Goal: Task Accomplishment & Management: Use online tool/utility

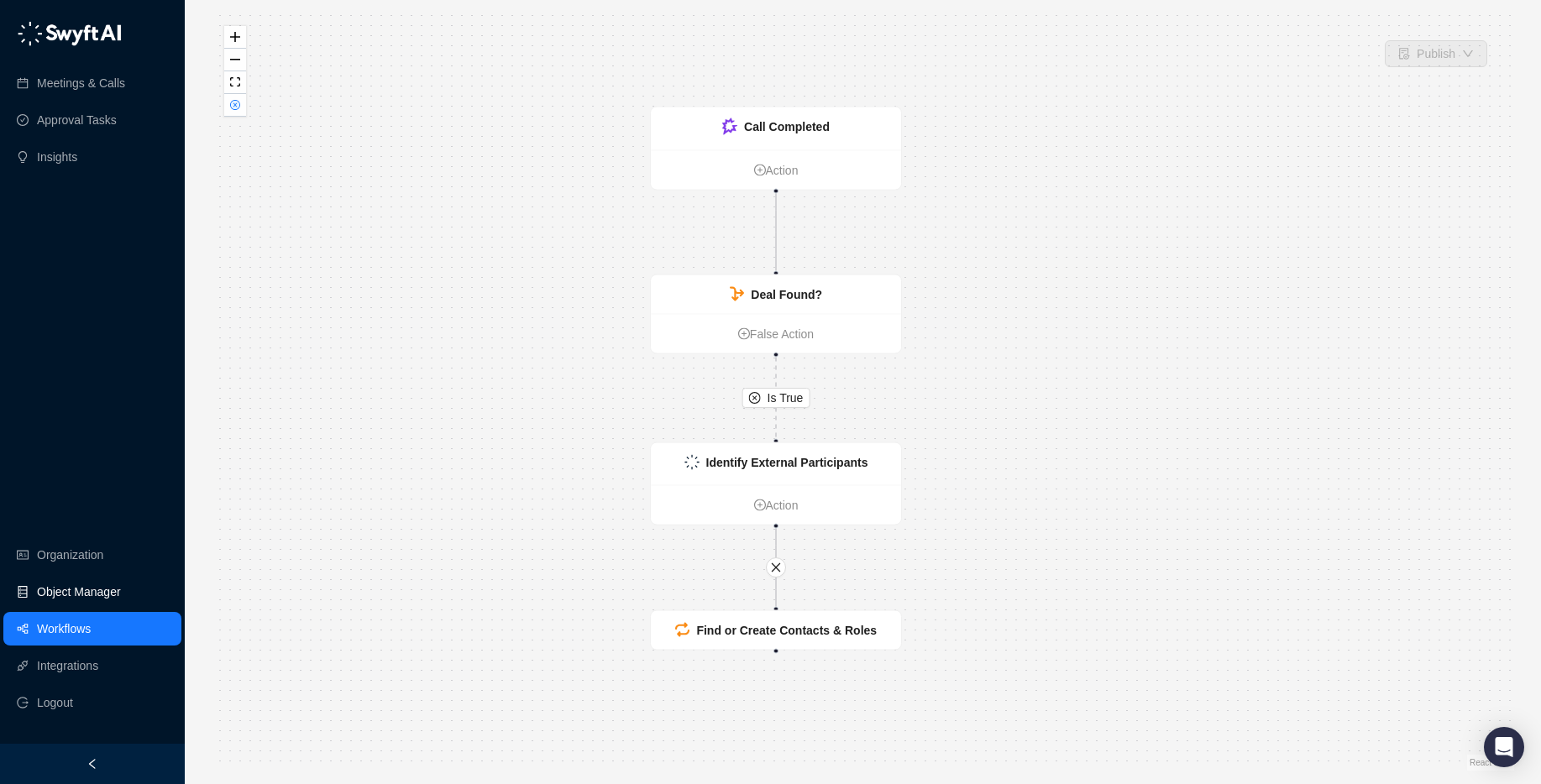
click at [37, 600] on link "Object Manager" at bounding box center [79, 591] width 84 height 33
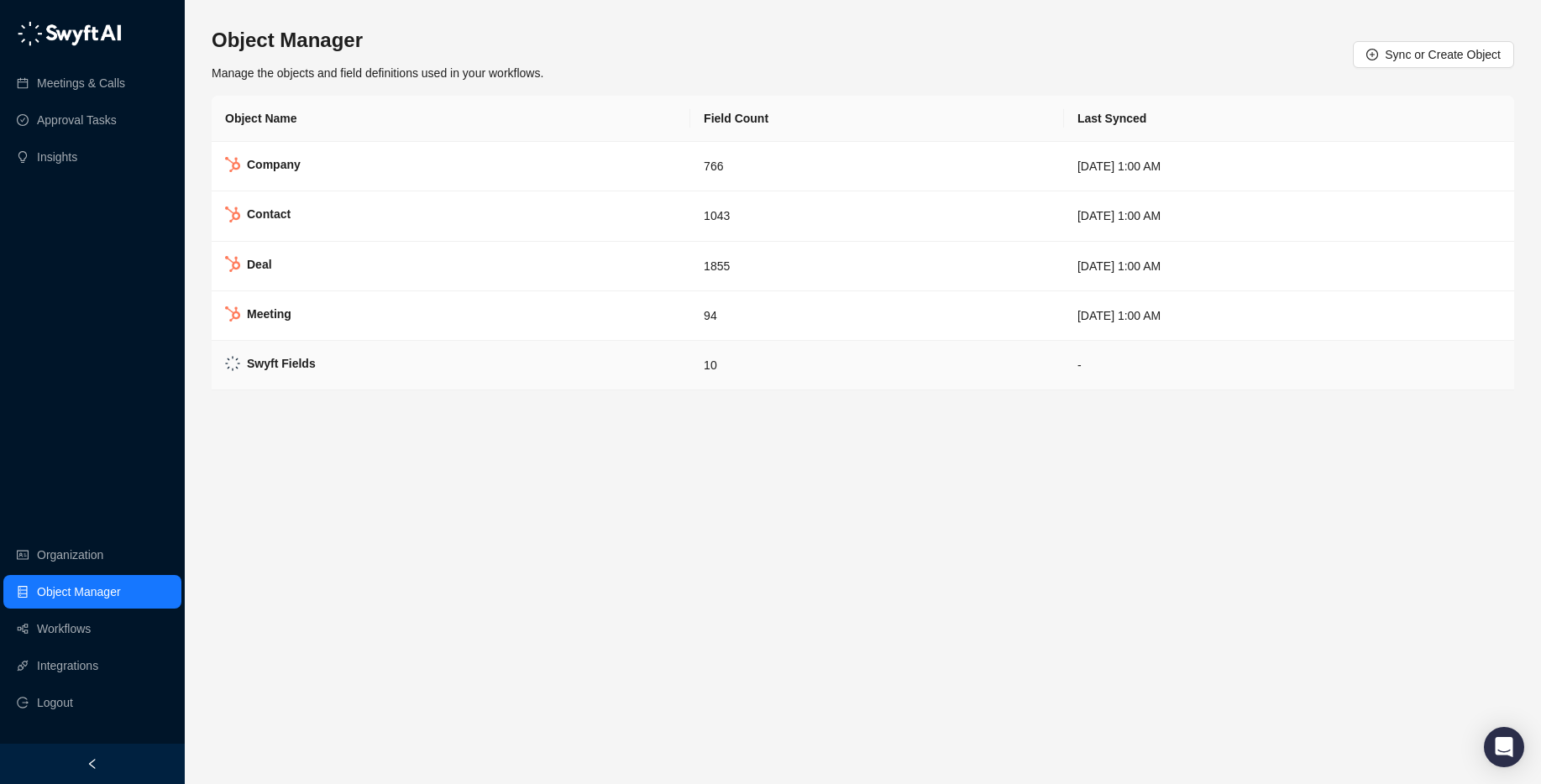
click at [409, 374] on td "Swyft Fields" at bounding box center [450, 365] width 479 height 49
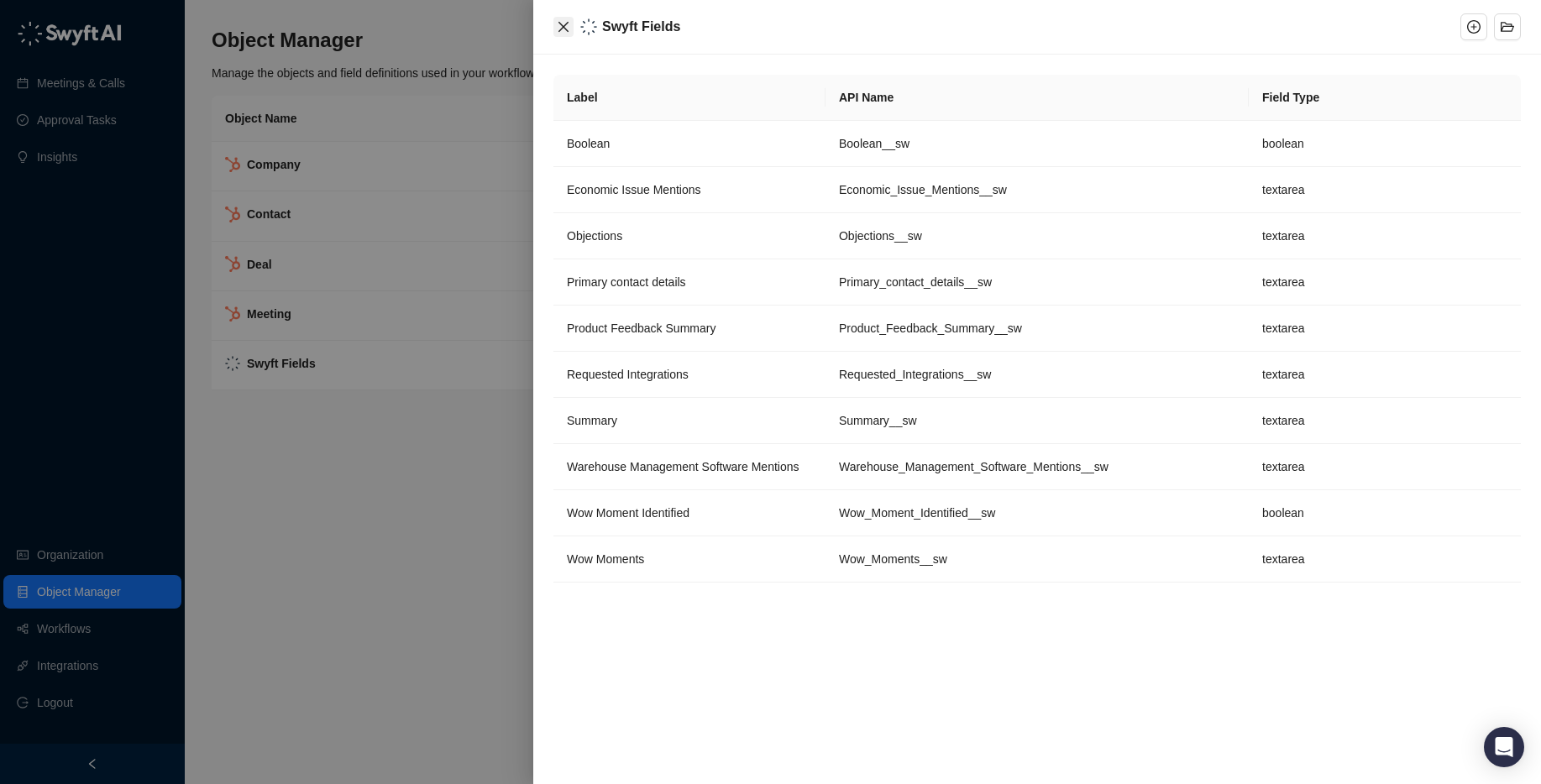
click at [568, 29] on icon "close" at bounding box center [563, 28] width 14 height 14
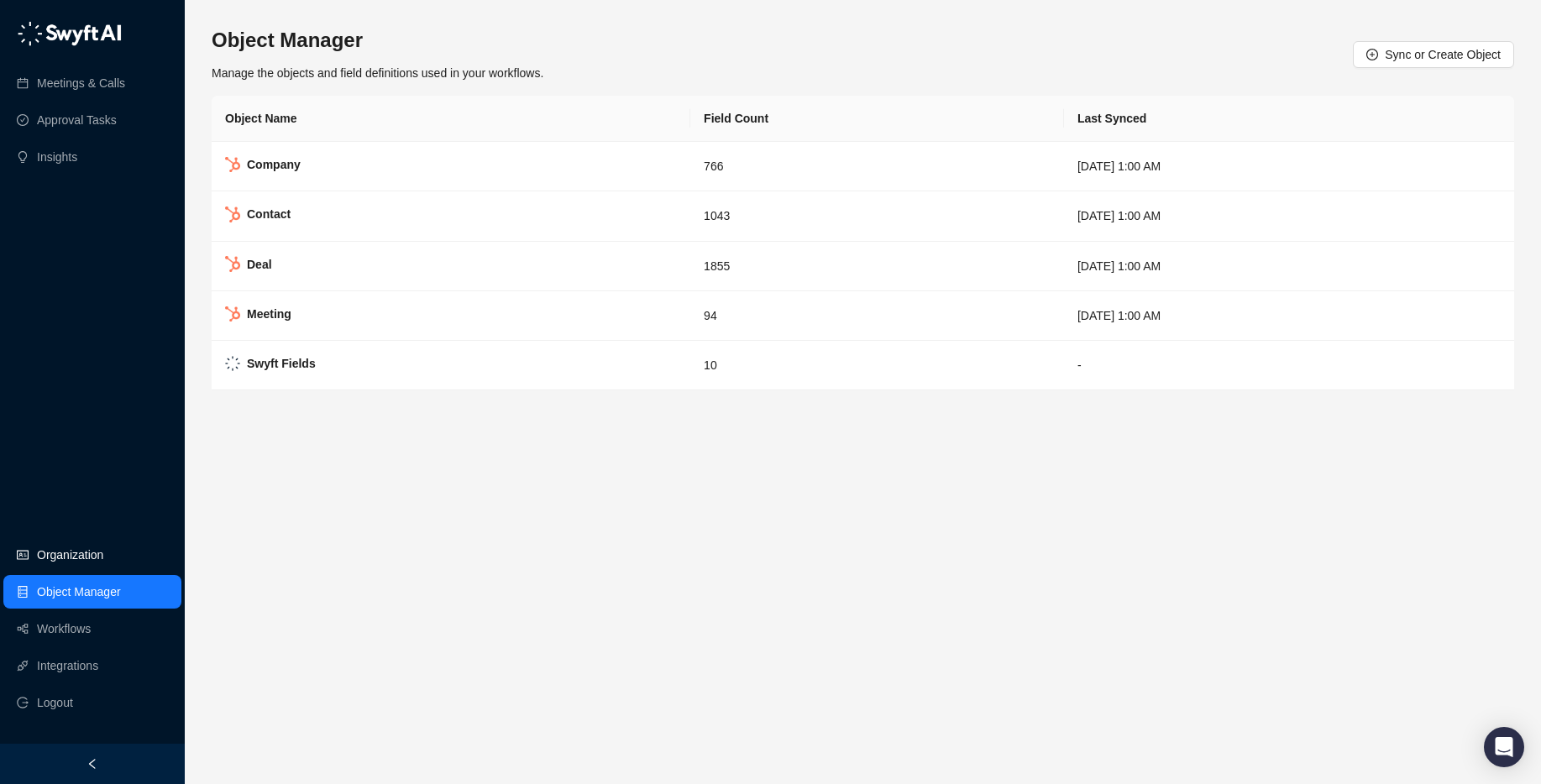
click at [86, 543] on link "Organization" at bounding box center [70, 555] width 66 height 33
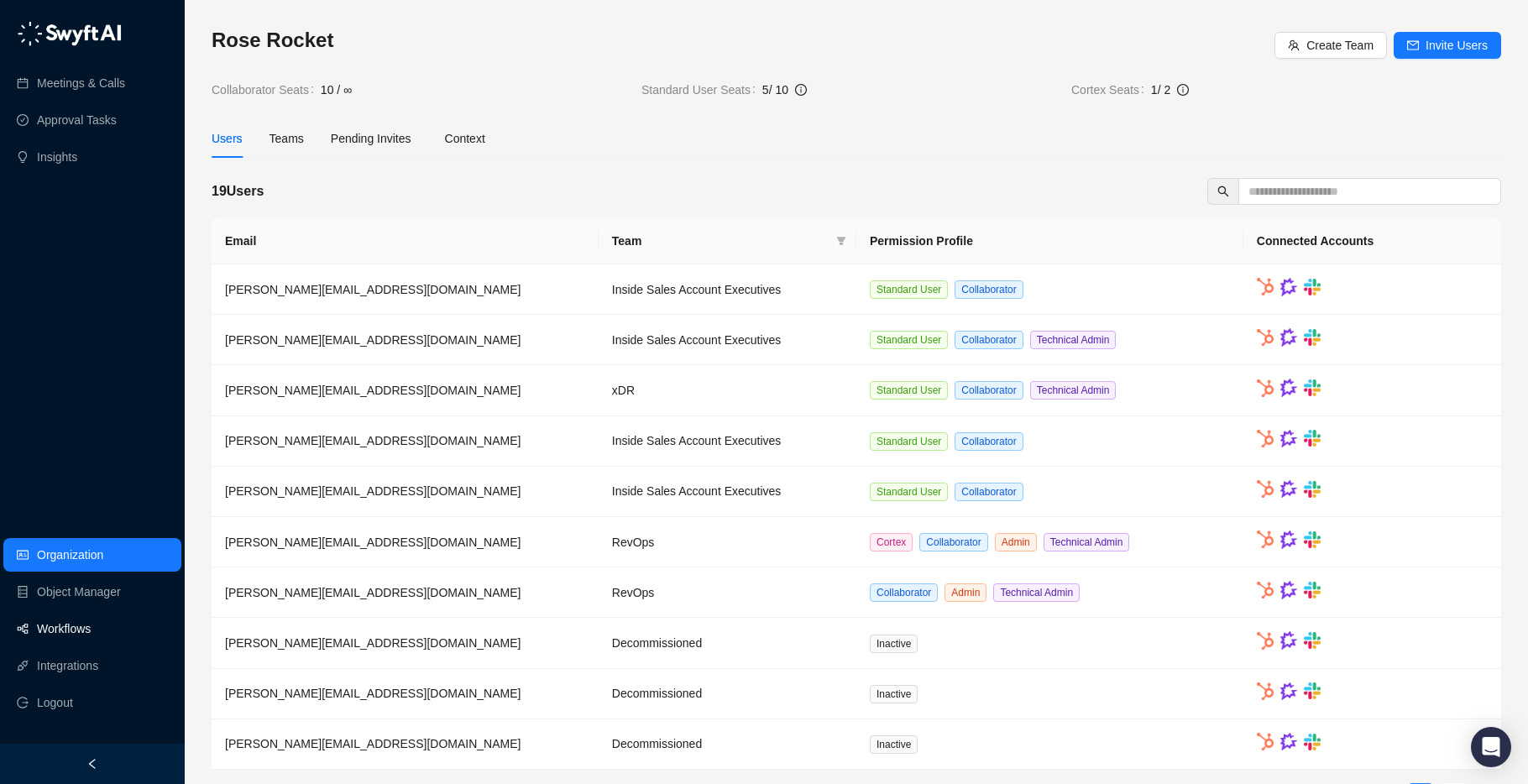
click at [88, 619] on link "Workflows" at bounding box center [64, 629] width 54 height 33
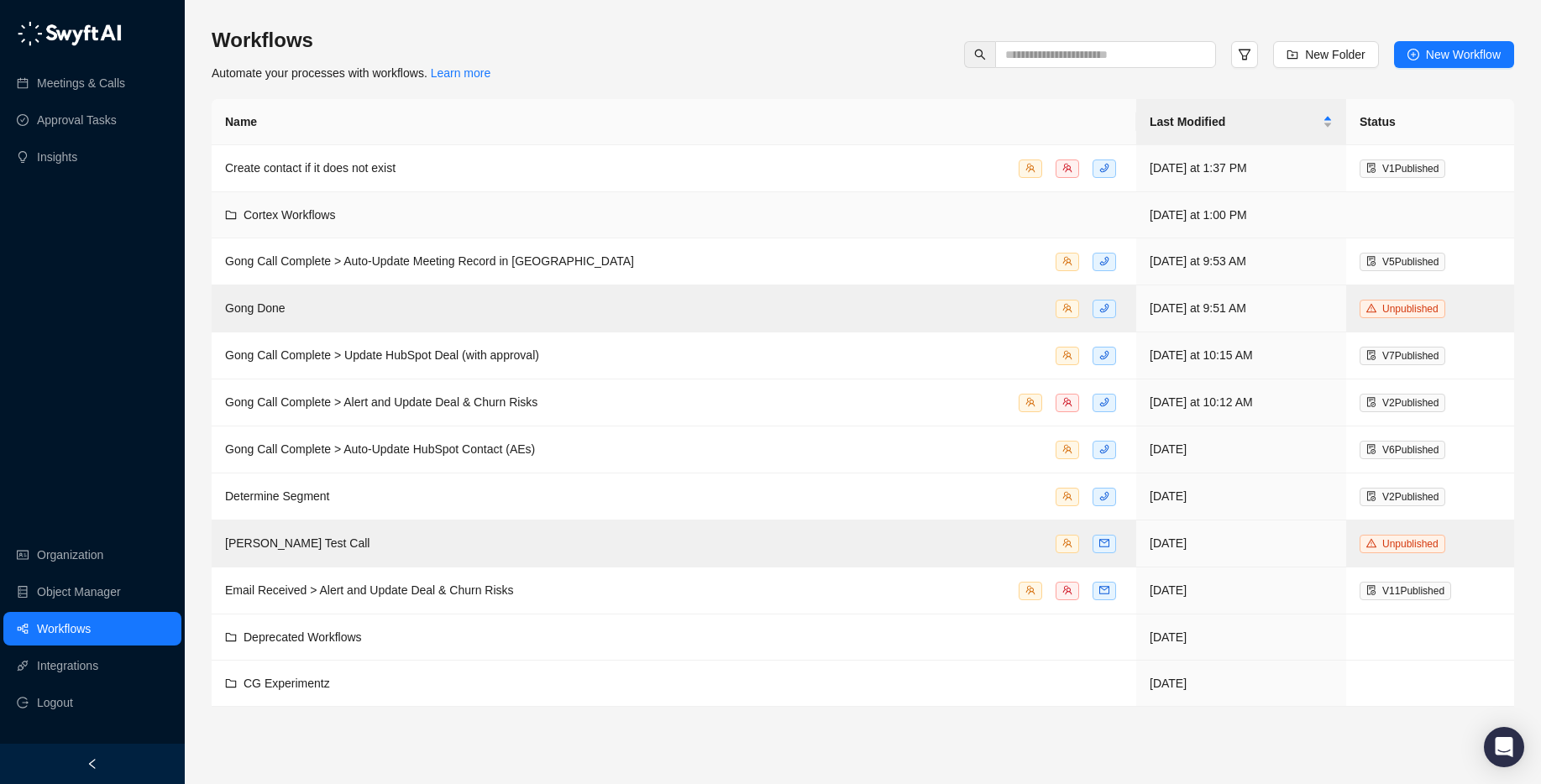
click at [334, 222] on div "Cortex Workflows" at bounding box center [289, 214] width 91 height 19
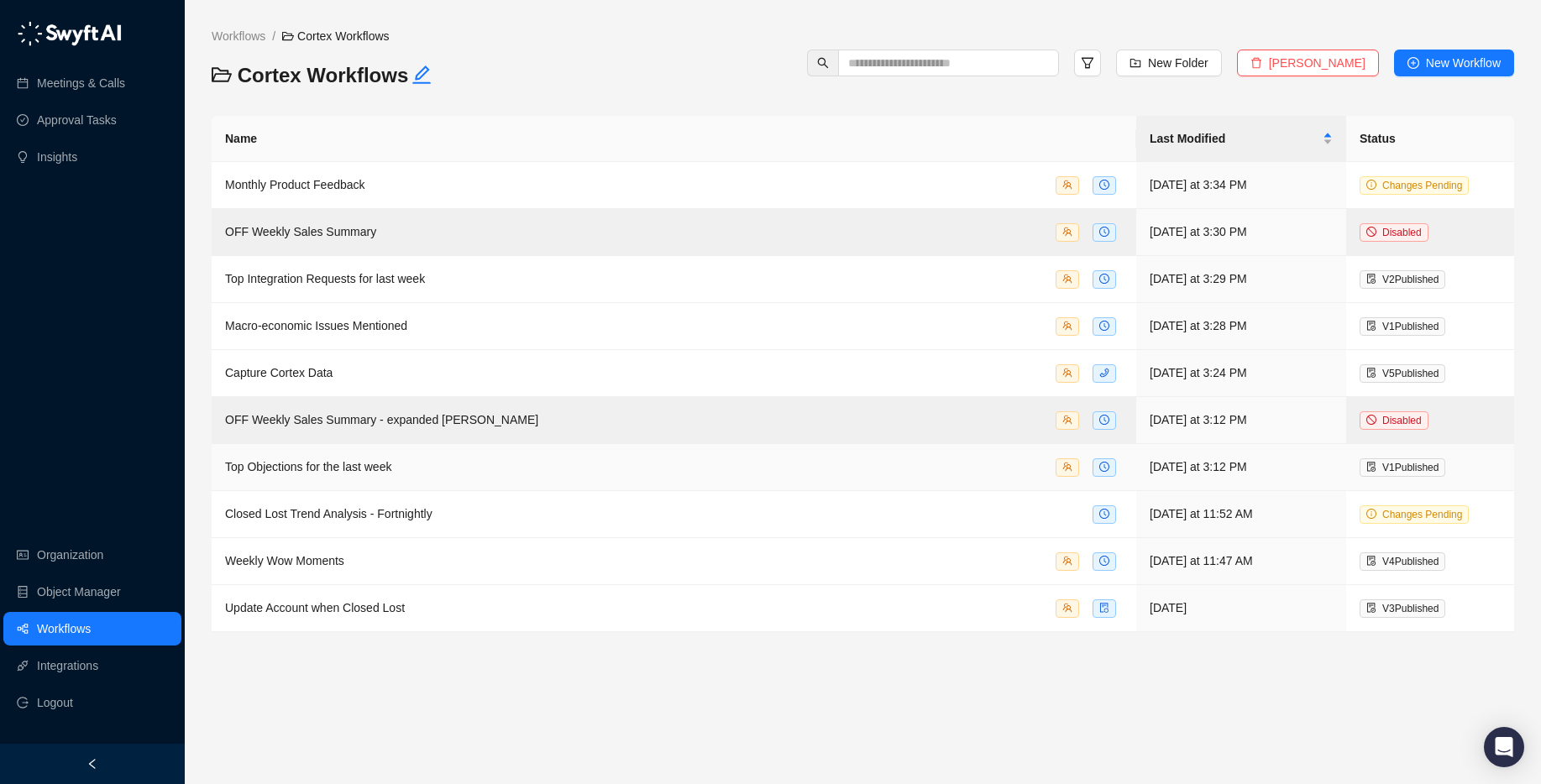
click at [404, 476] on div "Top Objections for the last week" at bounding box center [673, 468] width 897 height 20
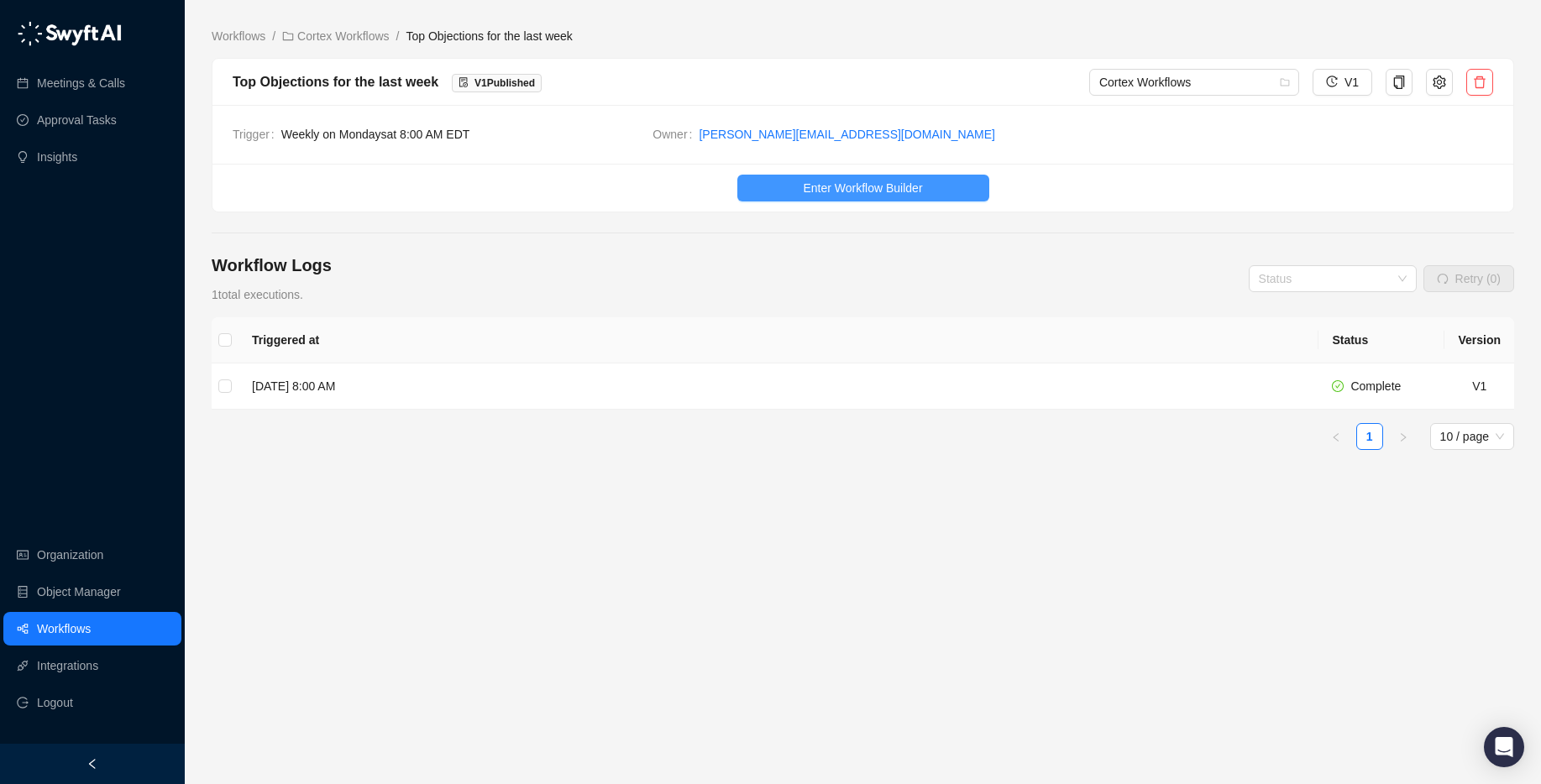
click at [897, 182] on span "Enter Workflow Builder" at bounding box center [862, 188] width 119 height 19
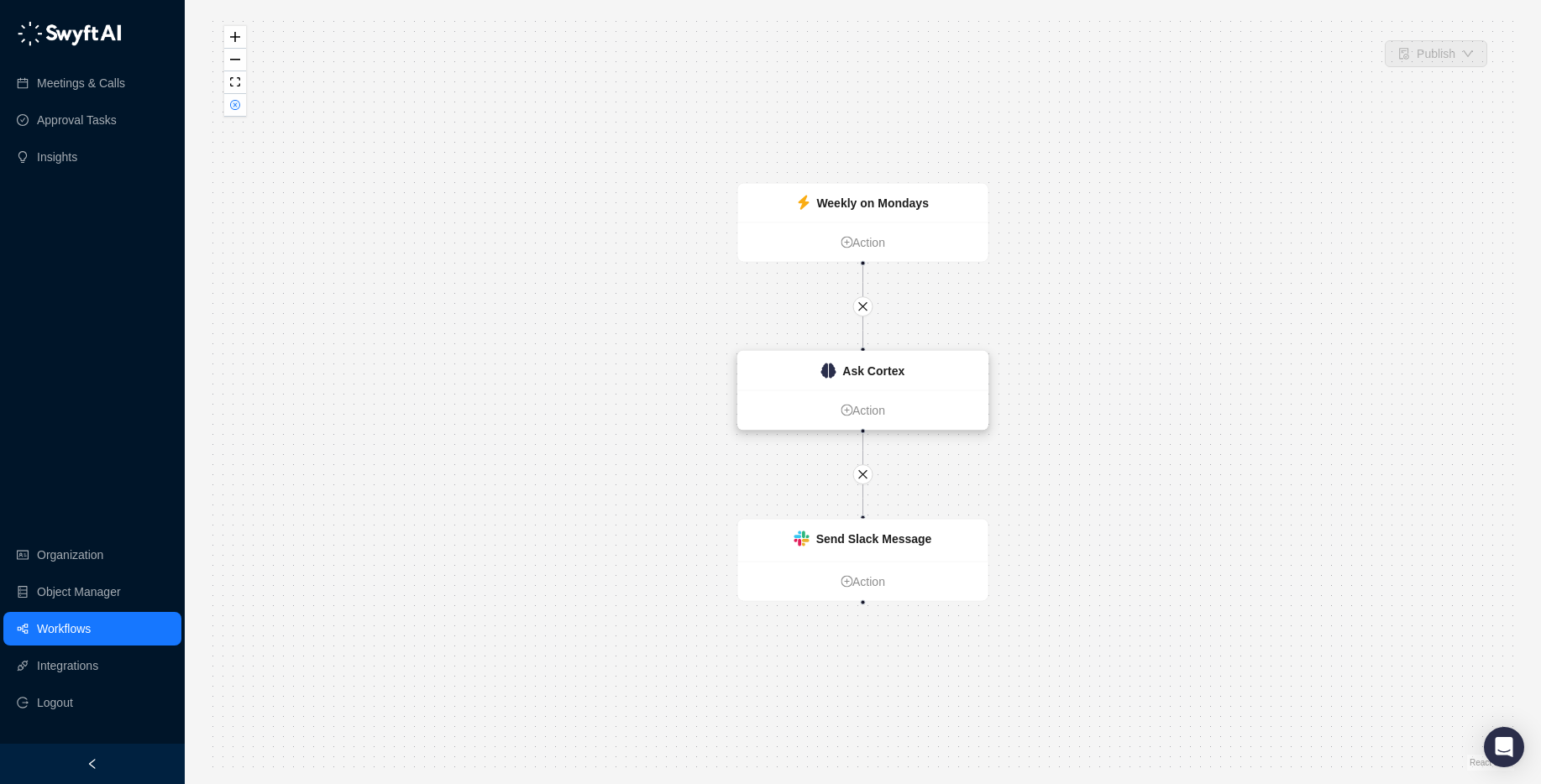
click at [914, 380] on div "Ask Cortex" at bounding box center [863, 370] width 251 height 38
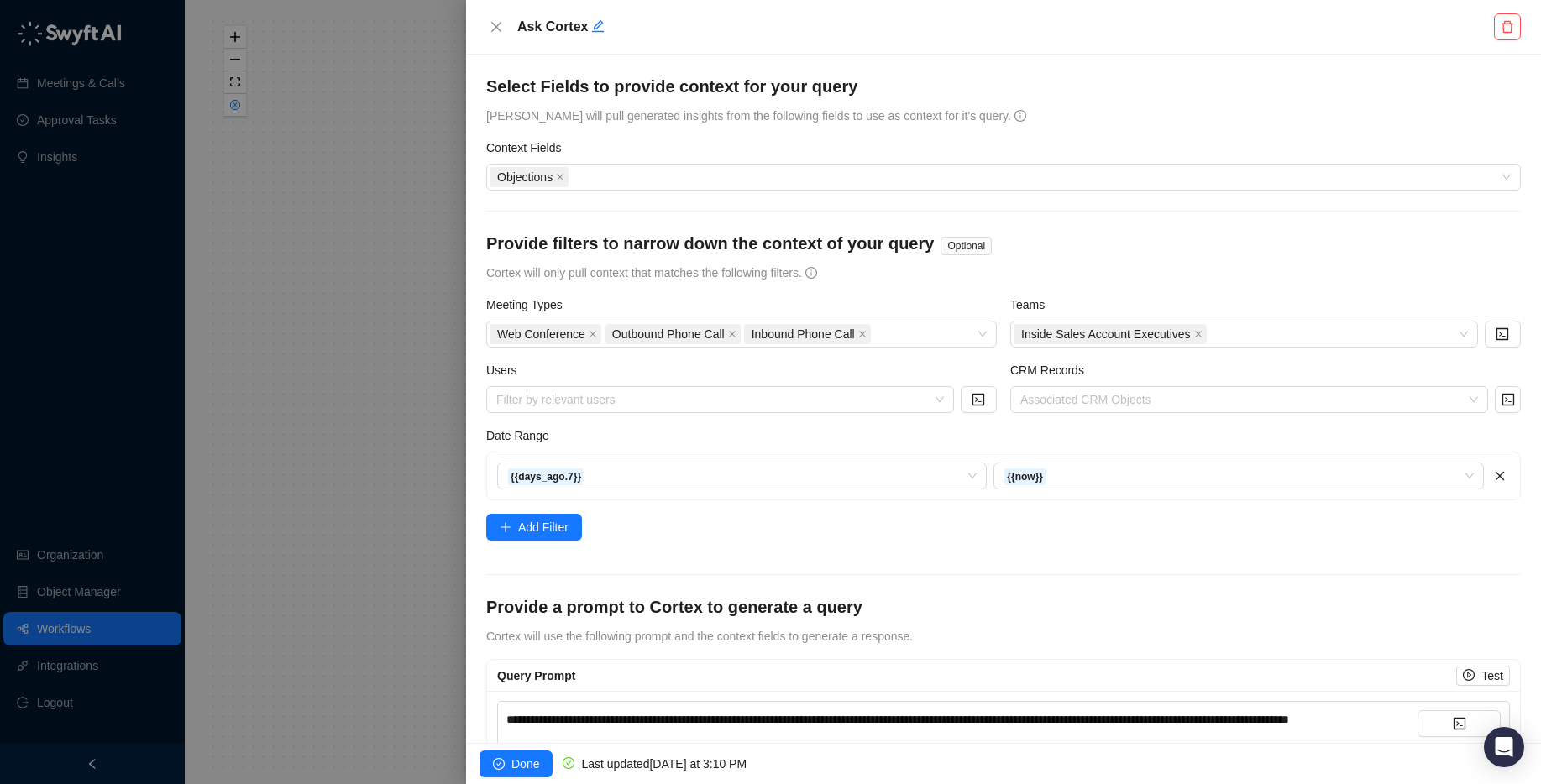
click at [517, 91] on h4 "Select Fields to provide context for your query" at bounding box center [1003, 86] width 1035 height 24
click at [489, 28] on icon "close" at bounding box center [496, 28] width 14 height 14
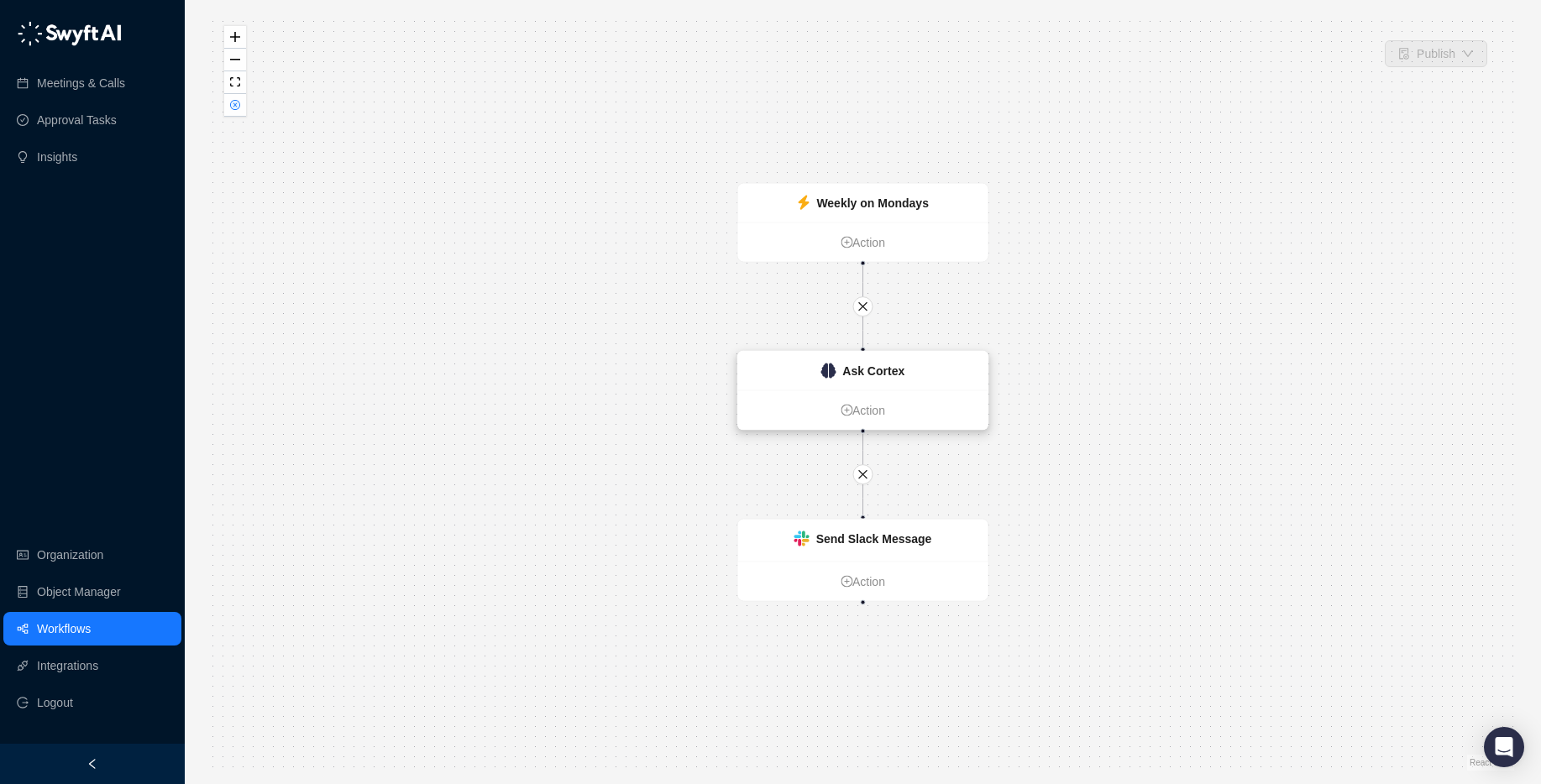
click at [900, 377] on strong "Ask Cortex" at bounding box center [873, 371] width 62 height 14
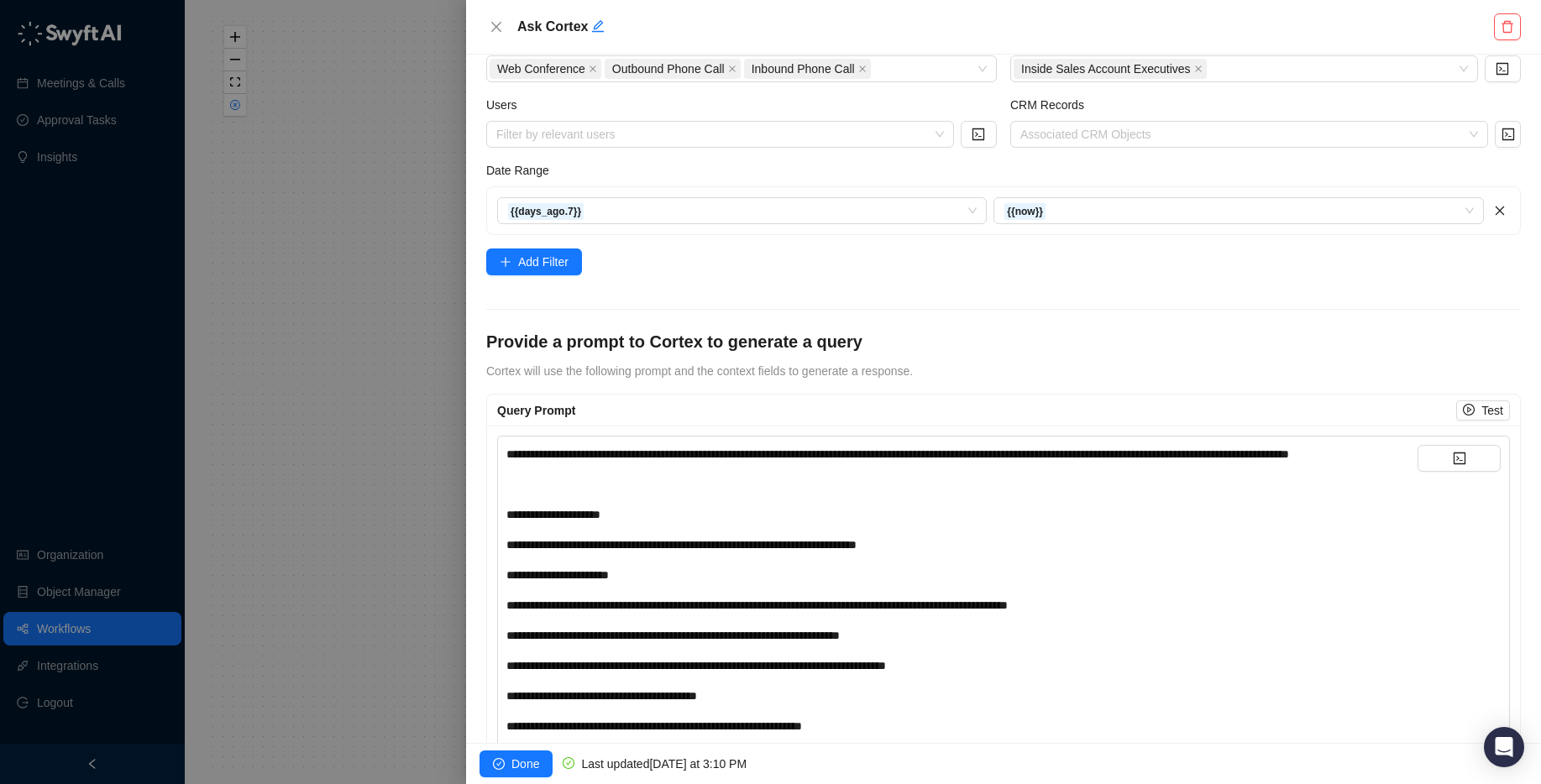
scroll to position [158, 0]
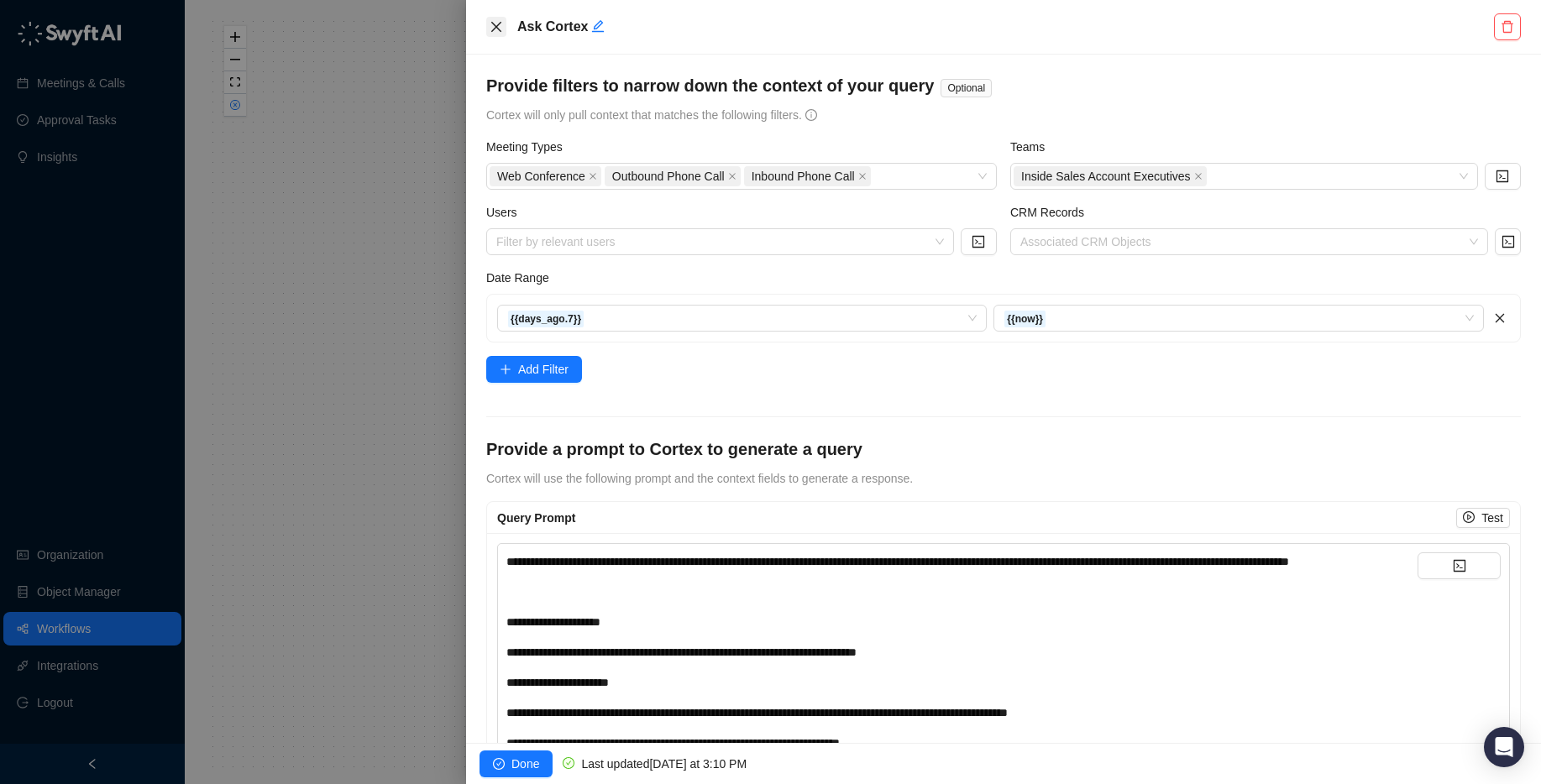
click at [495, 25] on icon "close" at bounding box center [496, 28] width 14 height 14
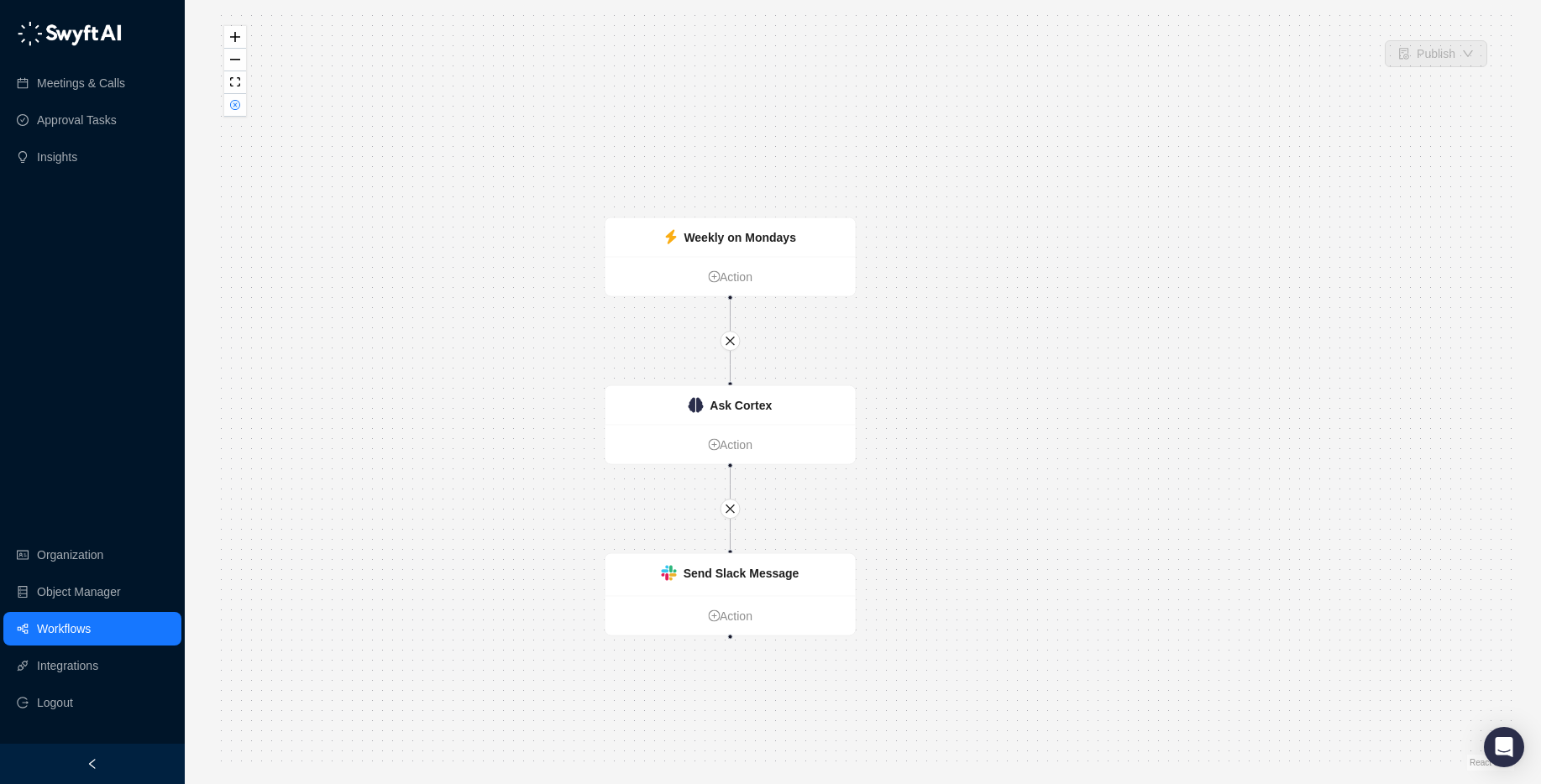
drag, startPoint x: 693, startPoint y: 381, endPoint x: 569, endPoint y: 412, distance: 127.8
click at [569, 412] on div "Weekly on Mondays Action Send Slack Message Action Ask Cortex Action" at bounding box center [862, 392] width 1302 height 757
click at [790, 399] on div "Ask Cortex" at bounding box center [730, 405] width 251 height 38
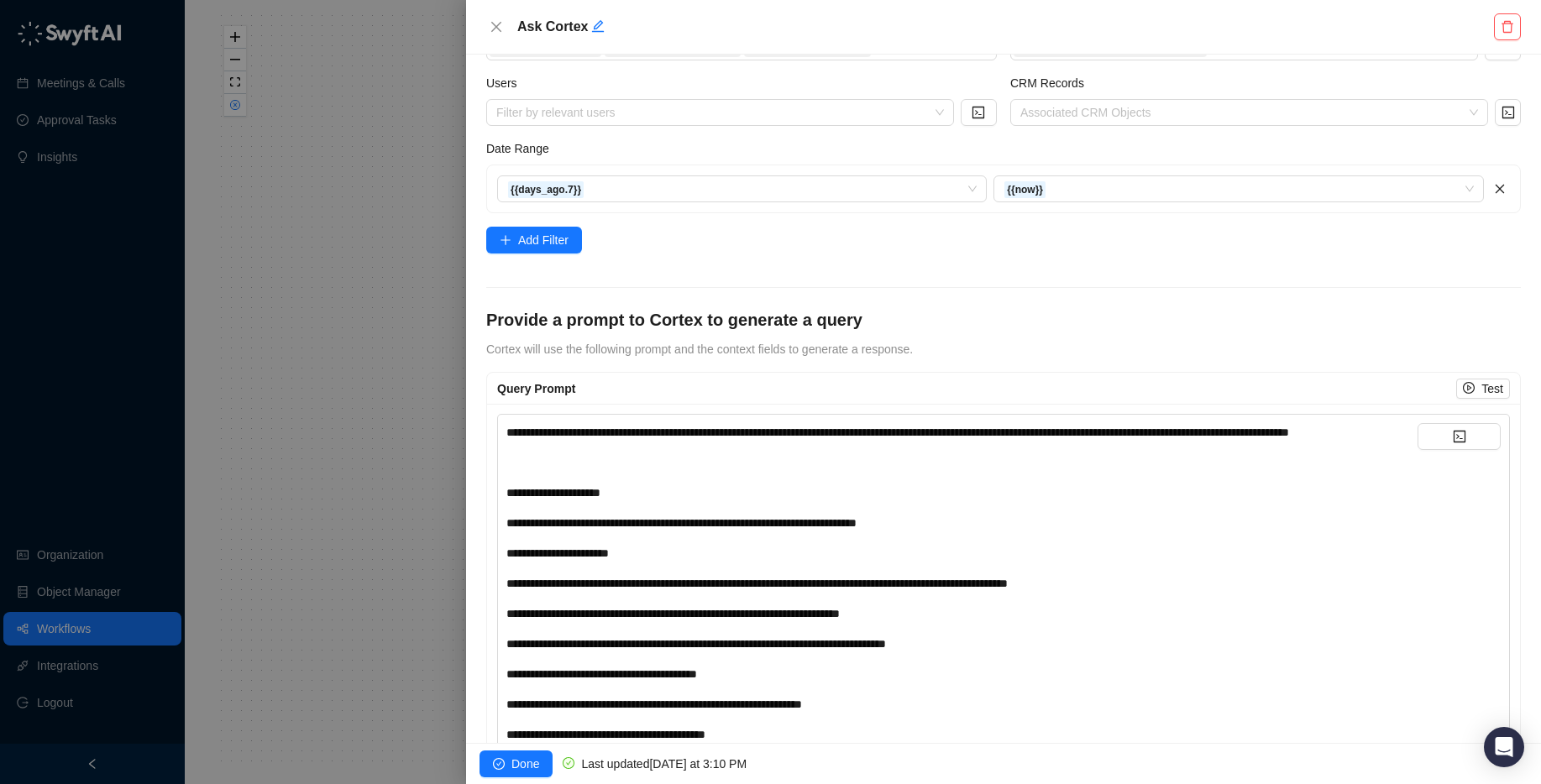
scroll to position [394, 0]
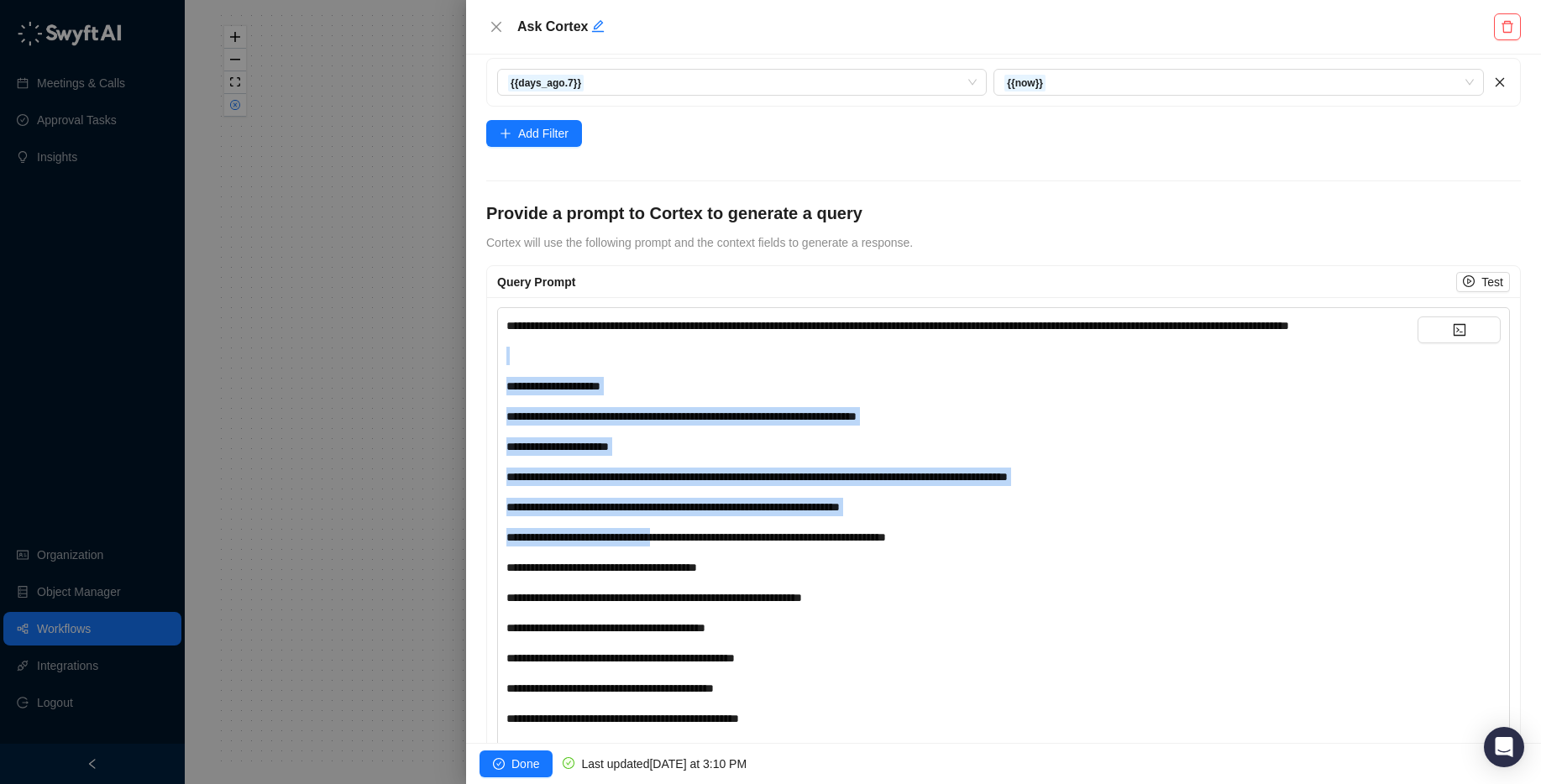
drag, startPoint x: 611, startPoint y: 366, endPoint x: 687, endPoint y: 558, distance: 206.5
click at [687, 558] on div "**********" at bounding box center [961, 657] width 911 height 683
click at [687, 543] on span "**********" at bounding box center [696, 537] width 379 height 12
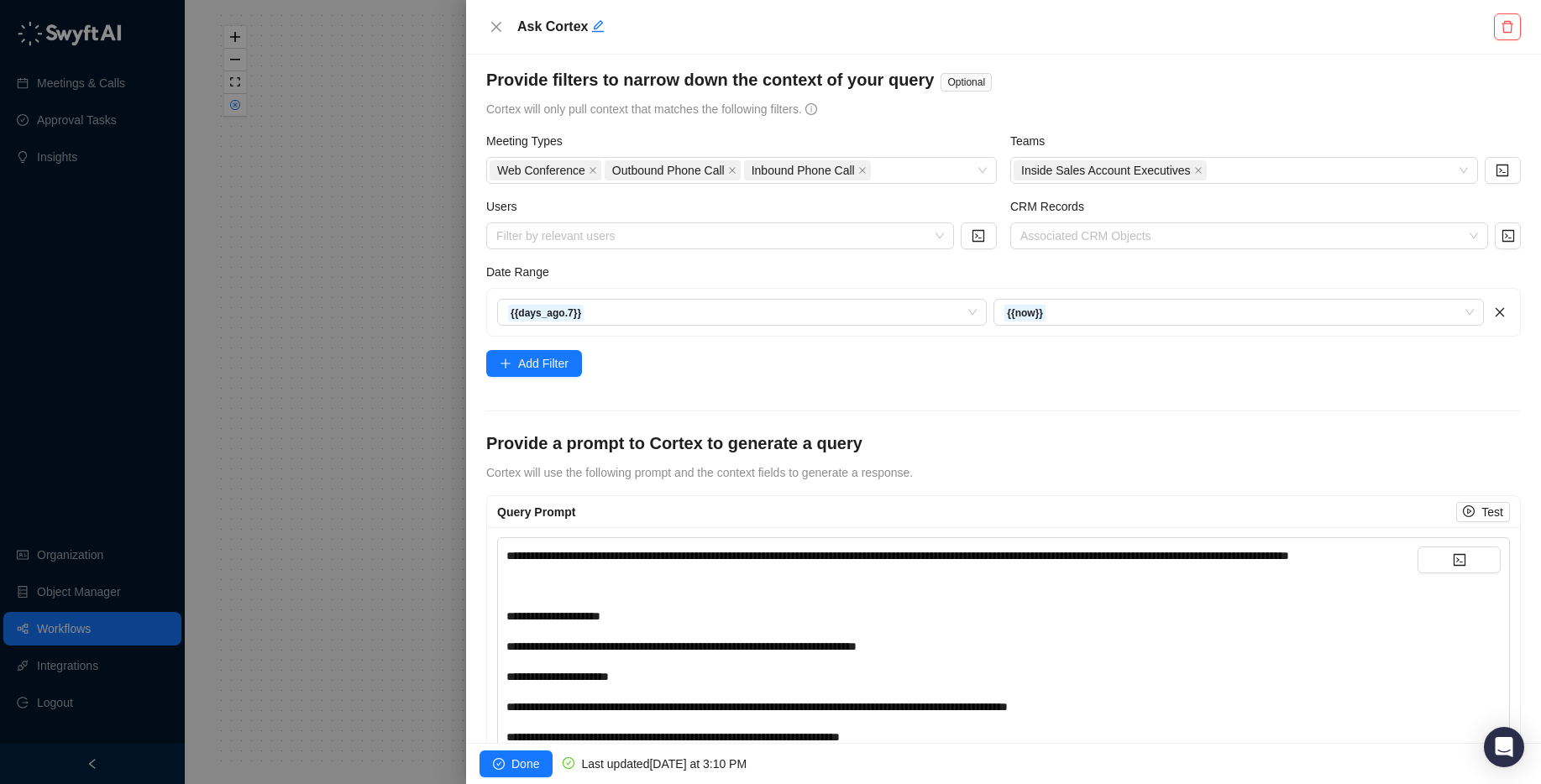
scroll to position [0, 0]
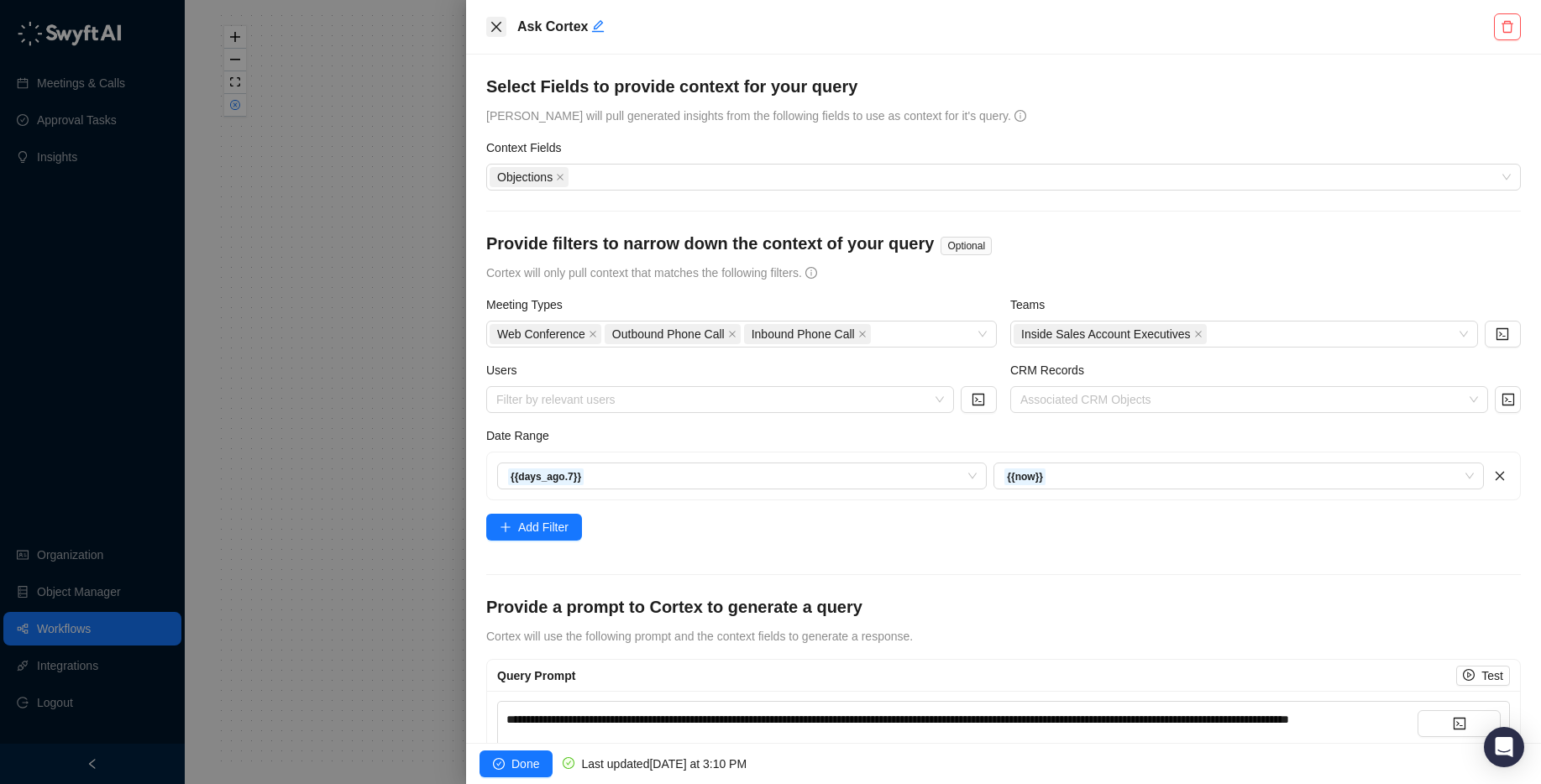
click at [503, 36] on button "Close" at bounding box center [496, 27] width 21 height 21
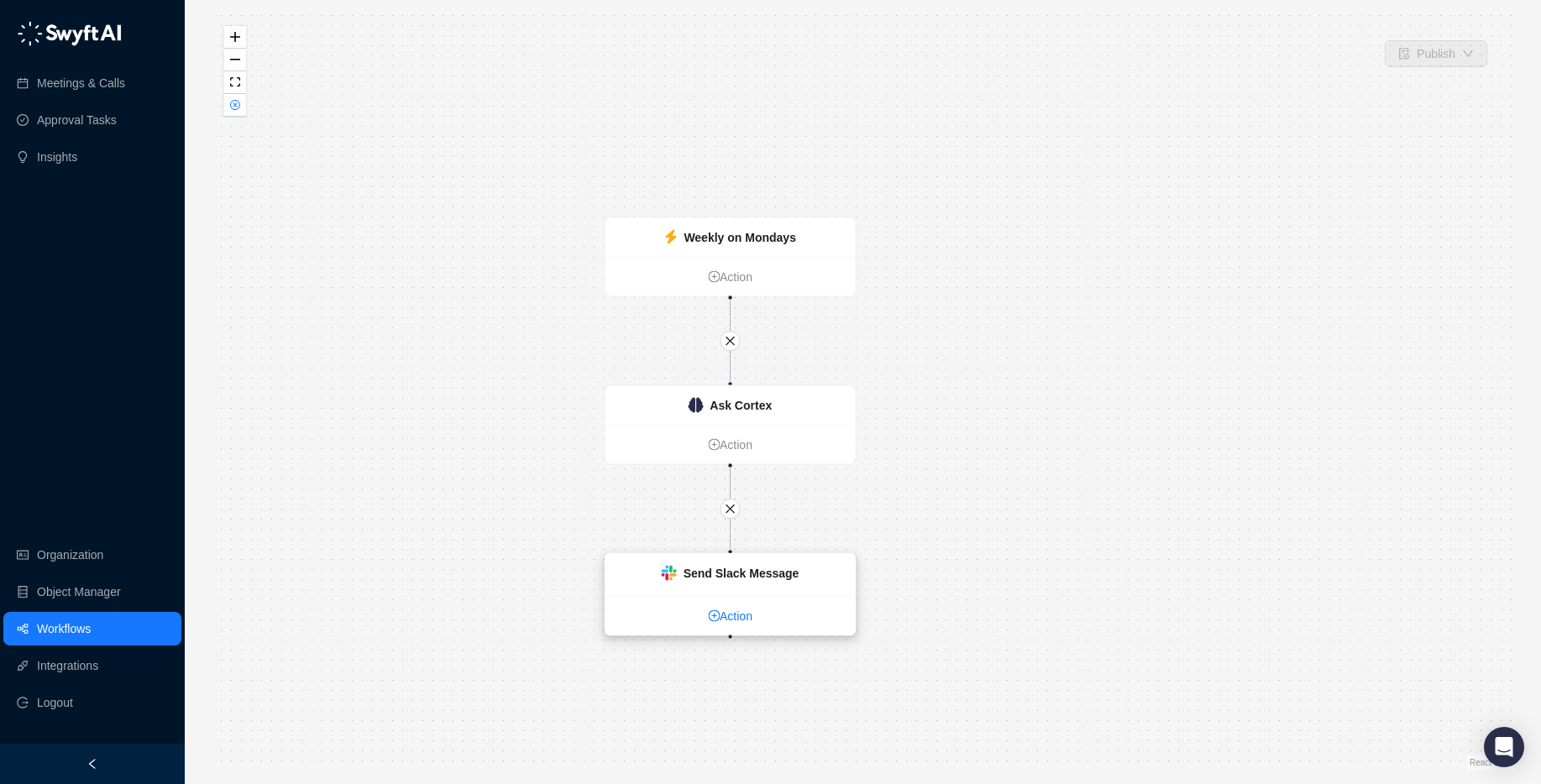
click at [715, 614] on icon "plus-circle" at bounding box center [713, 615] width 12 height 12
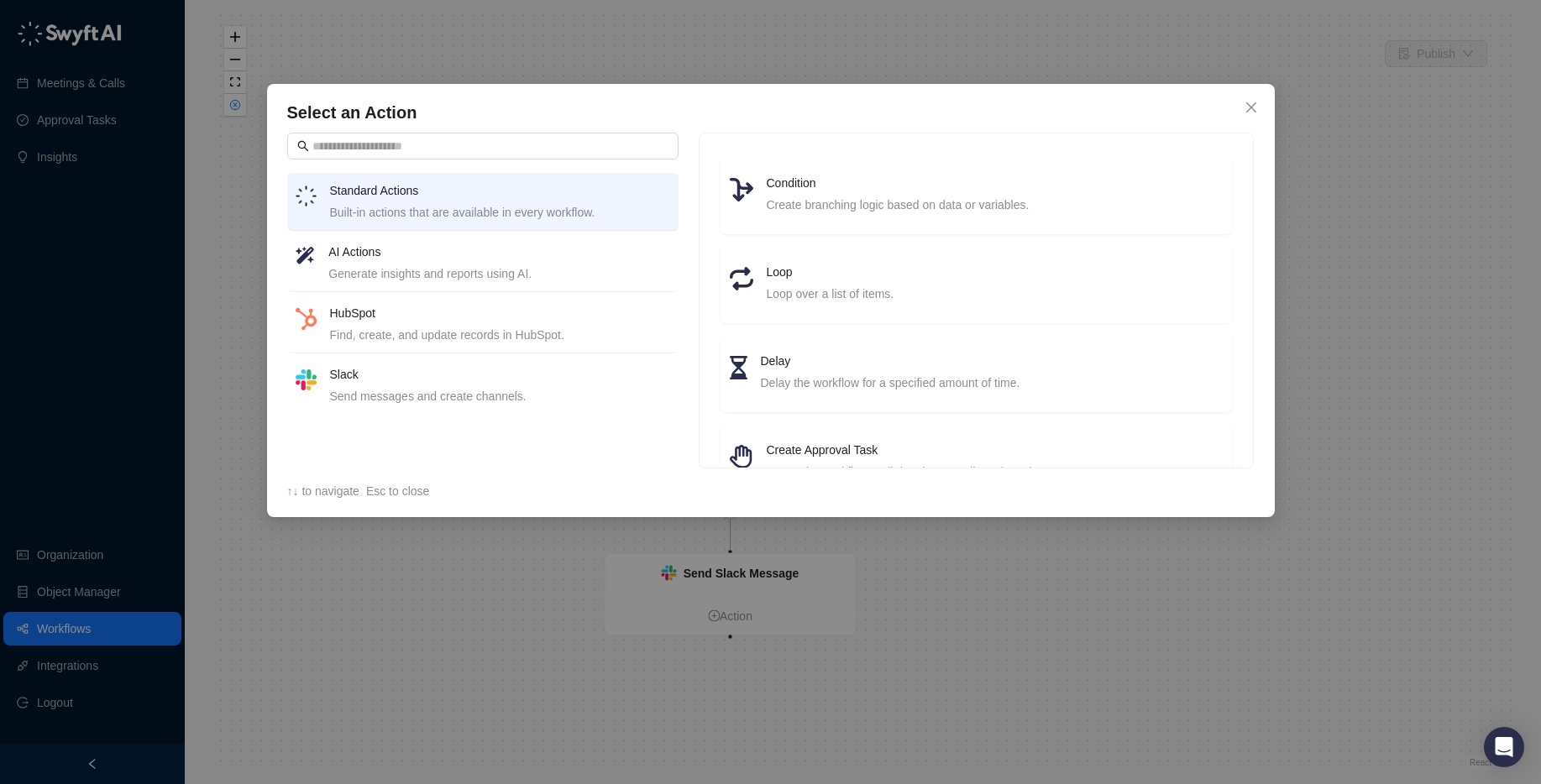
click at [566, 254] on h4 "AI Actions" at bounding box center [498, 252] width 341 height 19
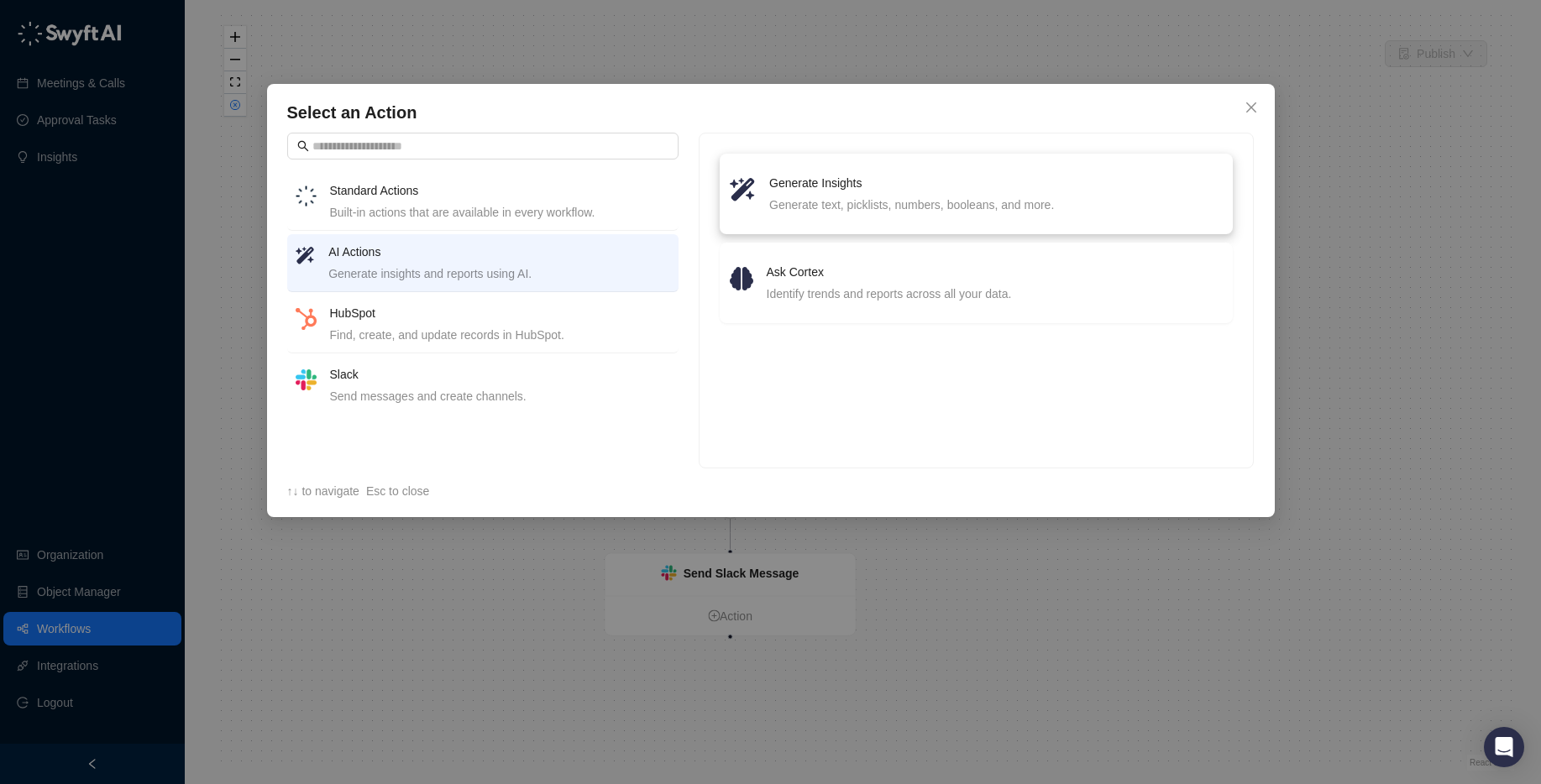
click at [892, 196] on div "Generate text, picklists, numbers, booleans, and more." at bounding box center [996, 204] width 453 height 19
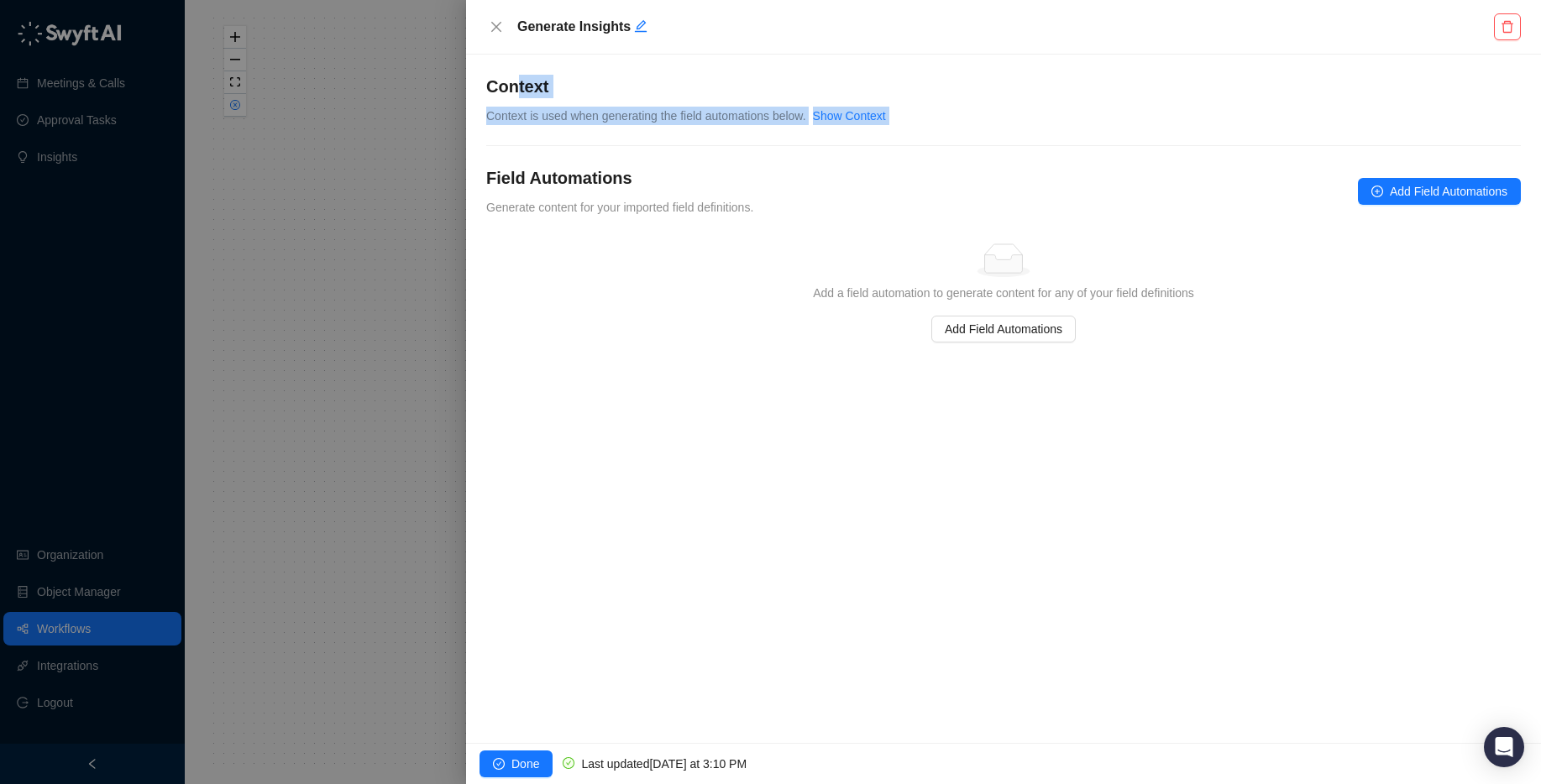
drag, startPoint x: 513, startPoint y: 84, endPoint x: 622, endPoint y: 147, distance: 125.9
click at [622, 147] on div "**********" at bounding box center [1003, 208] width 1035 height 268
click at [615, 106] on div "Context is used when generating the field automations below." at bounding box center [646, 115] width 319 height 19
click at [608, 116] on span "Context is used when generating the field automations below." at bounding box center [646, 116] width 319 height 14
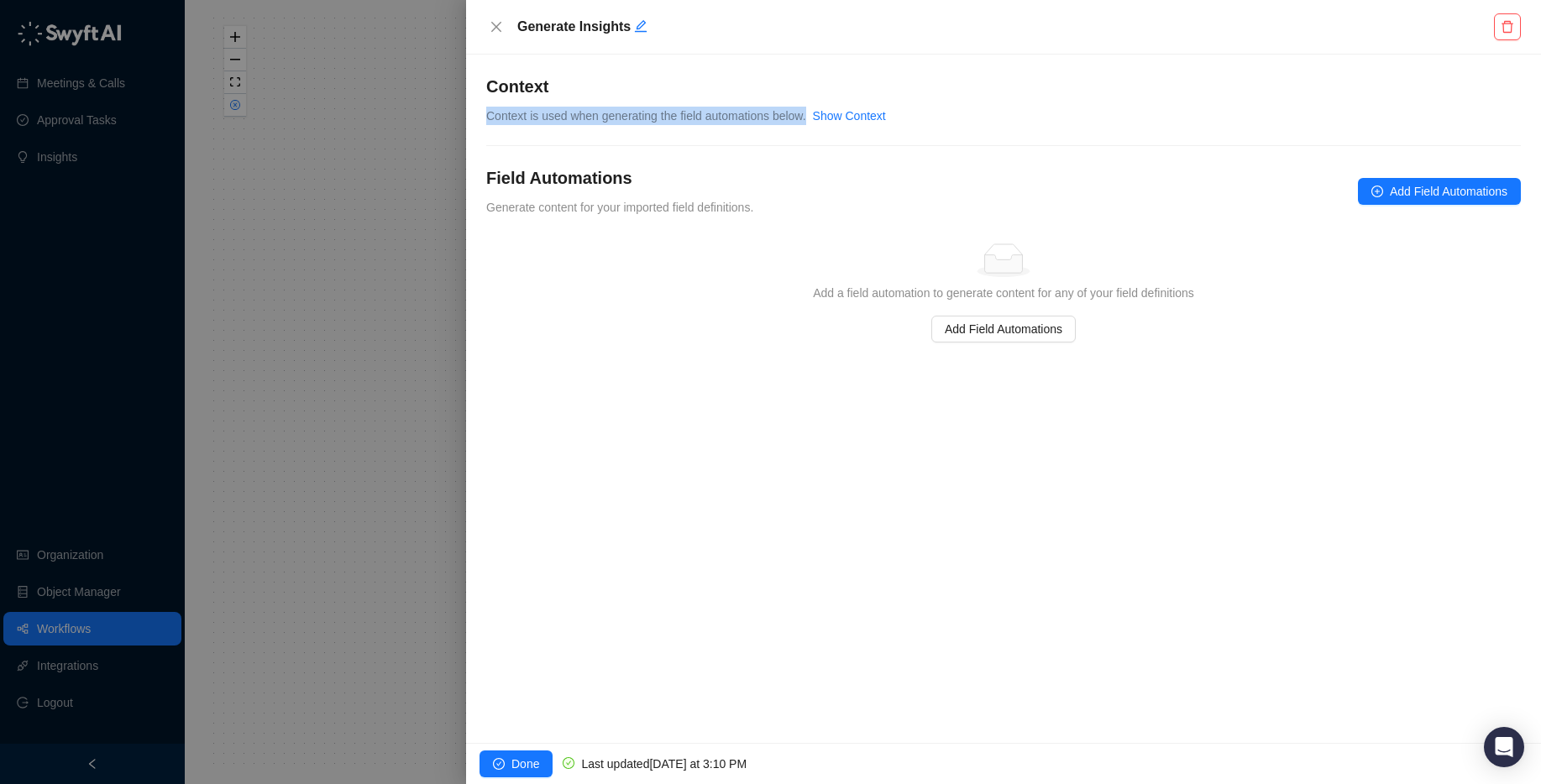
click at [608, 116] on span "Context is used when generating the field automations below." at bounding box center [646, 116] width 319 height 14
click at [498, 31] on icon "close" at bounding box center [496, 28] width 14 height 14
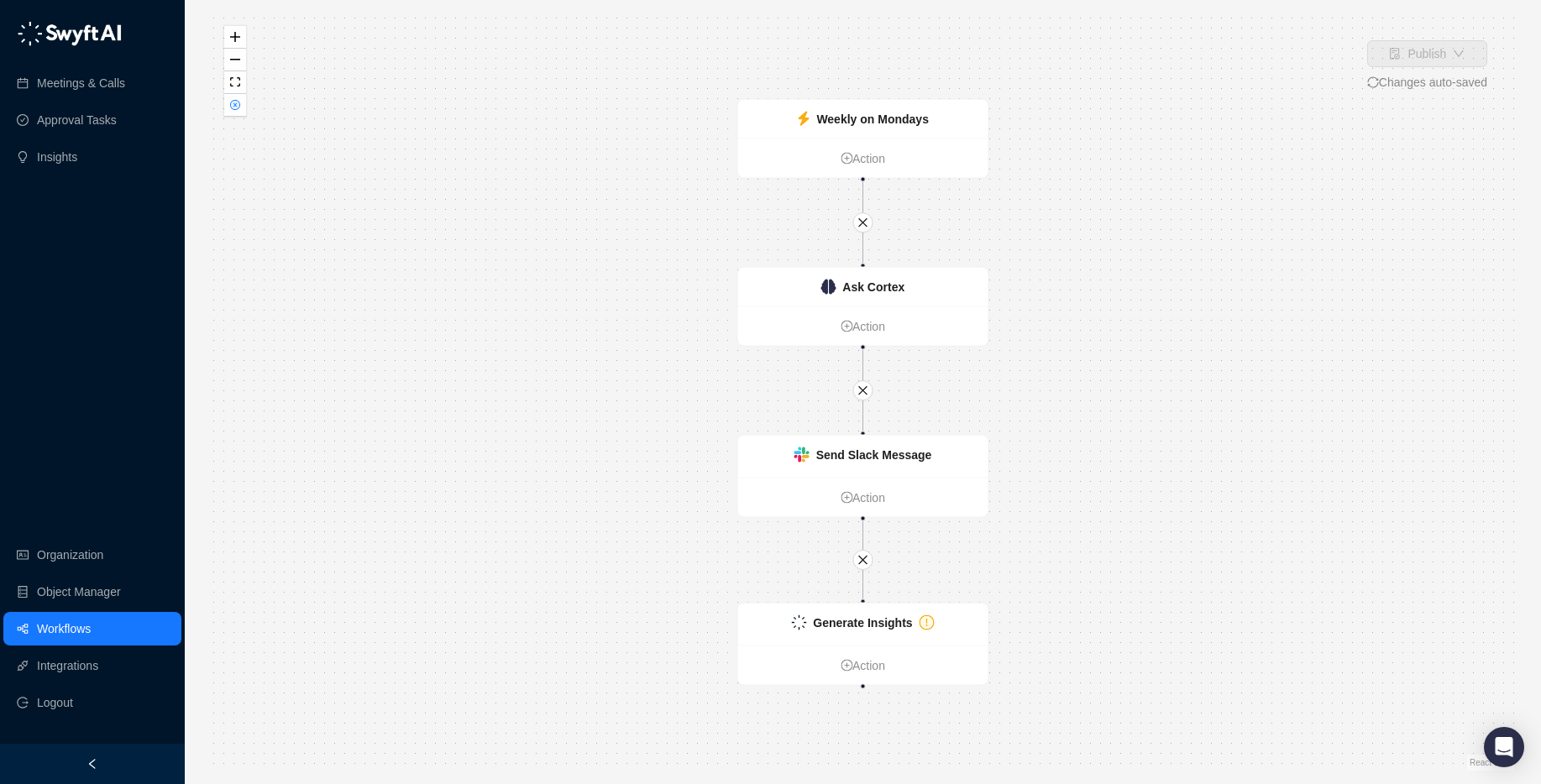
click at [76, 629] on link "Workflows" at bounding box center [64, 629] width 54 height 33
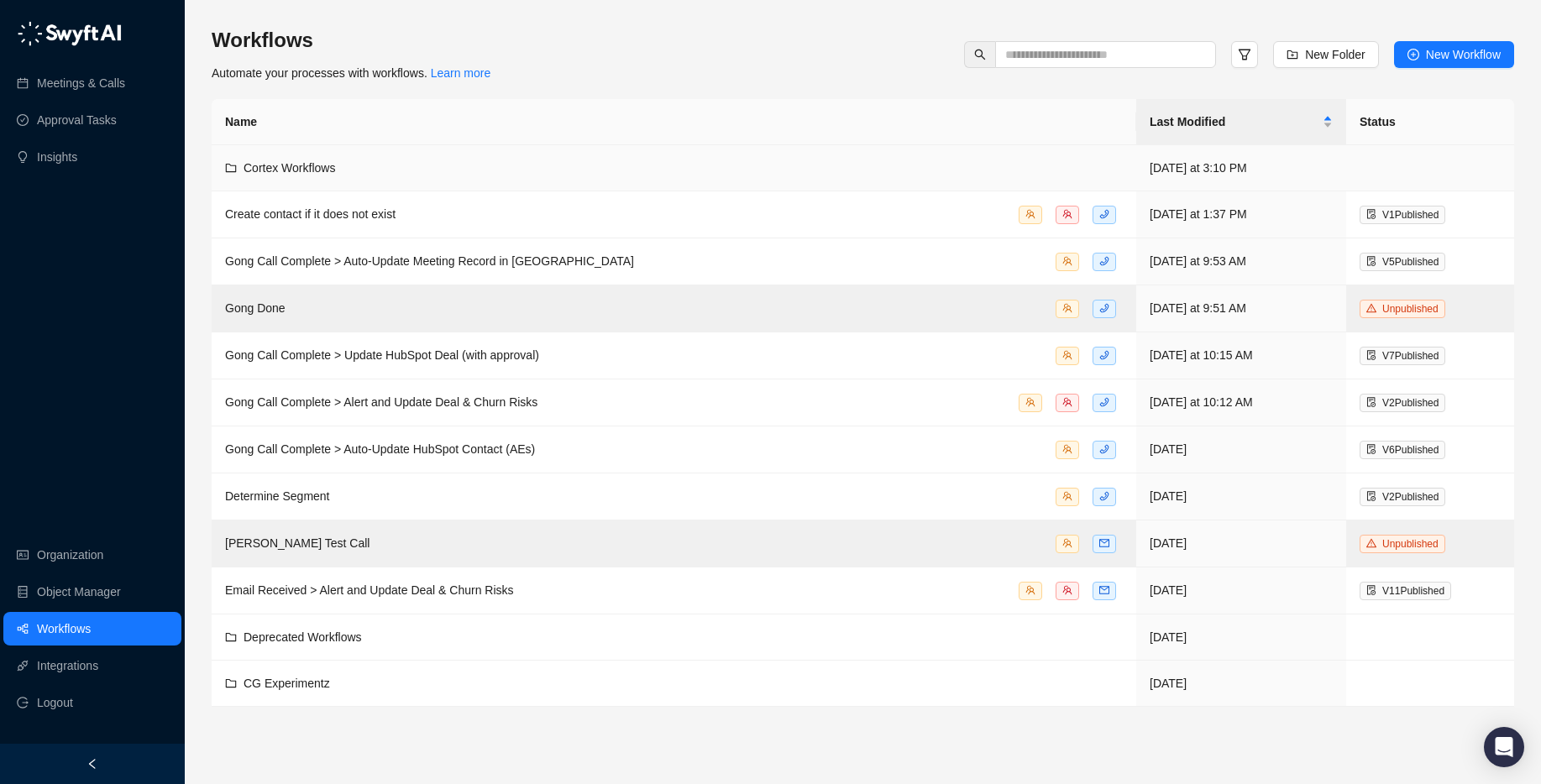
click at [375, 182] on td "Cortex Workflows" at bounding box center [673, 168] width 925 height 46
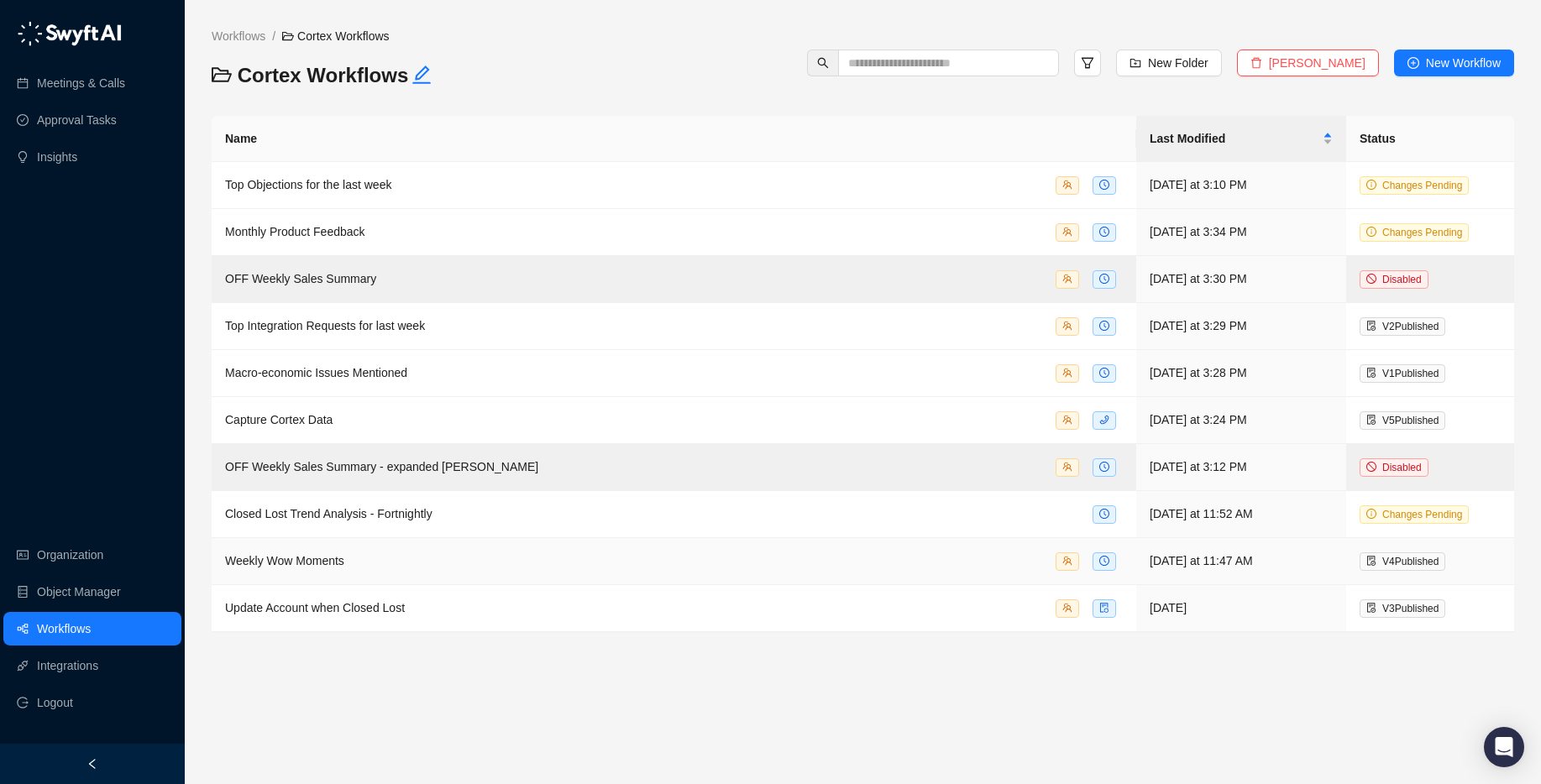
click at [331, 601] on span "Update Account when Closed Lost" at bounding box center [314, 608] width 180 height 14
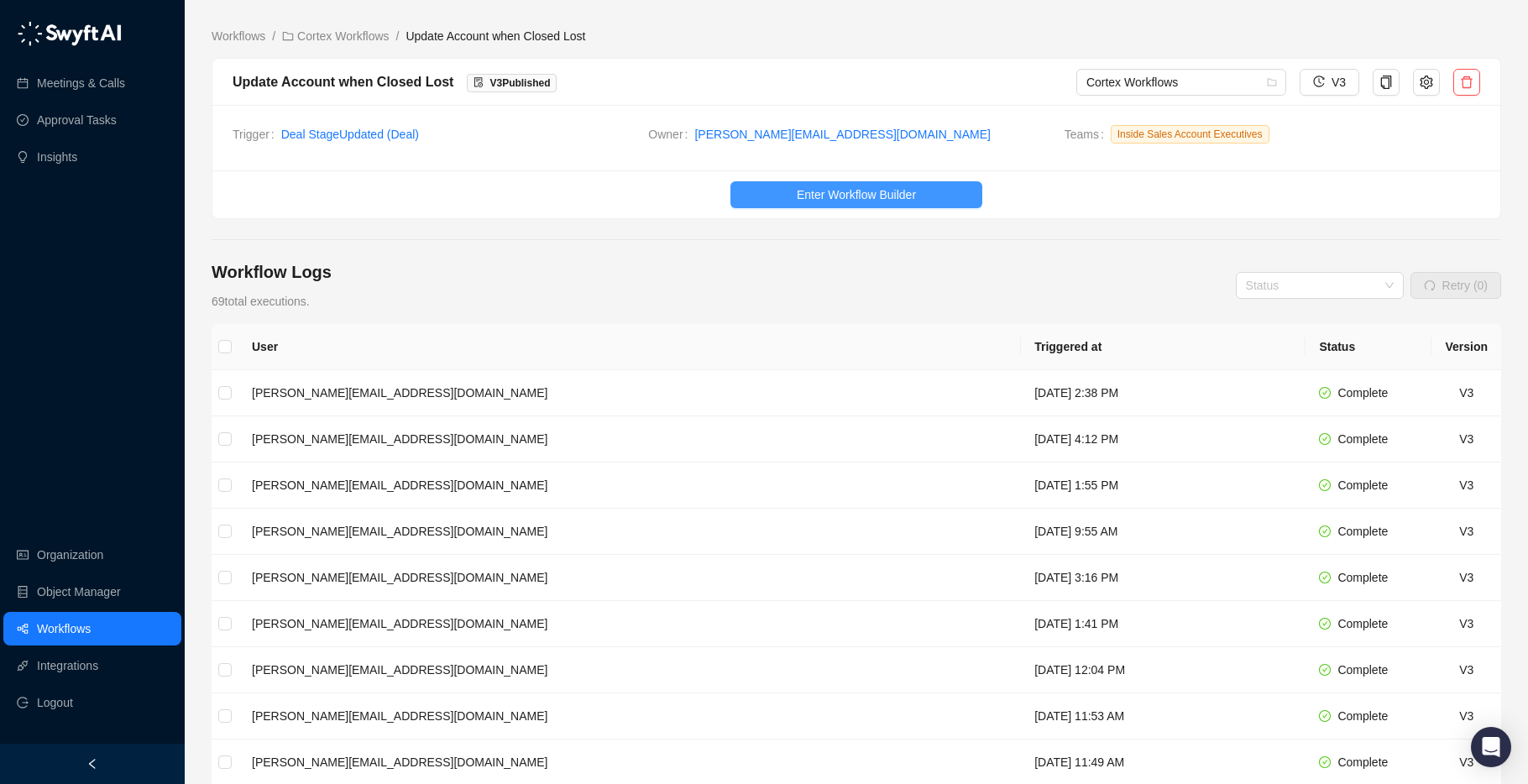
click at [823, 183] on button "Enter Workflow Builder" at bounding box center [856, 195] width 252 height 27
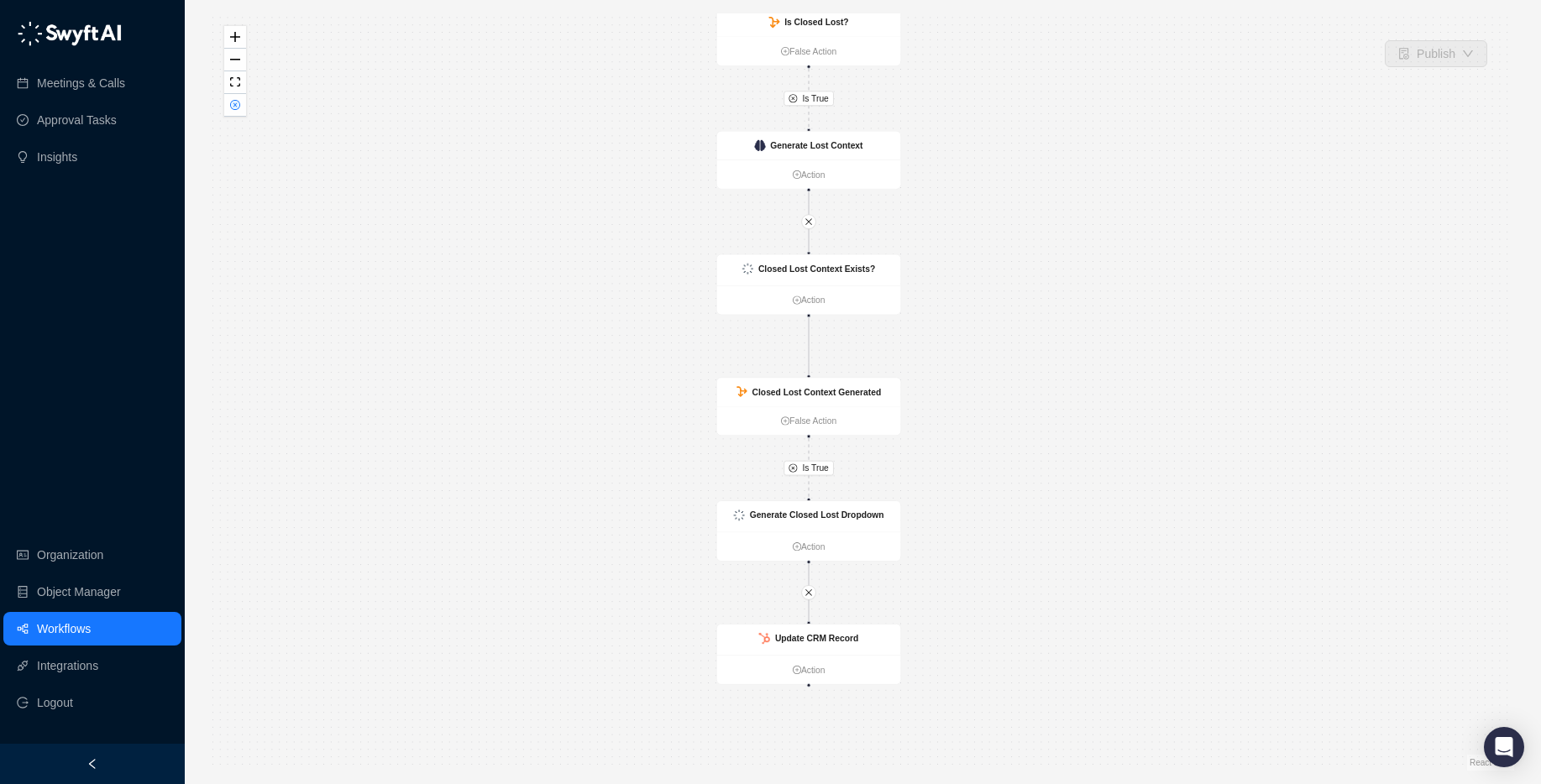
drag, startPoint x: 966, startPoint y: 436, endPoint x: 938, endPoint y: 356, distance: 84.8
click at [938, 356] on div "Is True Is True CRM Record Updated Action Is Closed Lost? False Action Generate…" at bounding box center [862, 392] width 1302 height 757
click at [836, 264] on strong "Closed Lost Context Exists?" at bounding box center [816, 268] width 117 height 10
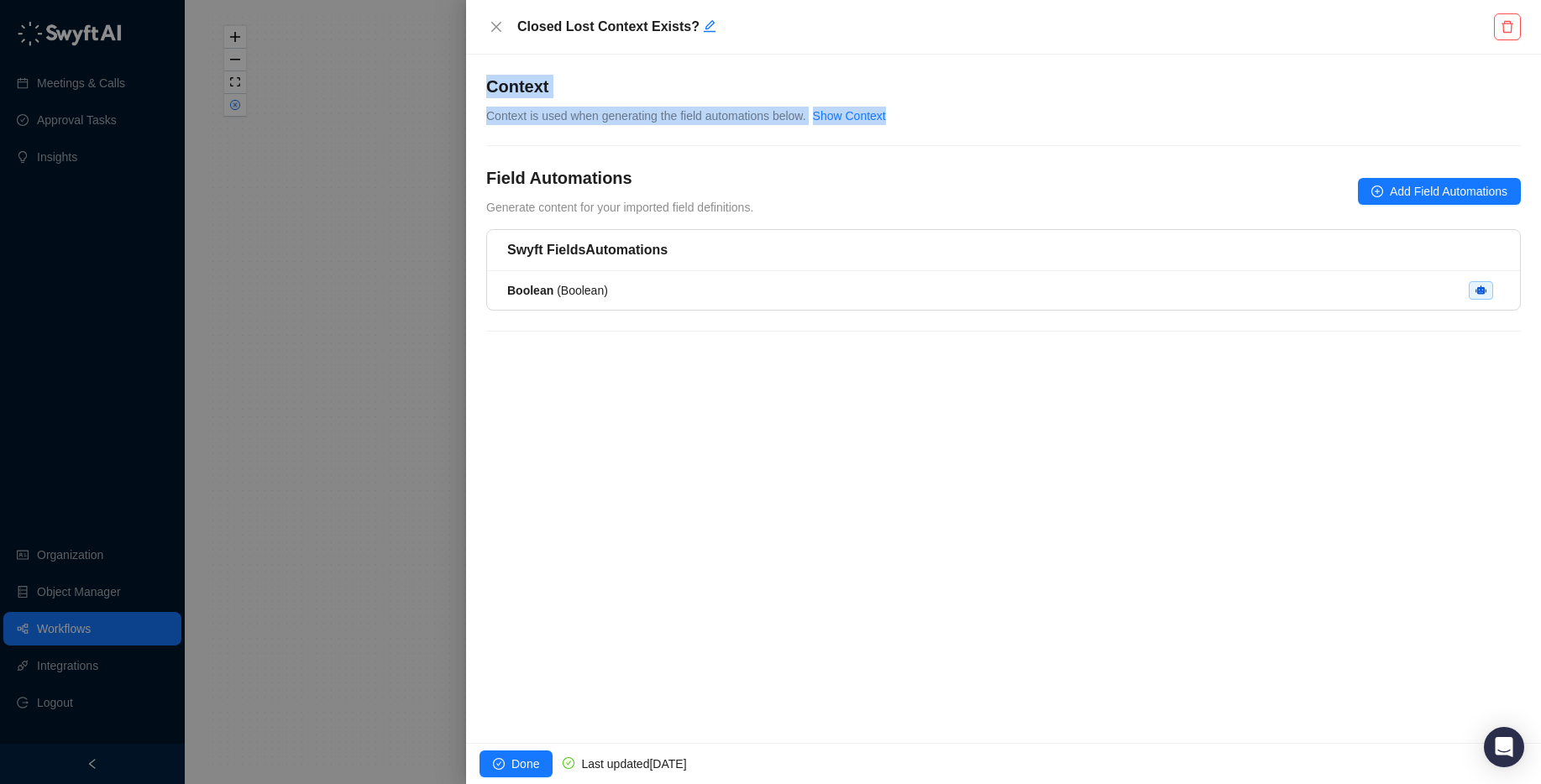
drag, startPoint x: 490, startPoint y: 85, endPoint x: 555, endPoint y: 128, distance: 77.9
click at [555, 128] on div "**********" at bounding box center [1003, 213] width 1035 height 277
click at [554, 118] on span "Context is used when generating the field automations below." at bounding box center [646, 116] width 319 height 14
click at [875, 112] on link "Show Context" at bounding box center [849, 116] width 73 height 14
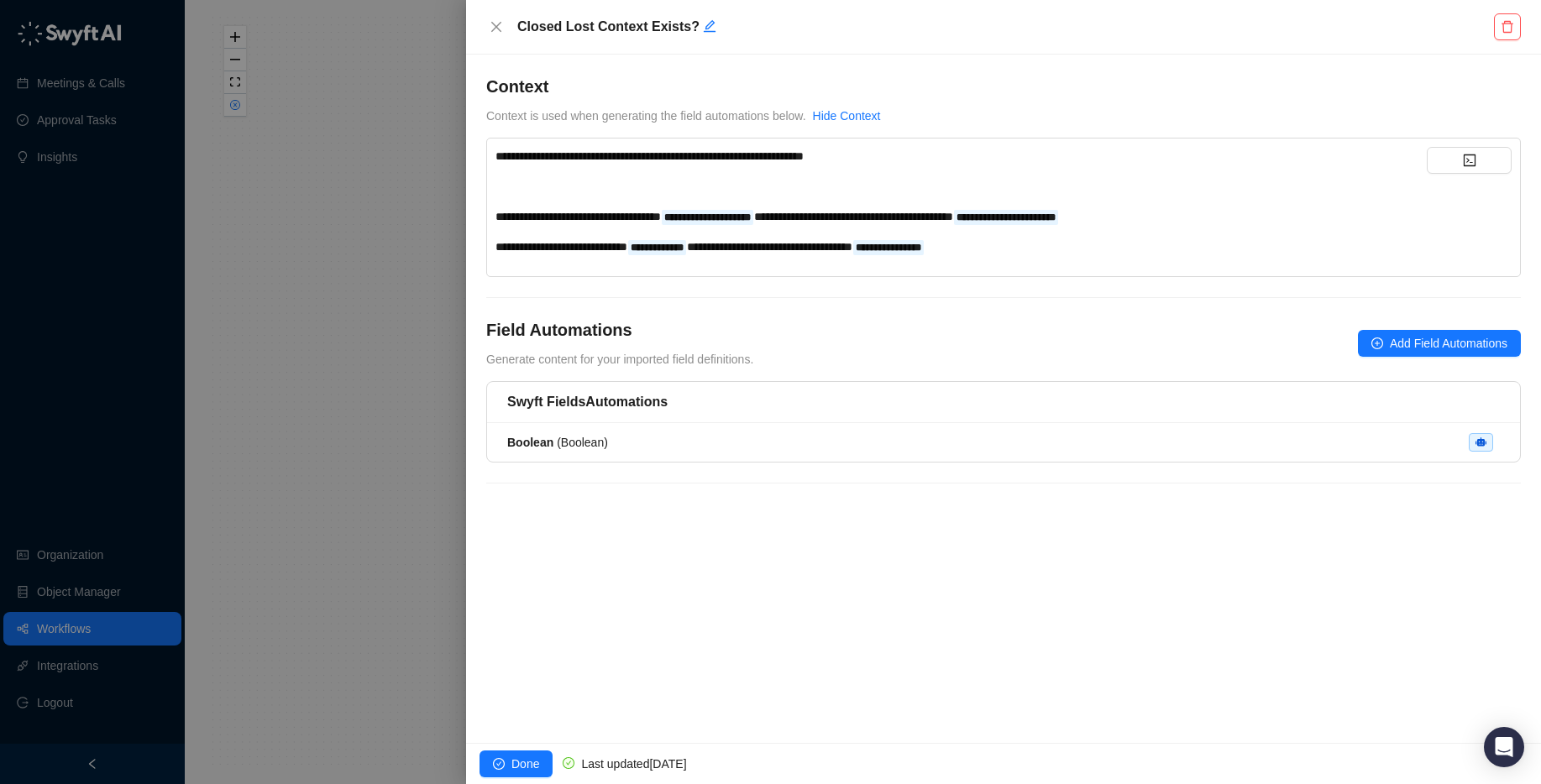
click at [550, 159] on span "**********" at bounding box center [650, 156] width 309 height 12
drag, startPoint x: 497, startPoint y: 156, endPoint x: 1009, endPoint y: 154, distance: 512.0
click at [1009, 154] on div "**********" at bounding box center [960, 156] width 931 height 19
click at [1008, 154] on div "**********" at bounding box center [960, 156] width 931 height 19
click at [919, 198] on div "**********" at bounding box center [960, 201] width 931 height 109
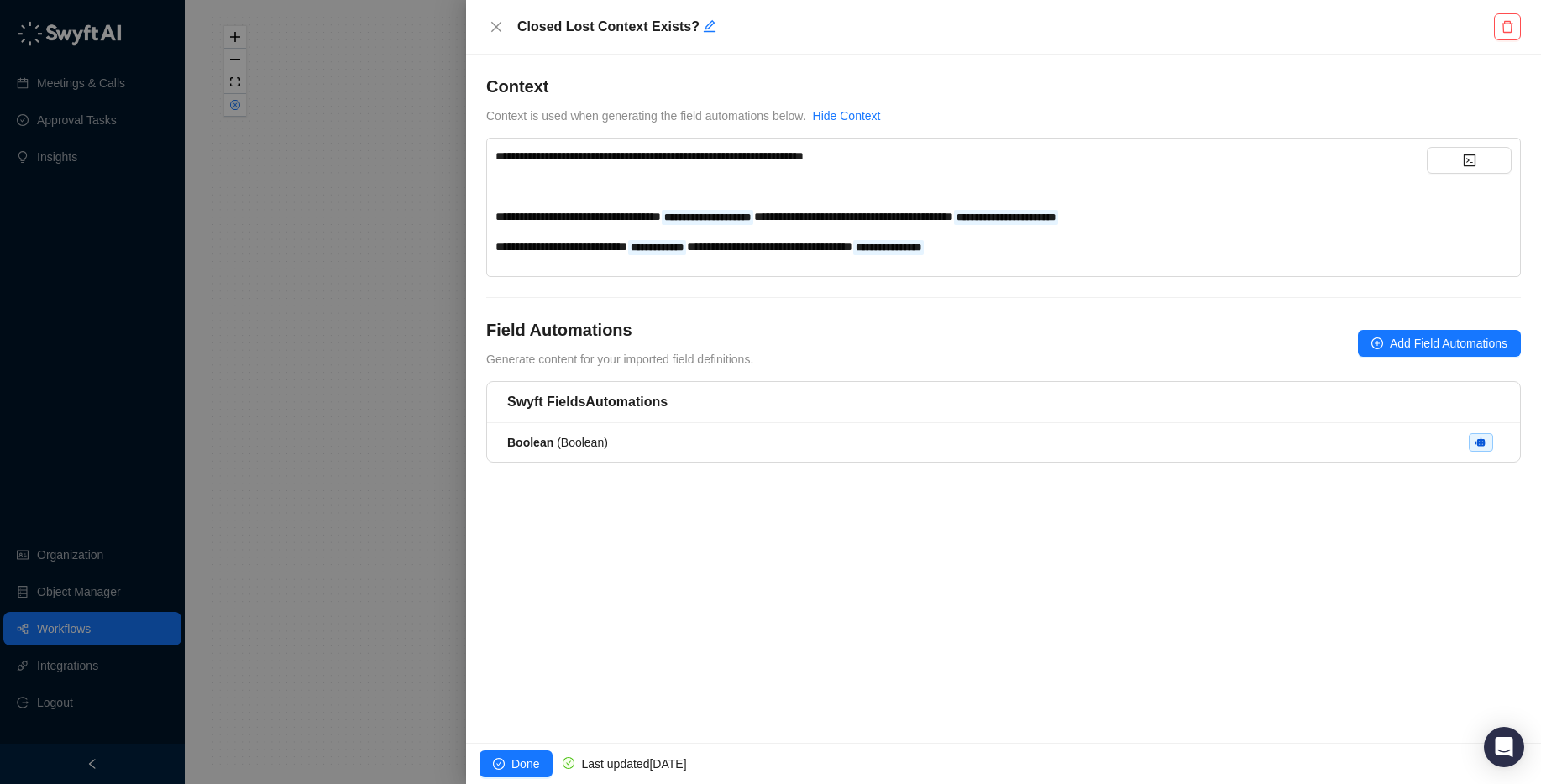
click at [604, 152] on span "**********" at bounding box center [650, 156] width 309 height 12
drag, startPoint x: 496, startPoint y: 153, endPoint x: 499, endPoint y: 174, distance: 21.2
click at [499, 174] on div "**********" at bounding box center [960, 201] width 931 height 109
click at [495, 153] on span "**********" at bounding box center [650, 156] width 309 height 12
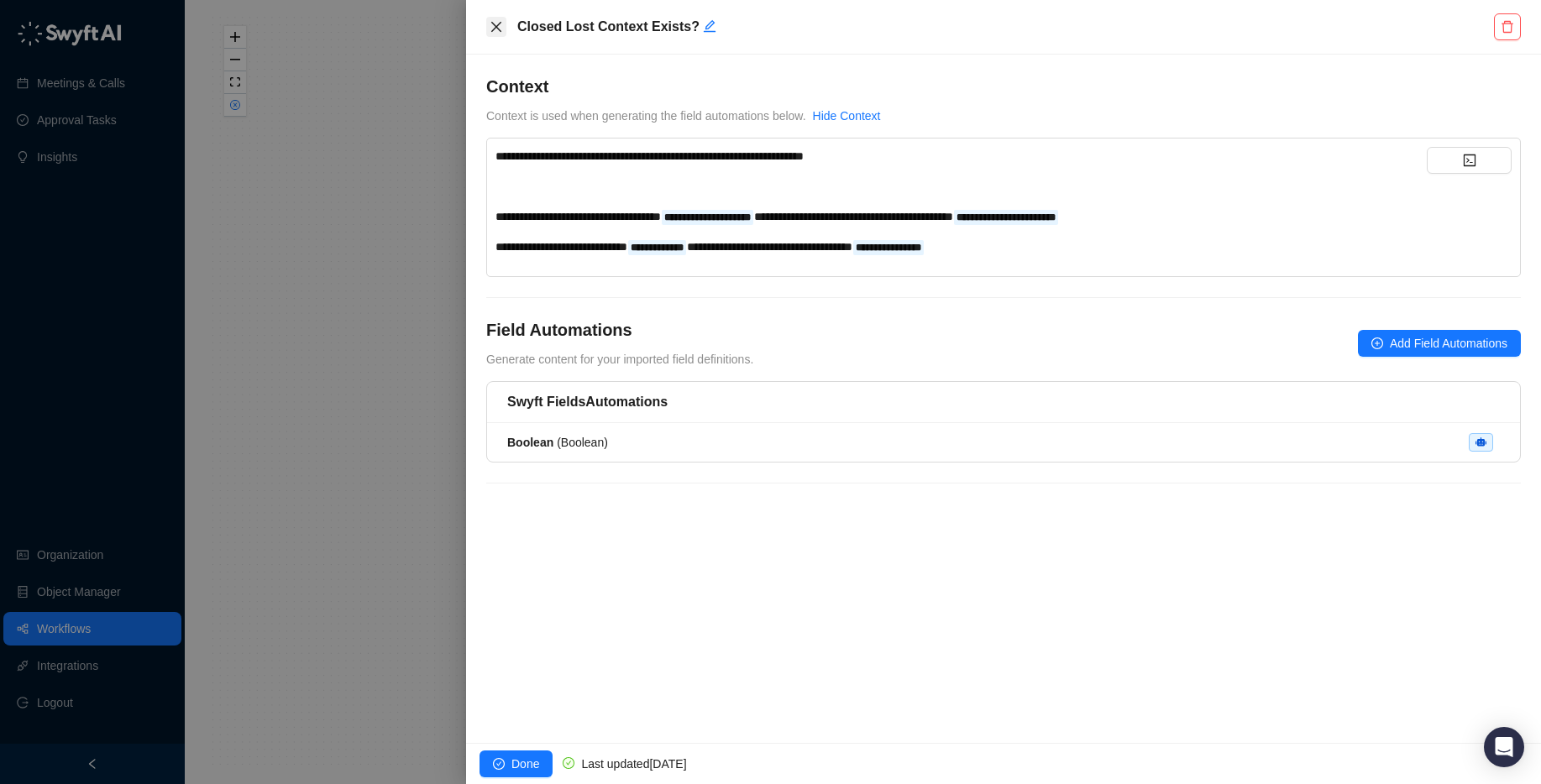
click at [492, 28] on icon "close" at bounding box center [496, 28] width 14 height 14
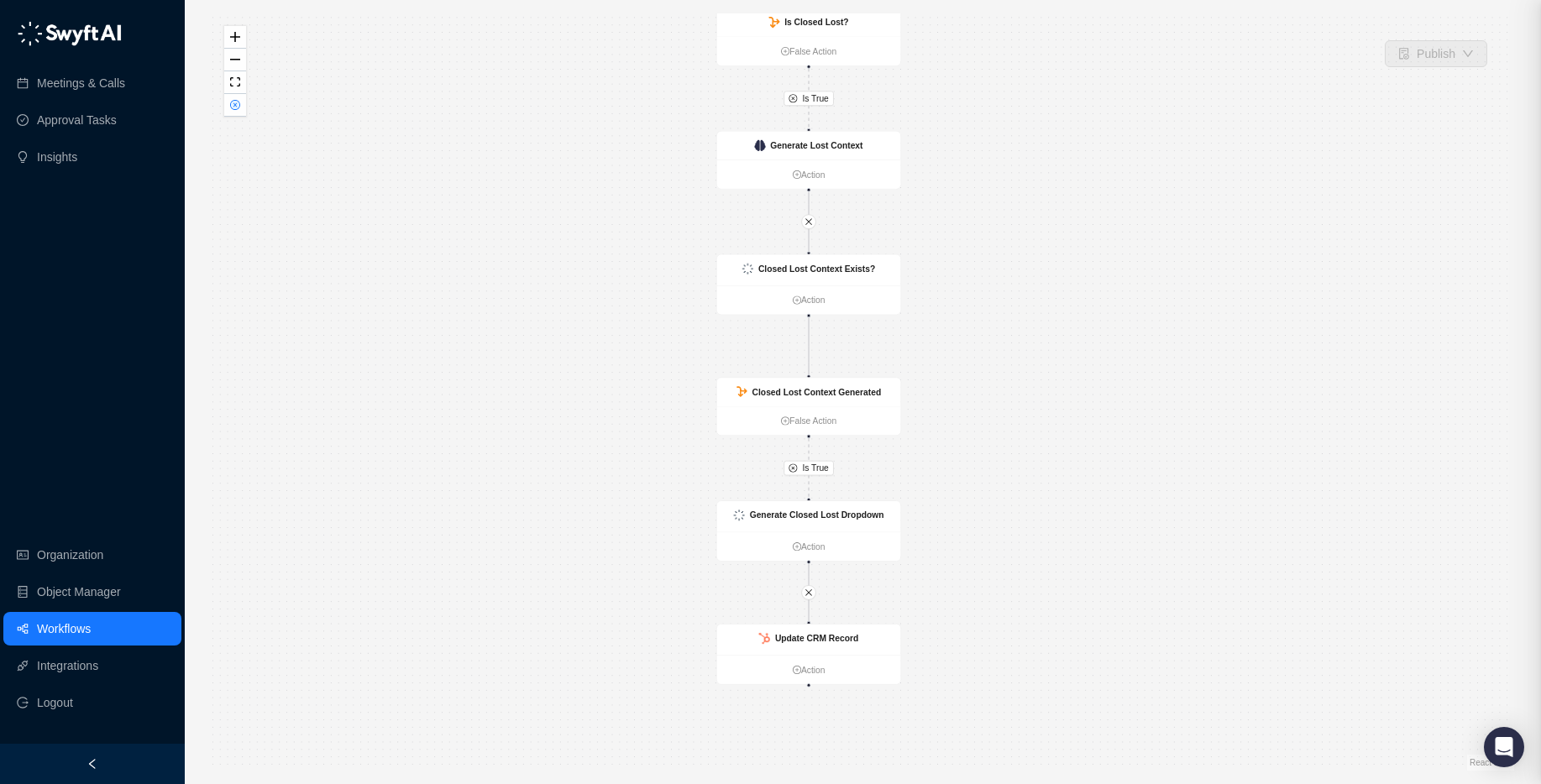
click at [365, 435] on div "Is True Is True CRM Record Updated Action Is Closed Lost? False Action Generate…" at bounding box center [862, 392] width 1302 height 757
click at [845, 265] on strong "Closed Lost Context Exists?" at bounding box center [816, 268] width 117 height 10
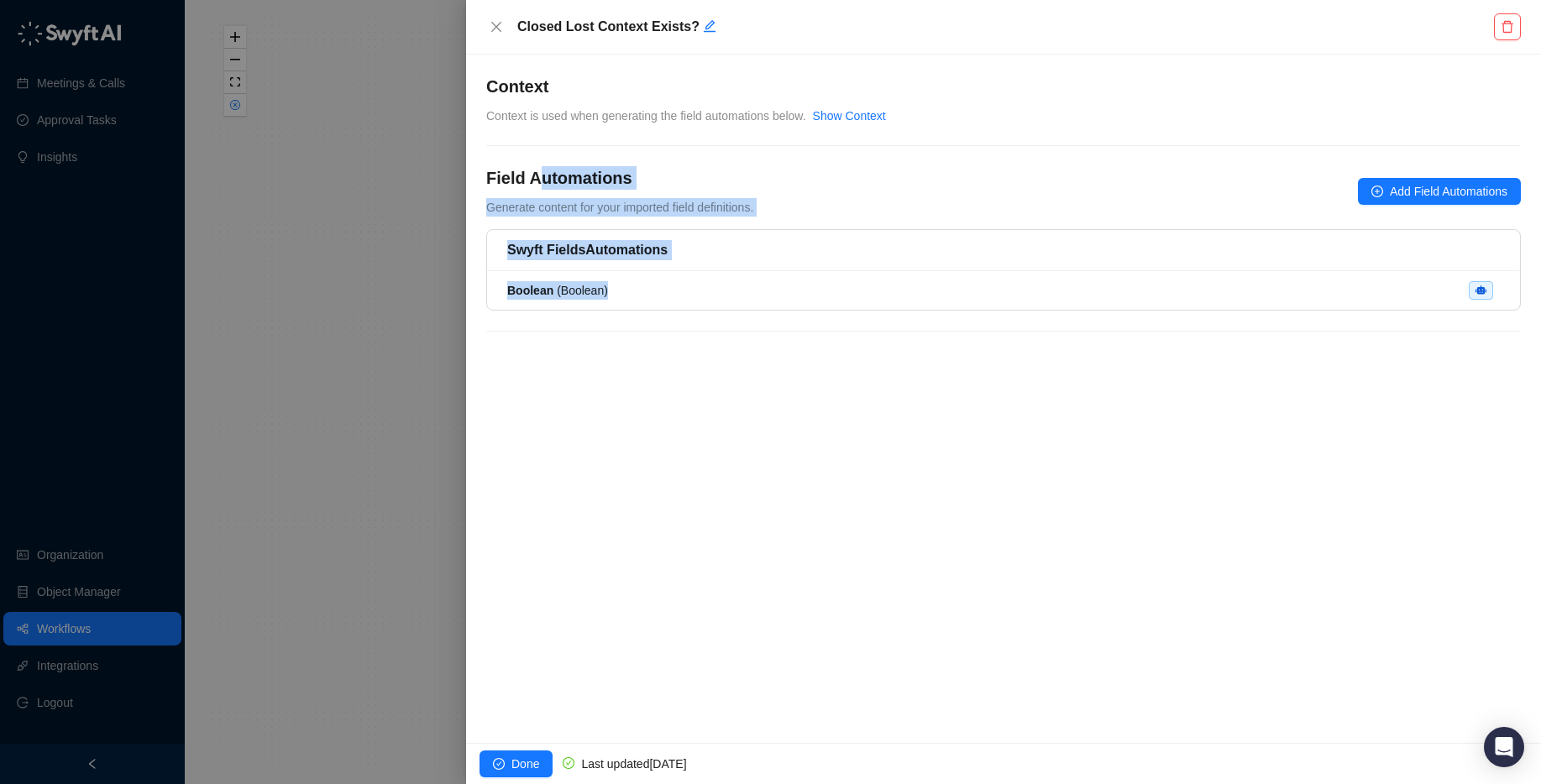
drag, startPoint x: 744, startPoint y: 288, endPoint x: 532, endPoint y: 173, distance: 241.2
click at [533, 173] on div "**********" at bounding box center [1003, 213] width 1035 height 277
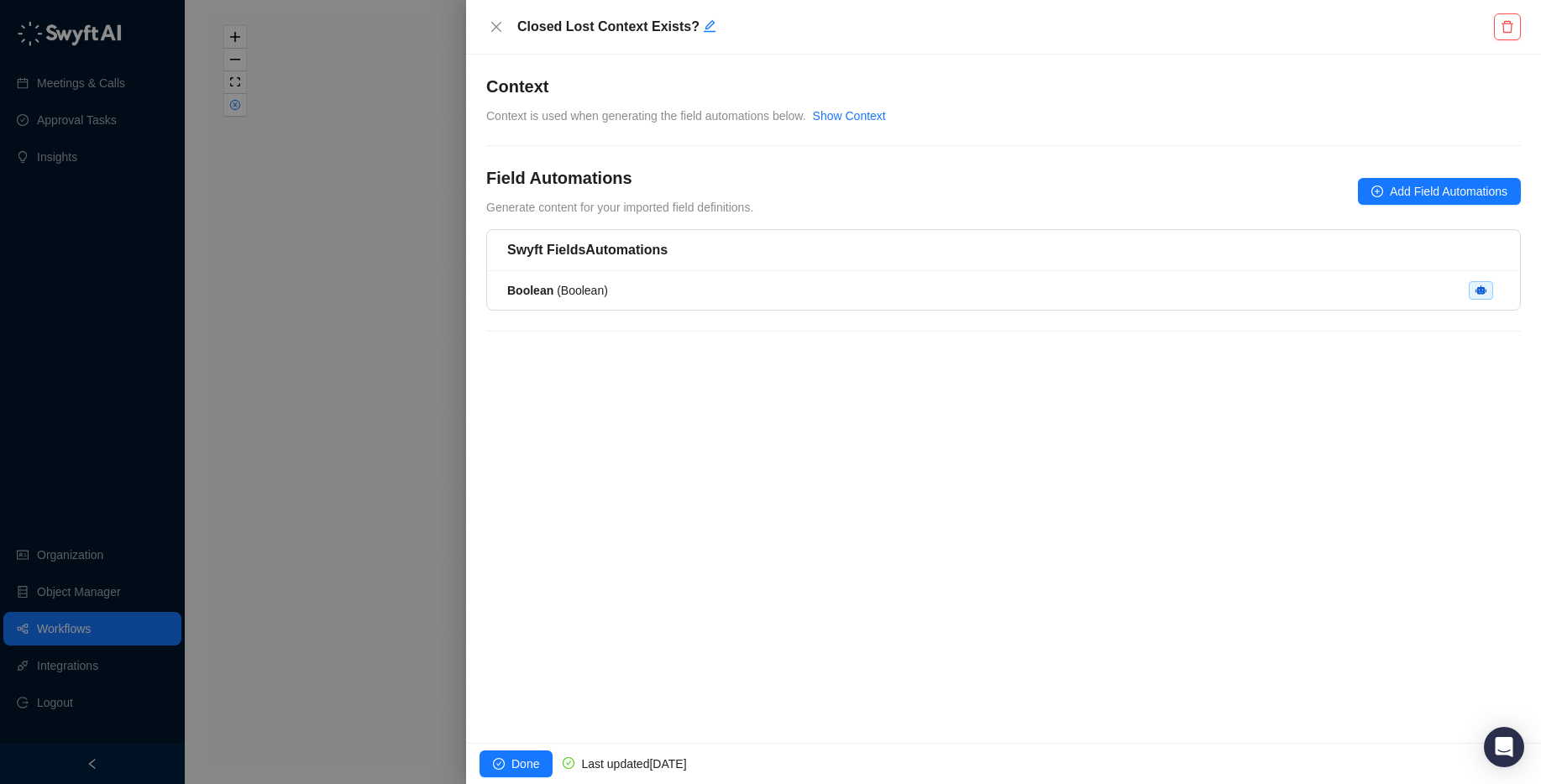
click at [532, 173] on h4 "Field Automations" at bounding box center [620, 178] width 267 height 24
click at [499, 34] on button "Close" at bounding box center [496, 27] width 21 height 21
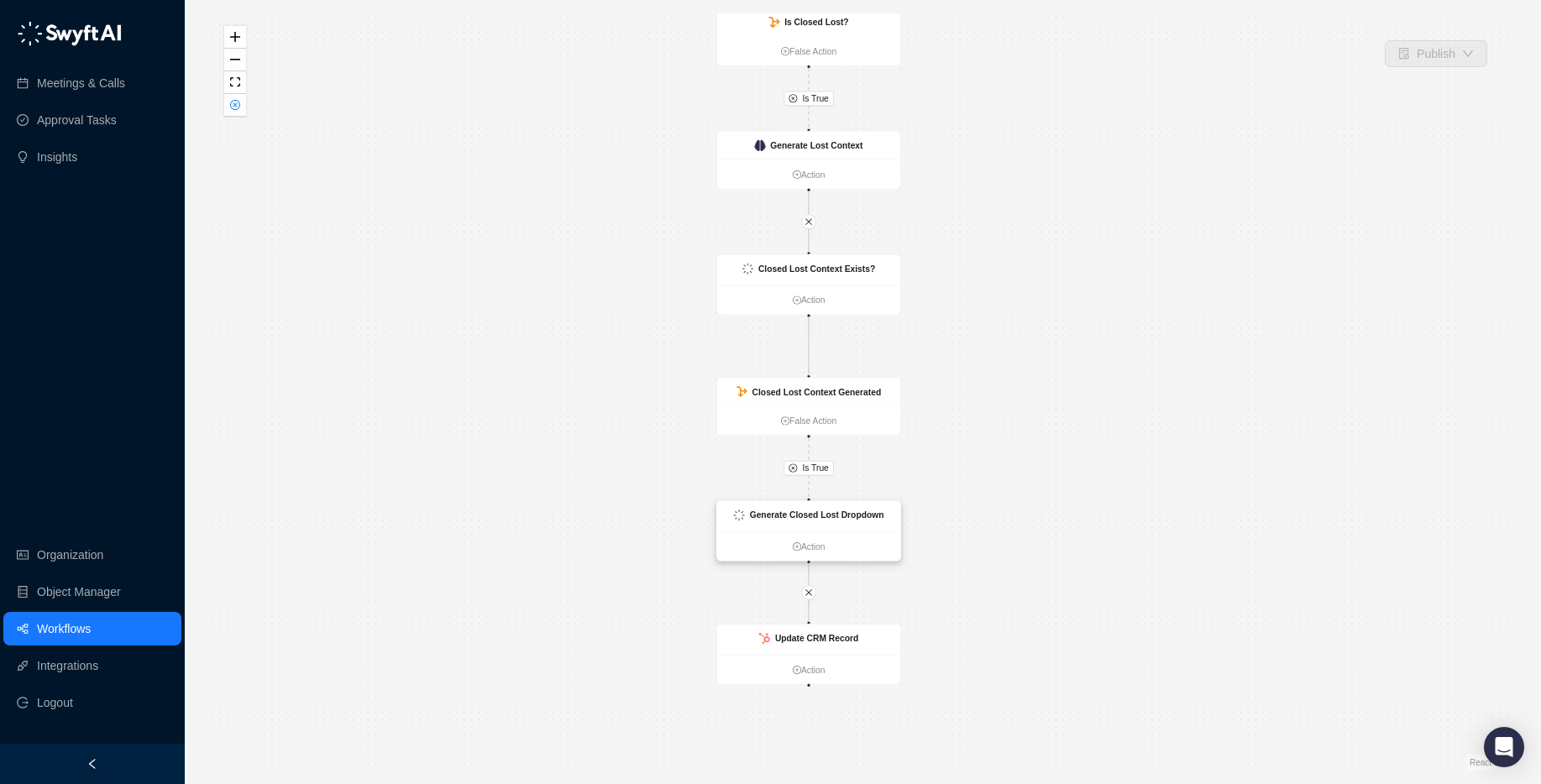
click at [841, 510] on strong "Generate Closed Lost Dropdown" at bounding box center [817, 515] width 135 height 10
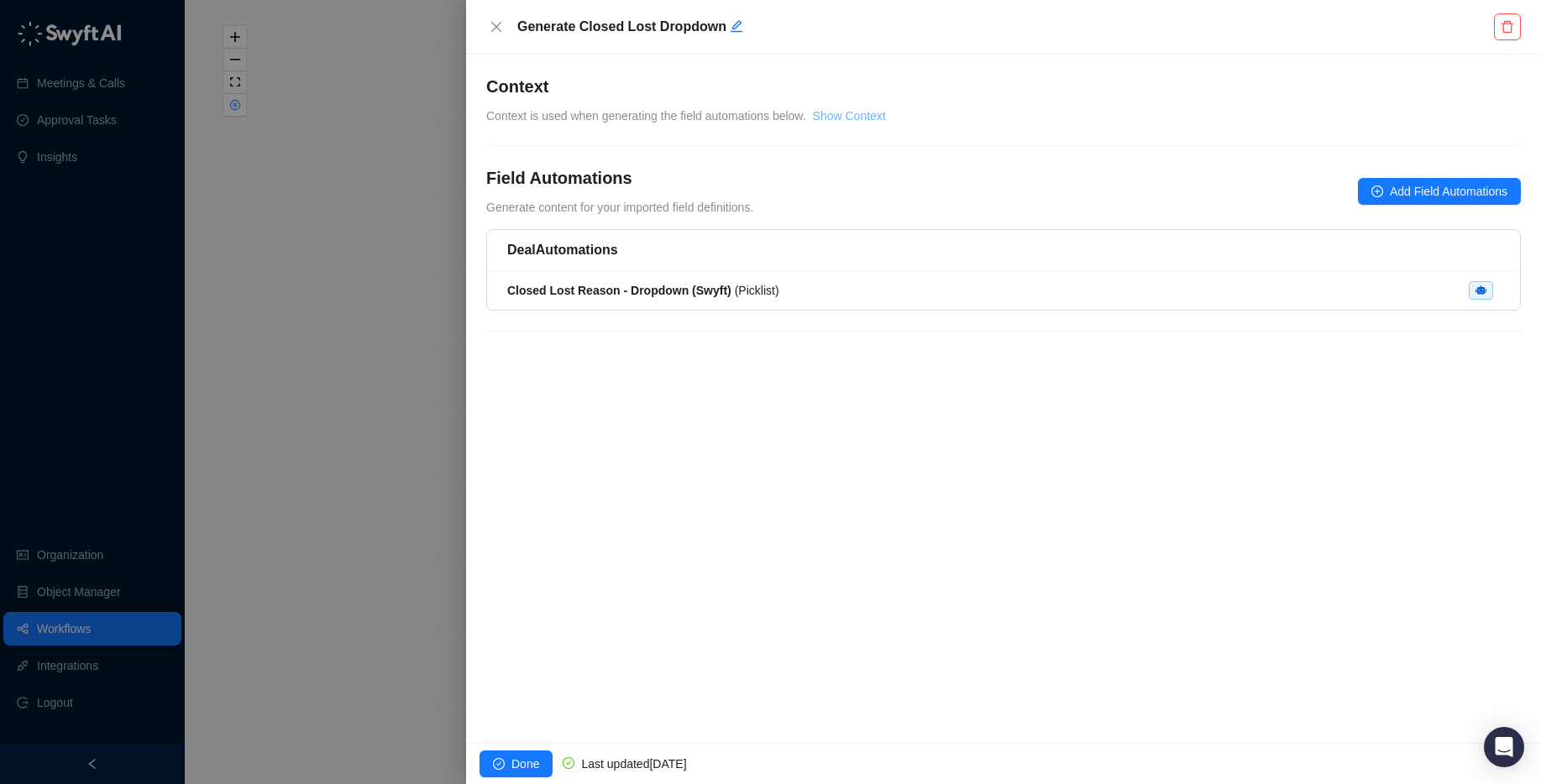
click at [864, 114] on link "Show Context" at bounding box center [849, 116] width 73 height 14
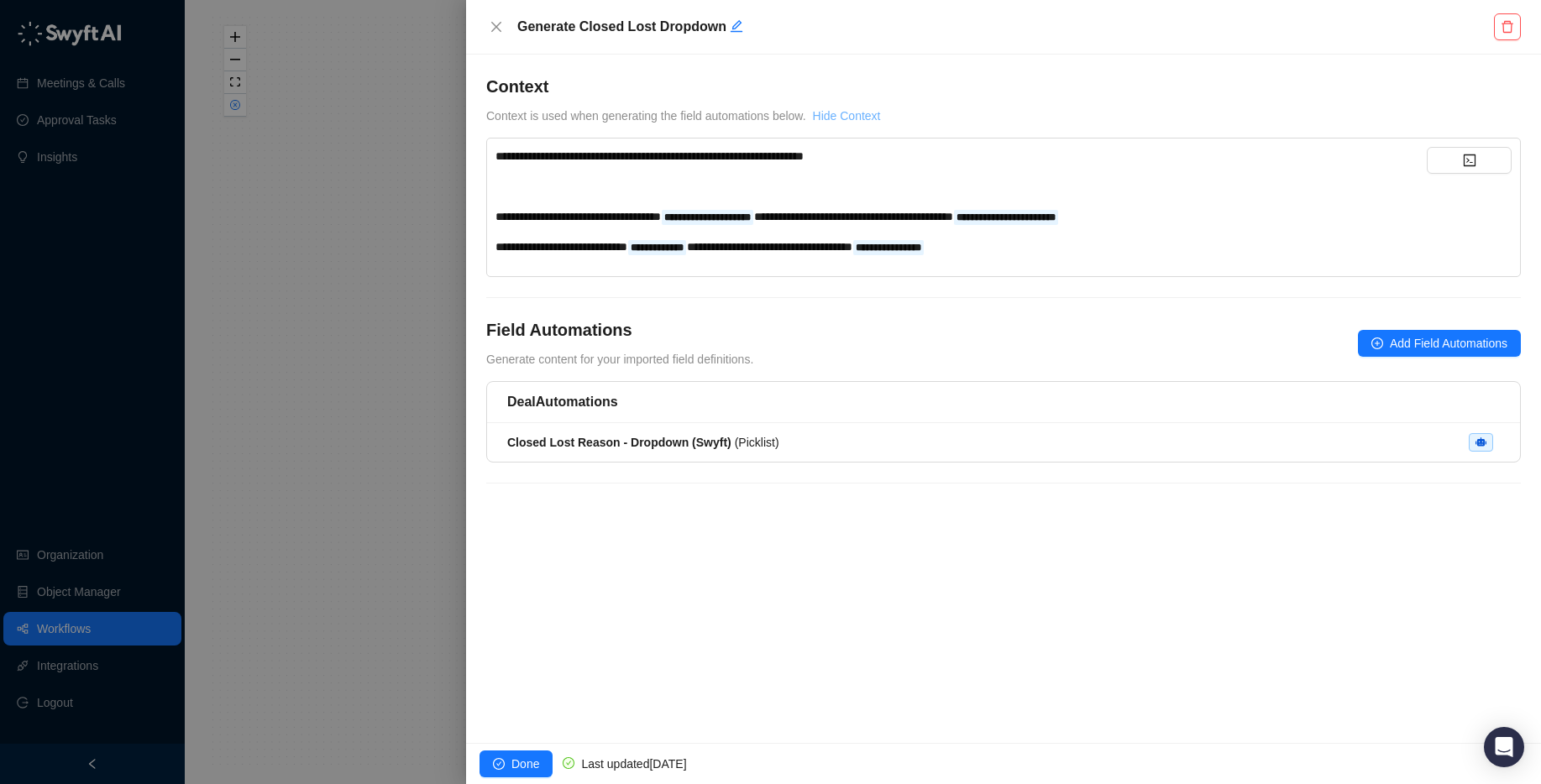
click at [863, 114] on link "Hide Context" at bounding box center [846, 116] width 68 height 14
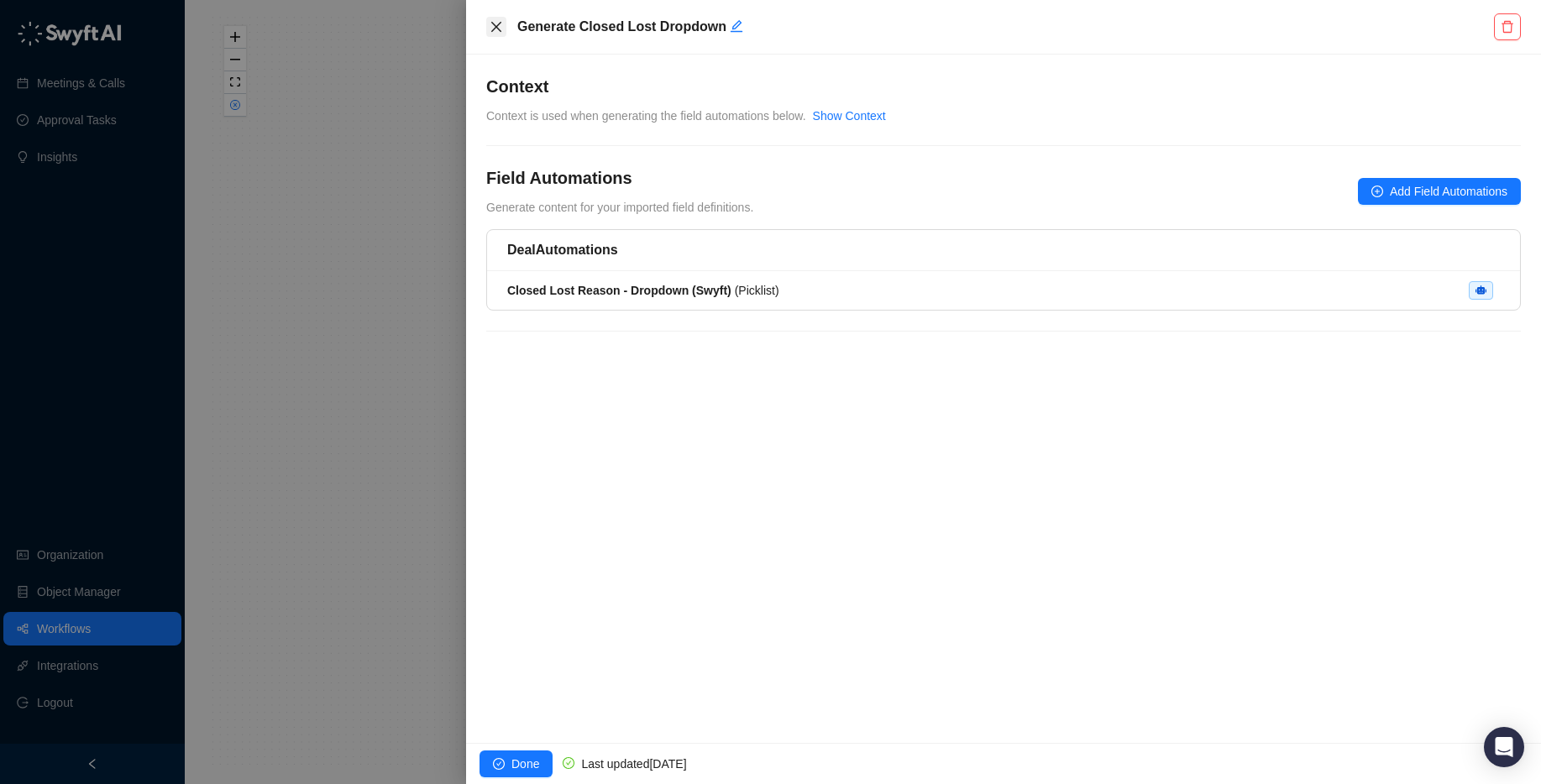
click at [494, 25] on icon "close" at bounding box center [496, 27] width 10 height 10
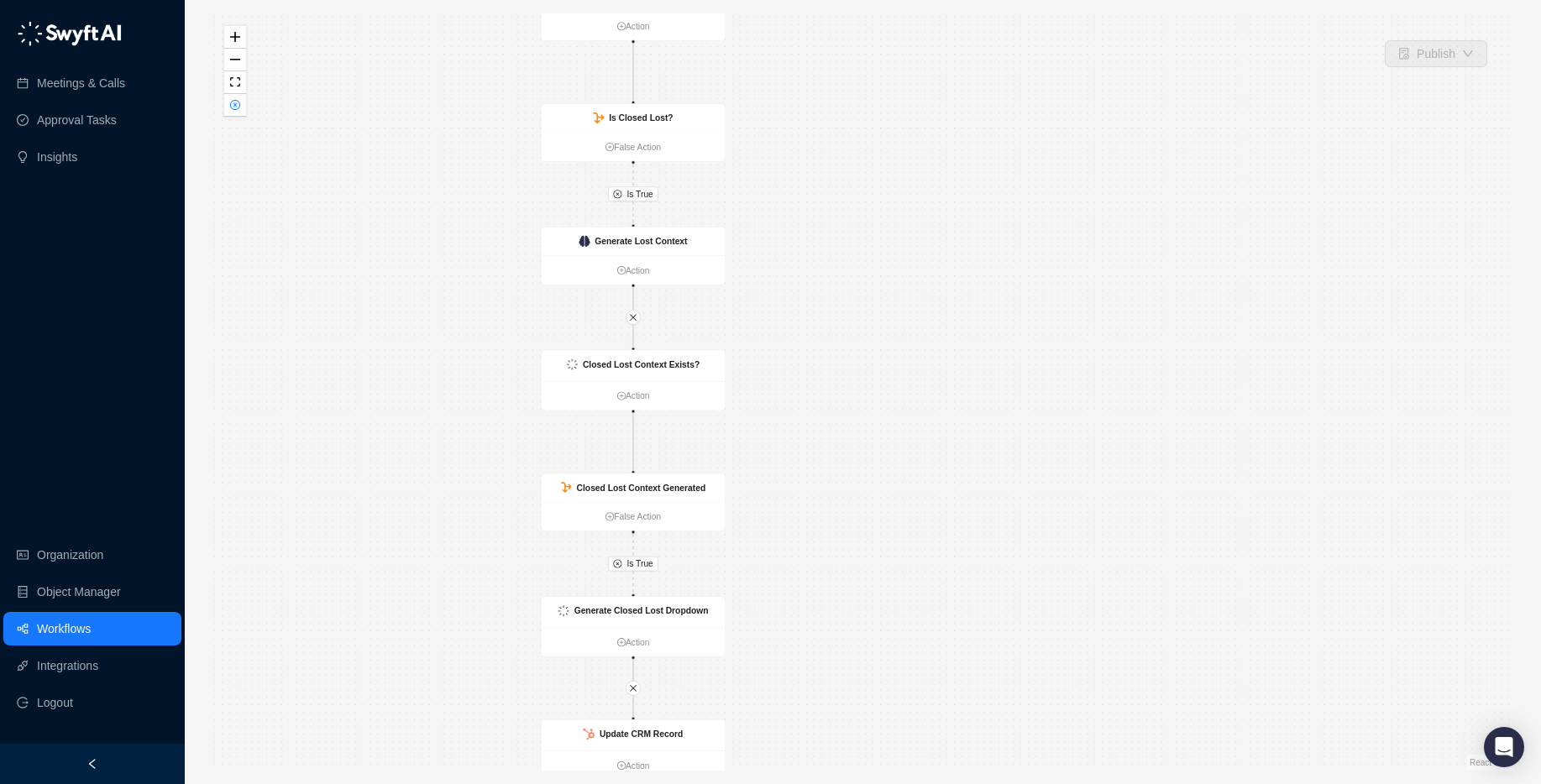
drag, startPoint x: 1061, startPoint y: 341, endPoint x: 816, endPoint y: 359, distance: 245.7
click at [870, 438] on div "Is True Is True CRM Record Updated Action Is Closed Lost? False Action Generate…" at bounding box center [862, 392] width 1302 height 757
click at [648, 245] on strong "Generate Lost Context" at bounding box center [624, 244] width 92 height 10
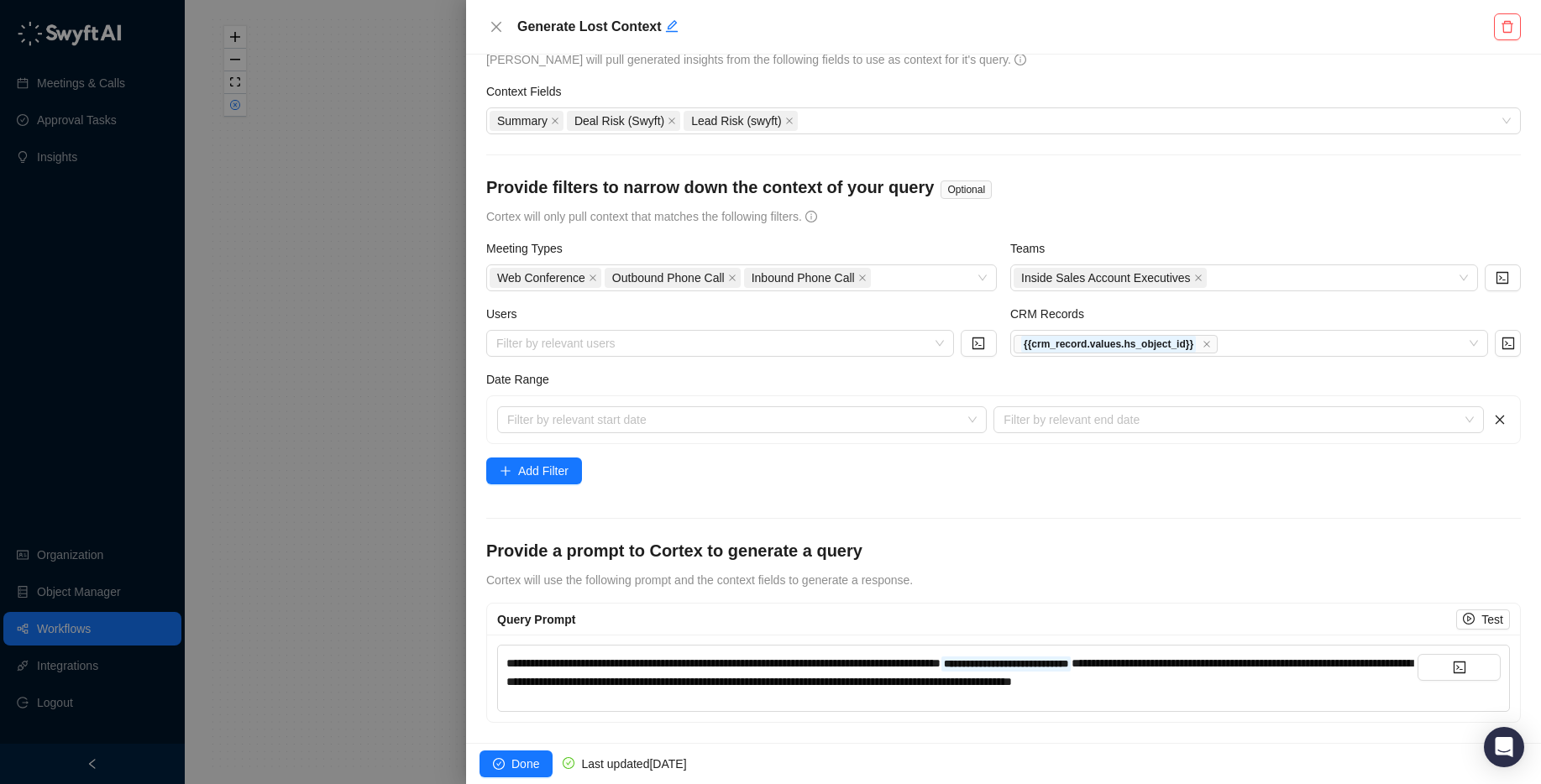
scroll to position [75, 0]
click at [496, 29] on icon "close" at bounding box center [496, 28] width 14 height 14
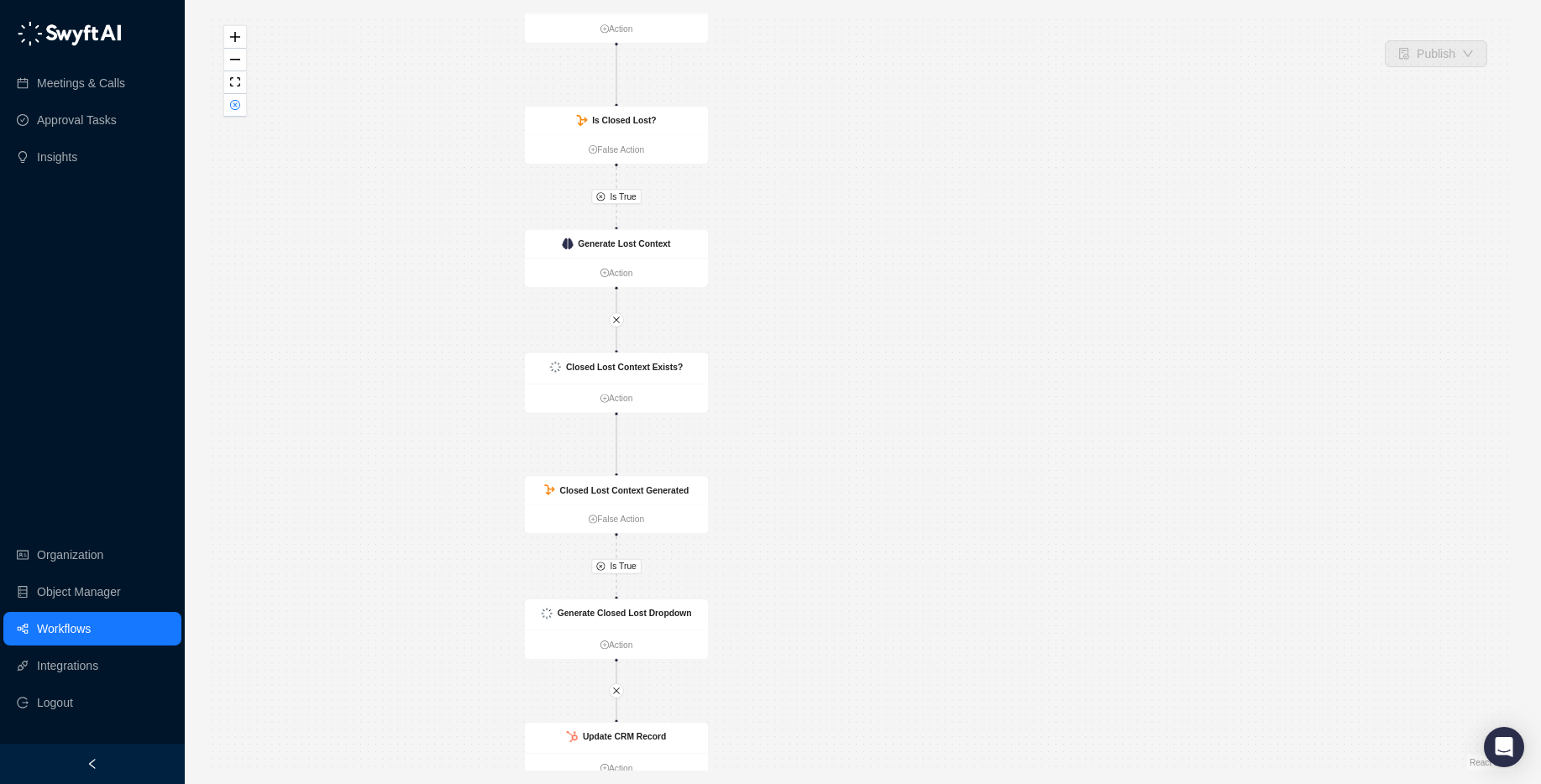
click at [89, 628] on link "Workflows" at bounding box center [64, 629] width 54 height 33
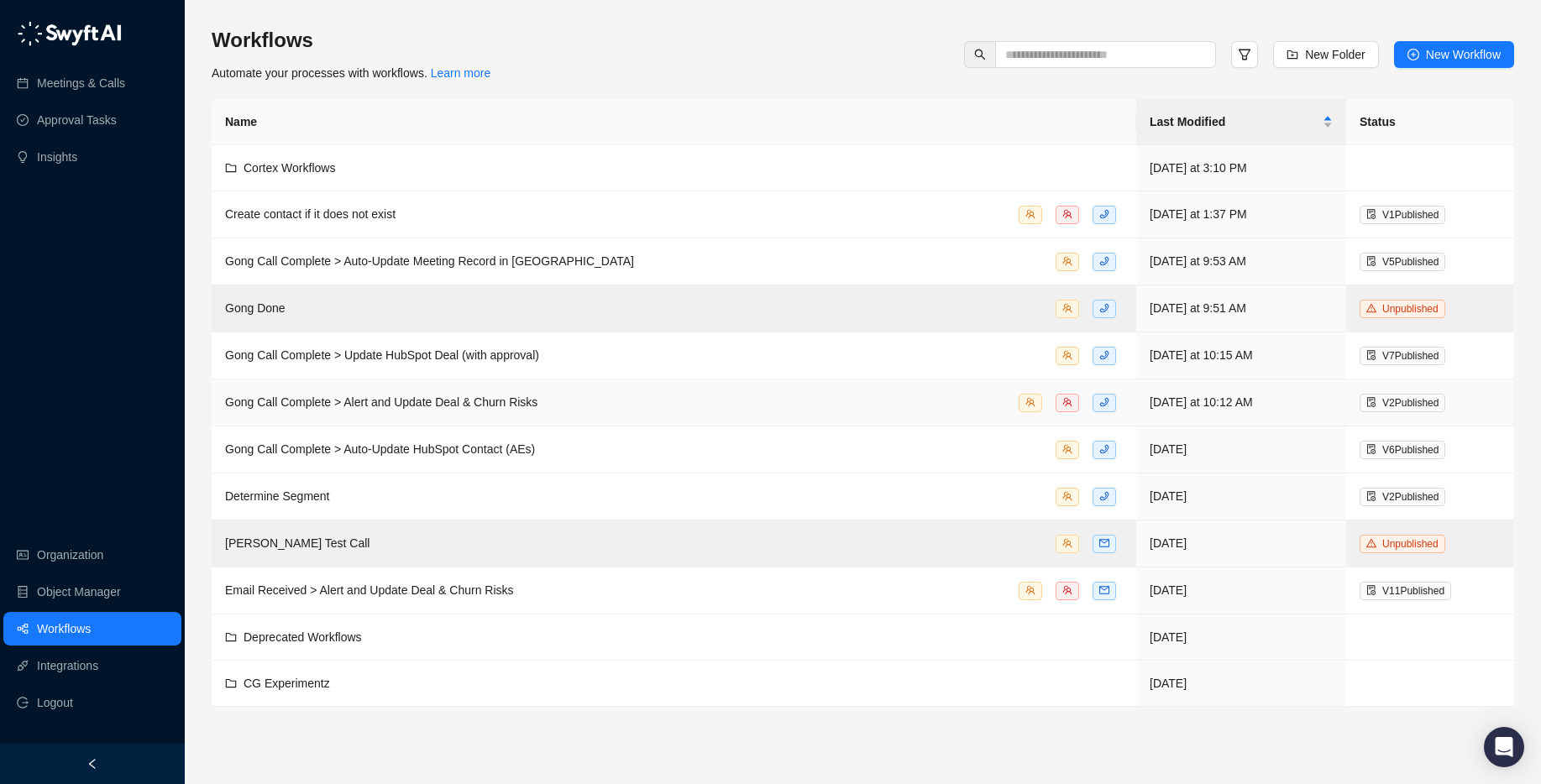
click at [462, 407] on span "Gong Call Complete > Alert and Update Deal & Churn Risks" at bounding box center [381, 402] width 313 height 14
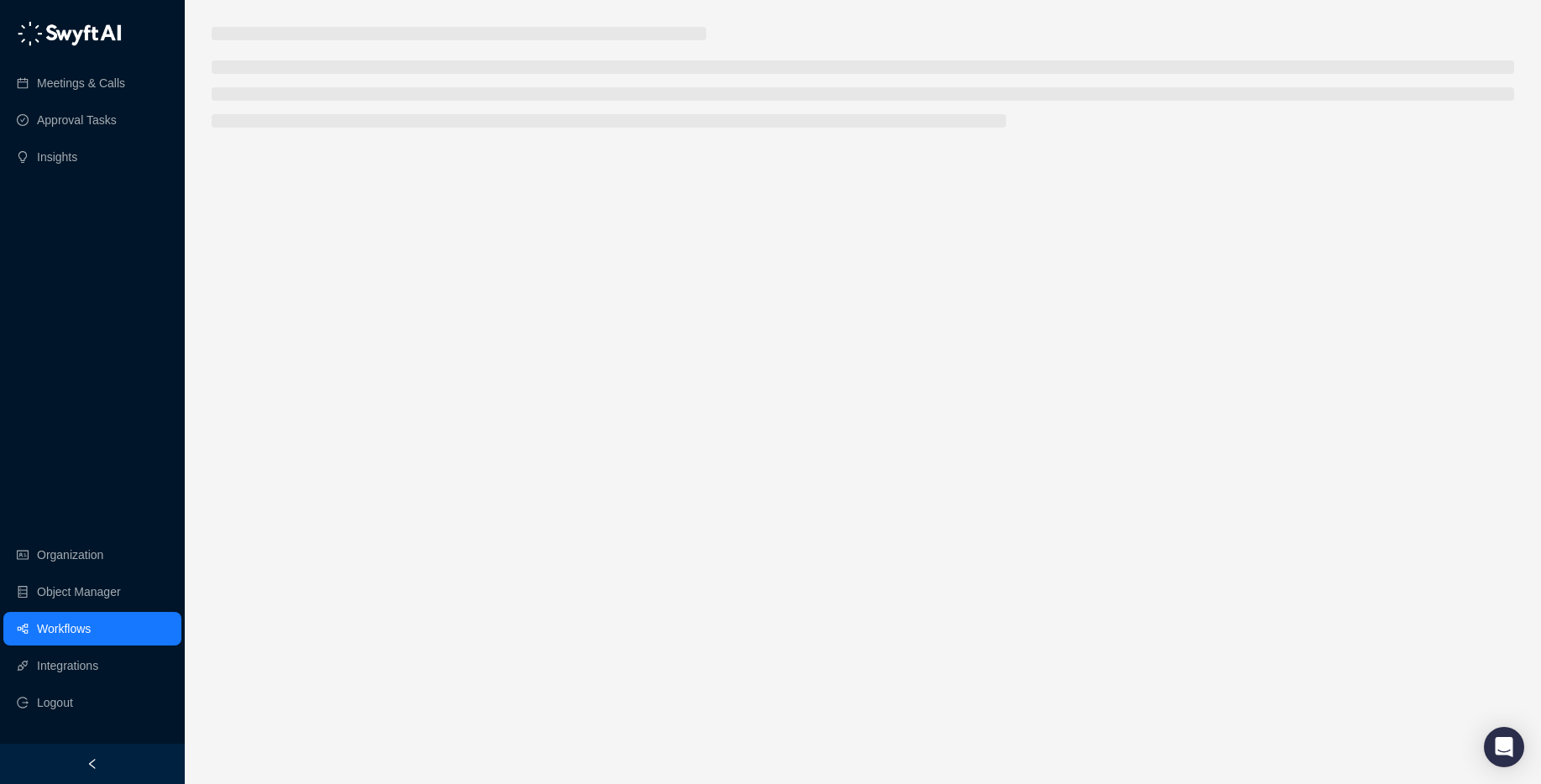
click at [81, 630] on link "Workflows" at bounding box center [64, 629] width 54 height 33
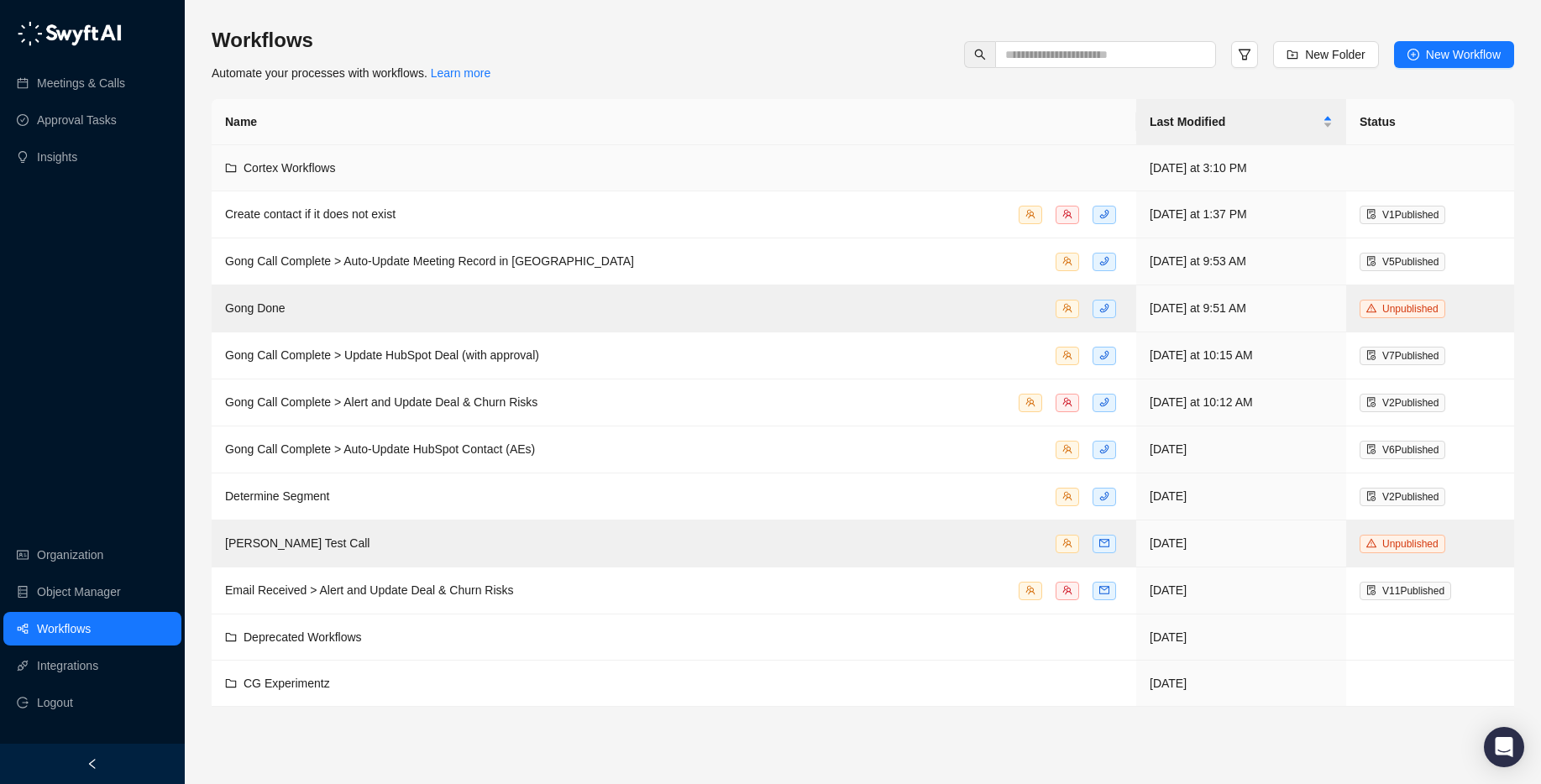
click at [368, 182] on td "Cortex Workflows" at bounding box center [673, 168] width 925 height 46
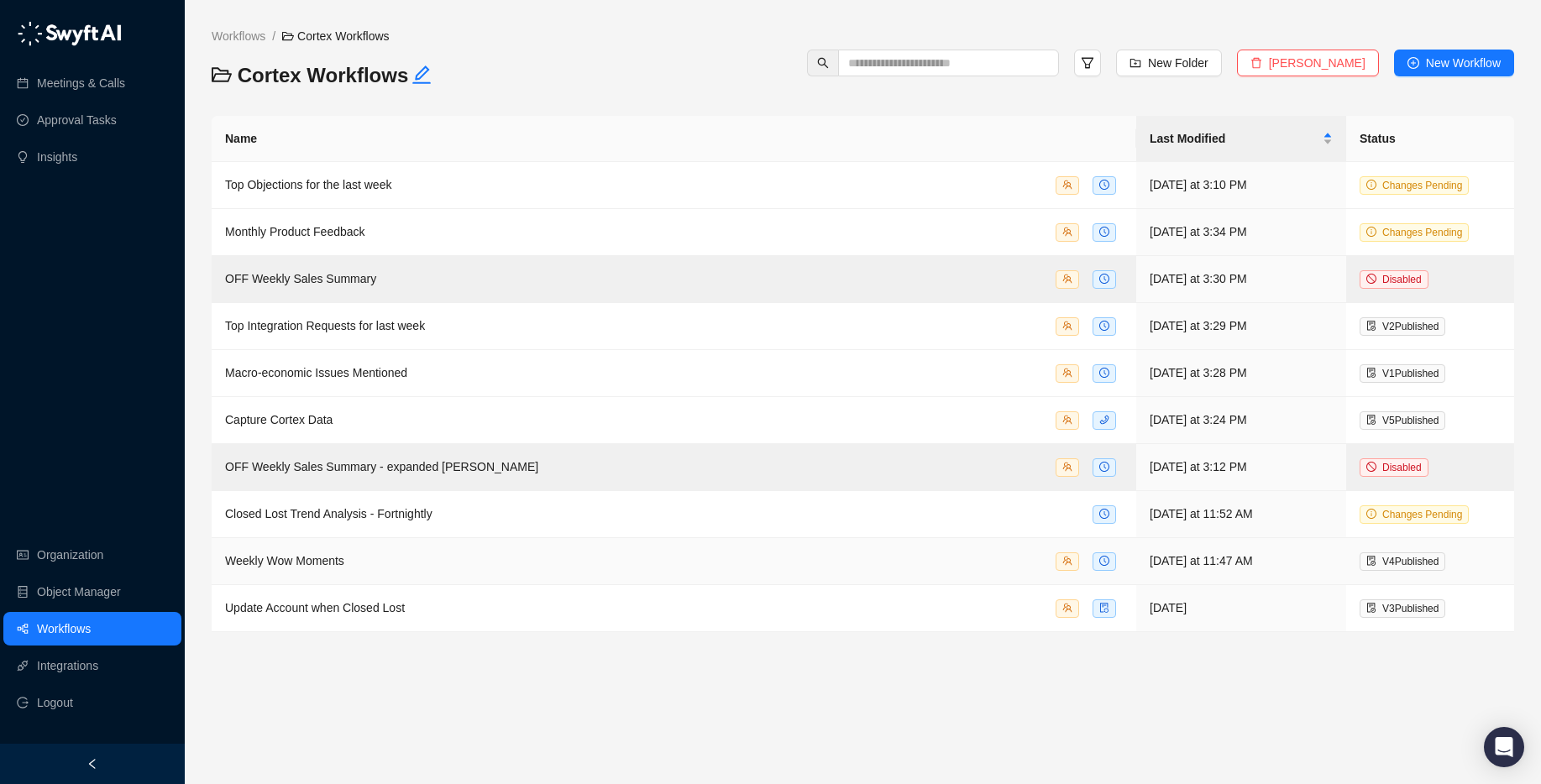
click at [369, 562] on div "Weekly Wow Moments" at bounding box center [673, 561] width 897 height 20
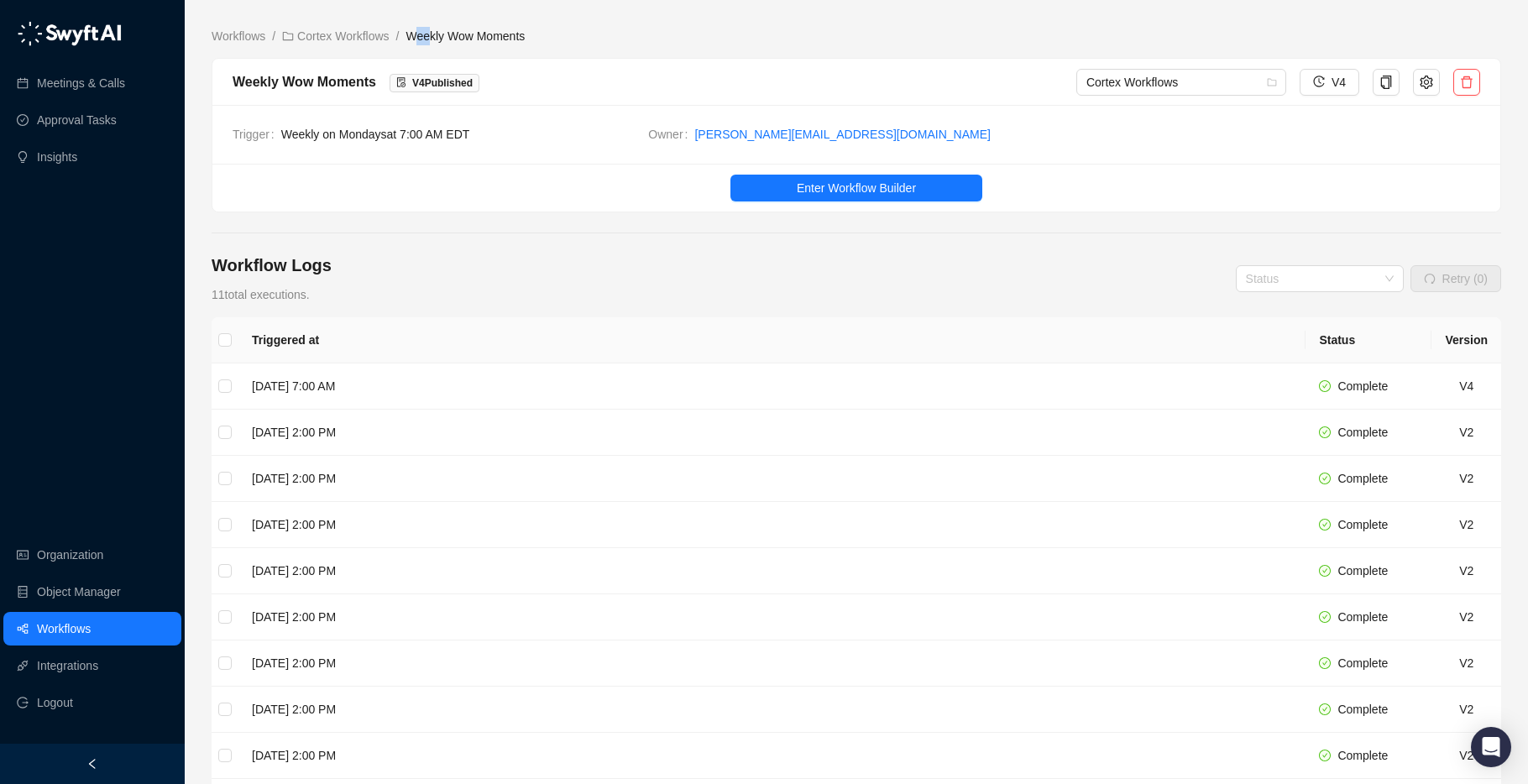
drag, startPoint x: 426, startPoint y: 37, endPoint x: 666, endPoint y: 39, distance: 240.0
click at [602, 36] on ol "Workflows / Cortex Workflows / Weekly Wow Moments" at bounding box center [856, 35] width 1289 height 19
drag, startPoint x: 657, startPoint y: 37, endPoint x: 666, endPoint y: 39, distance: 9.2
click at [657, 37] on ol "Workflows / Cortex Workflows / Weekly Wow Moments" at bounding box center [856, 35] width 1289 height 19
click at [822, 176] on button "Enter Workflow Builder" at bounding box center [856, 188] width 252 height 27
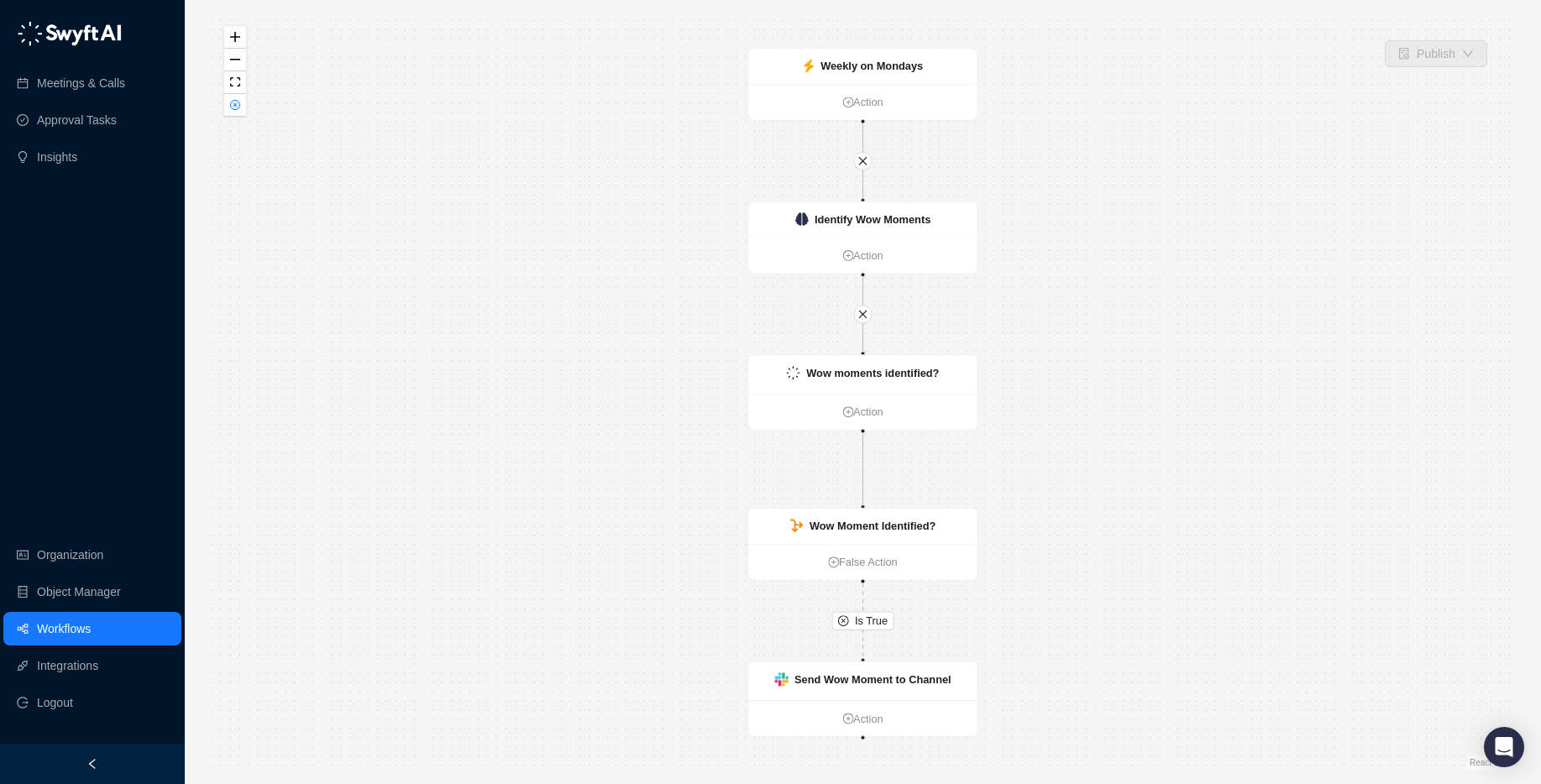
click at [662, 228] on div "Is True Weekly on Mondays Action Send Wow Moment to Channel Action Wow moments …" at bounding box center [862, 392] width 1302 height 757
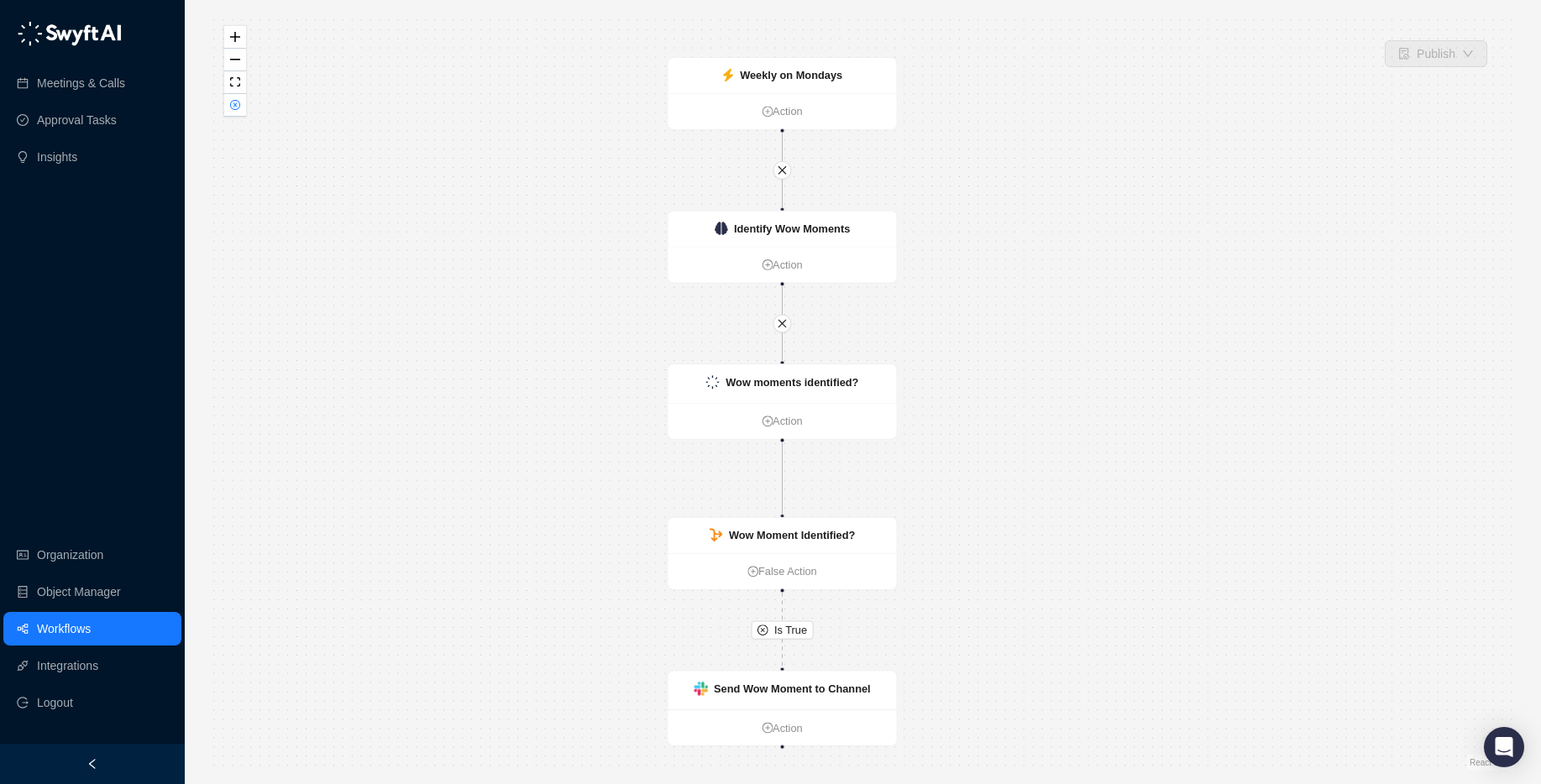
drag, startPoint x: 1126, startPoint y: 203, endPoint x: 1045, endPoint y: 211, distance: 81.4
click at [1046, 212] on div "Is True Weekly on Mondays Action Send Wow Moment to Channel Action Wow moments …" at bounding box center [862, 392] width 1302 height 757
click at [820, 240] on div "Identify Wow Moments" at bounding box center [781, 229] width 228 height 35
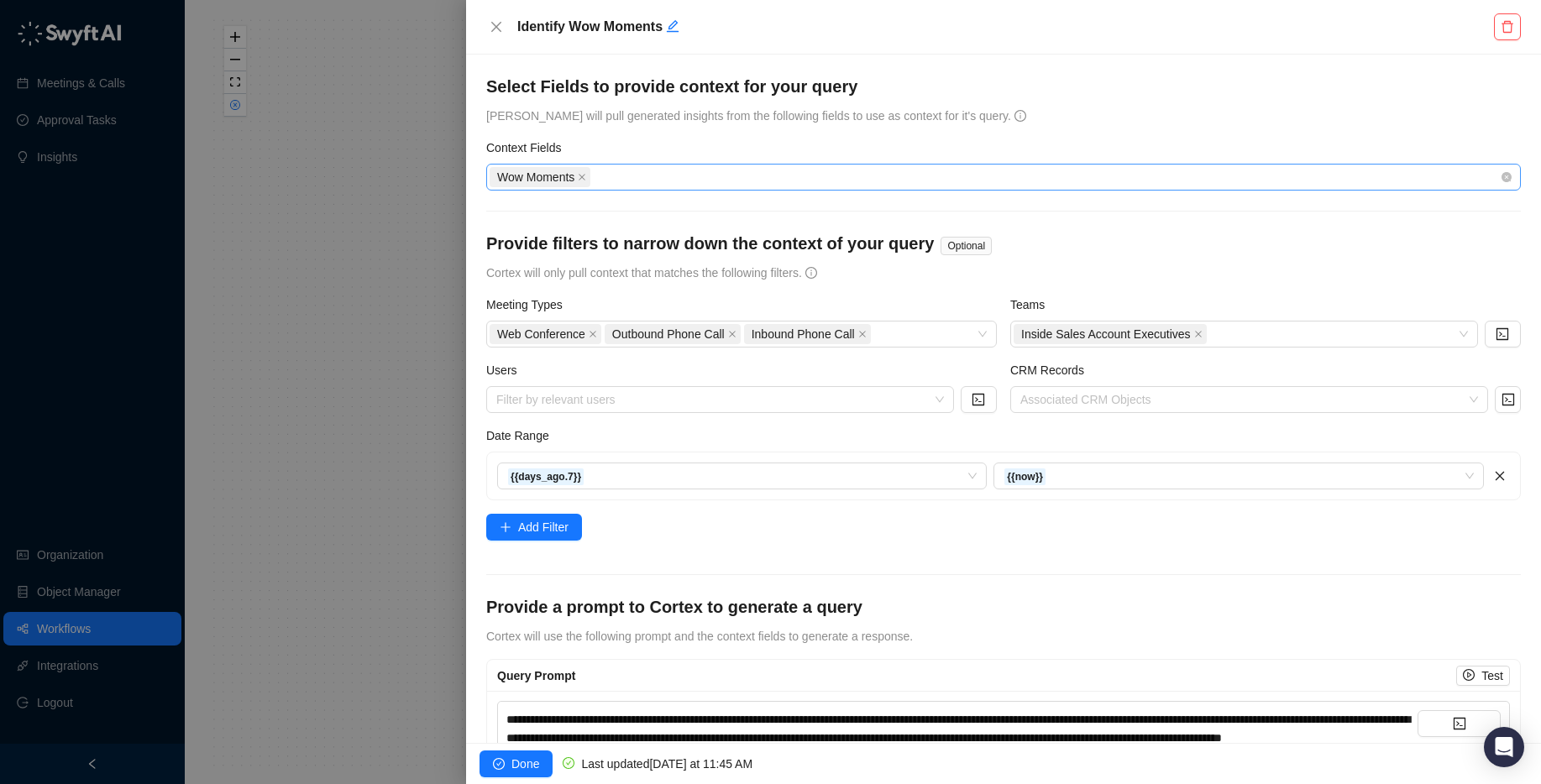
click at [530, 177] on span "Wow Moments" at bounding box center [536, 177] width 78 height 19
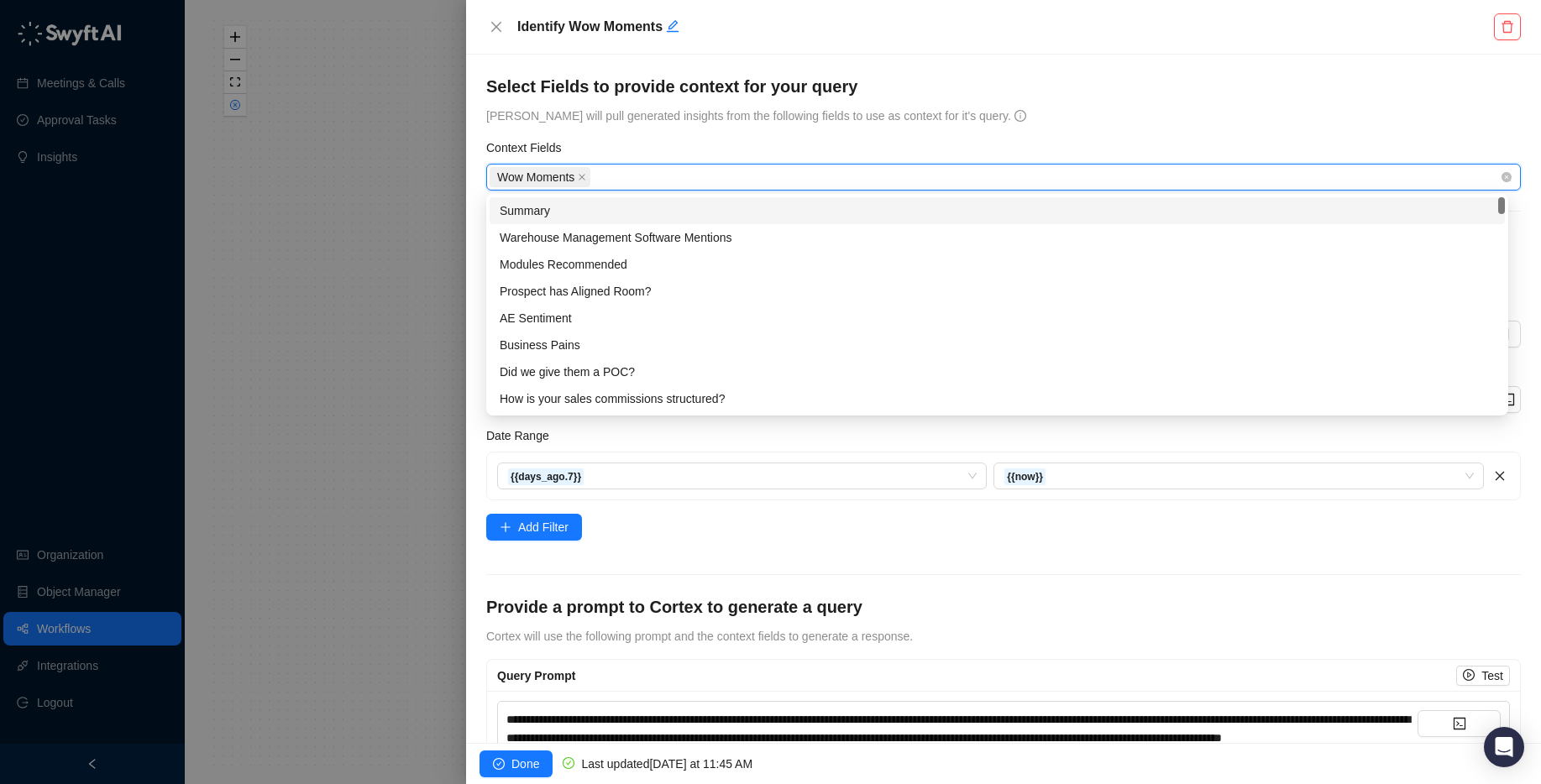
click at [530, 177] on span "Wow Moments" at bounding box center [536, 177] width 78 height 19
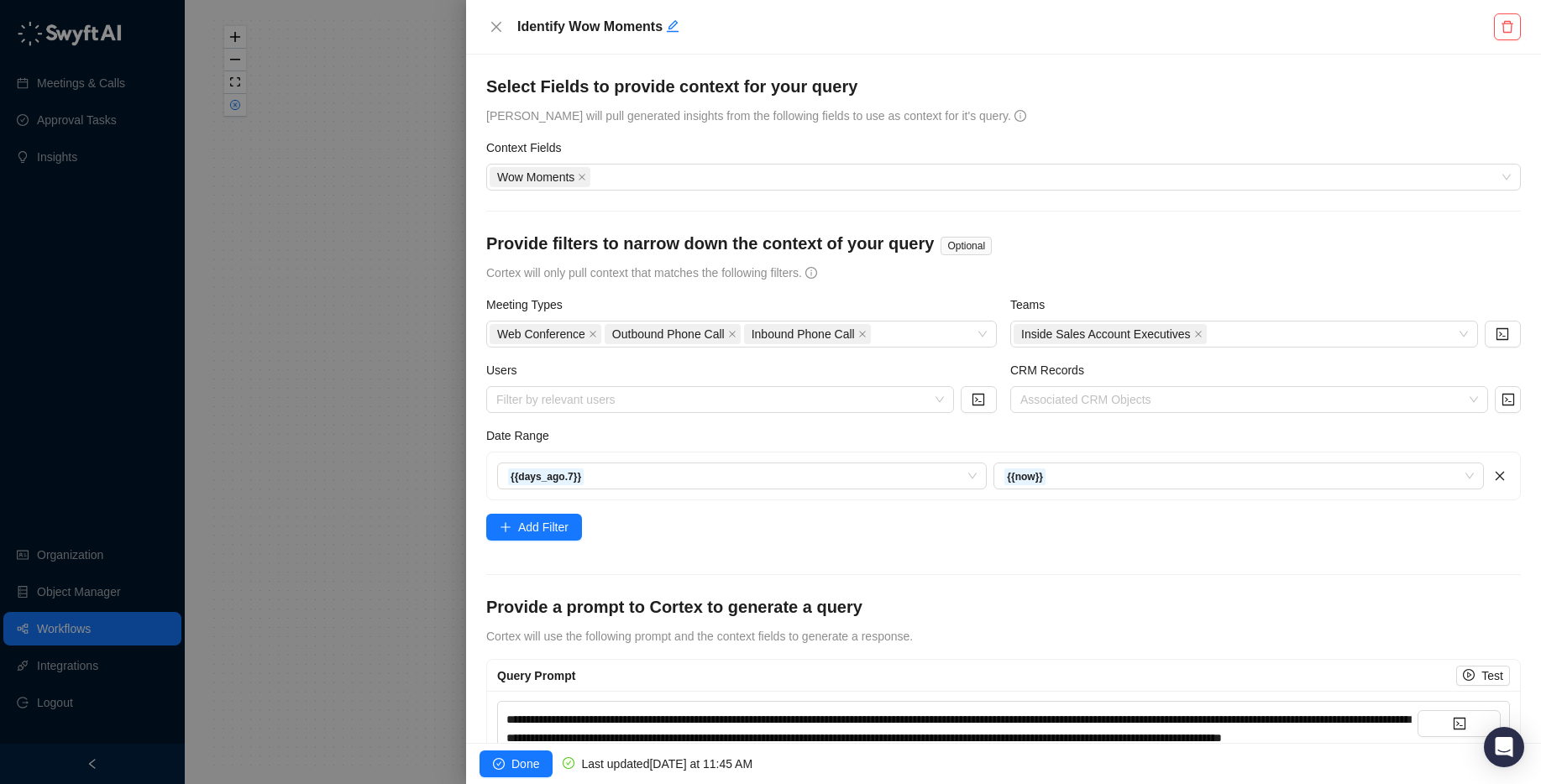
click at [560, 131] on form "Select Fields to provide context for your query Cortex will pull generated insi…" at bounding box center [1003, 426] width 1035 height 704
click at [501, 25] on icon "close" at bounding box center [496, 28] width 14 height 14
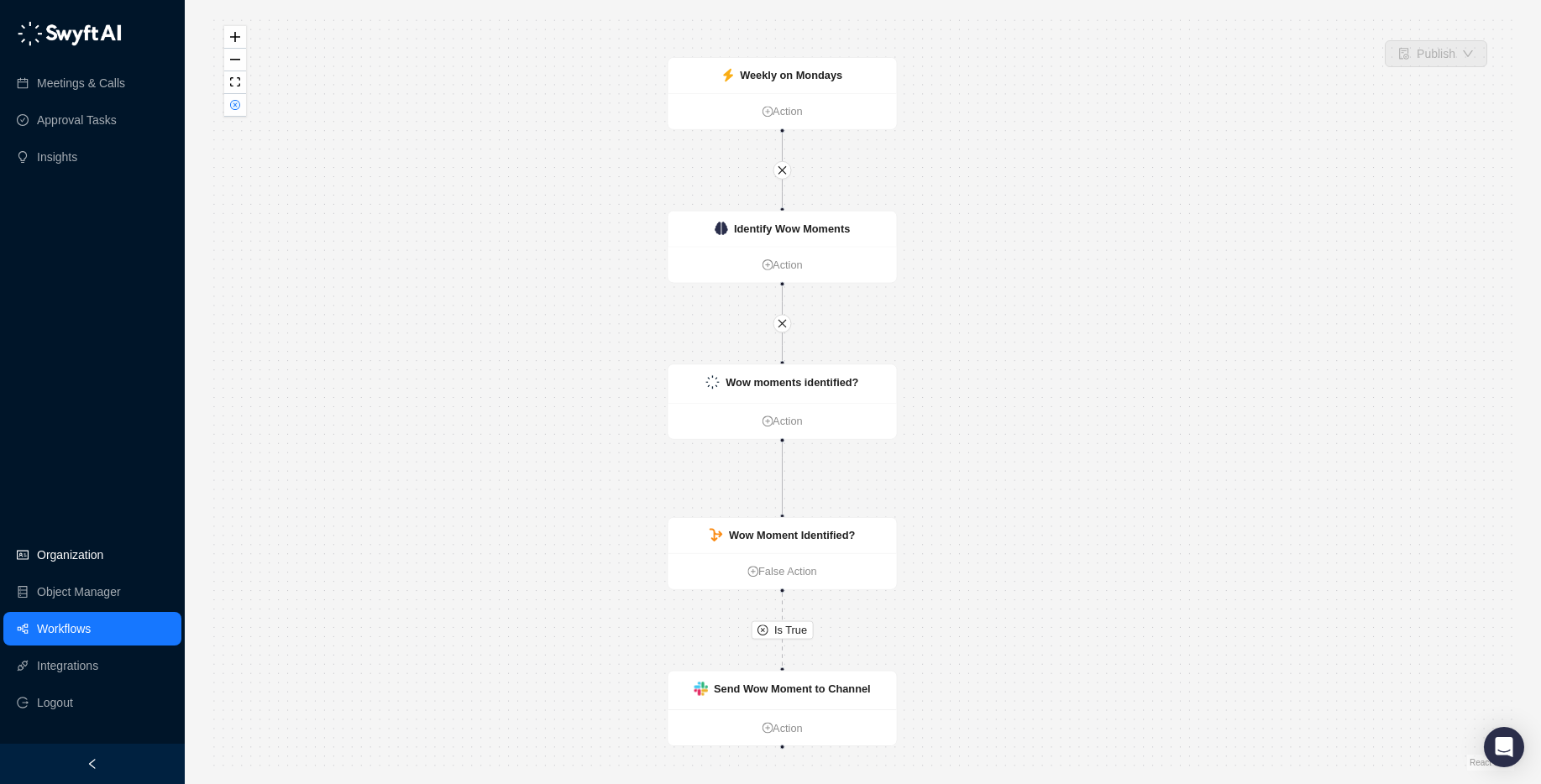
click at [92, 562] on link "Organization" at bounding box center [70, 555] width 66 height 33
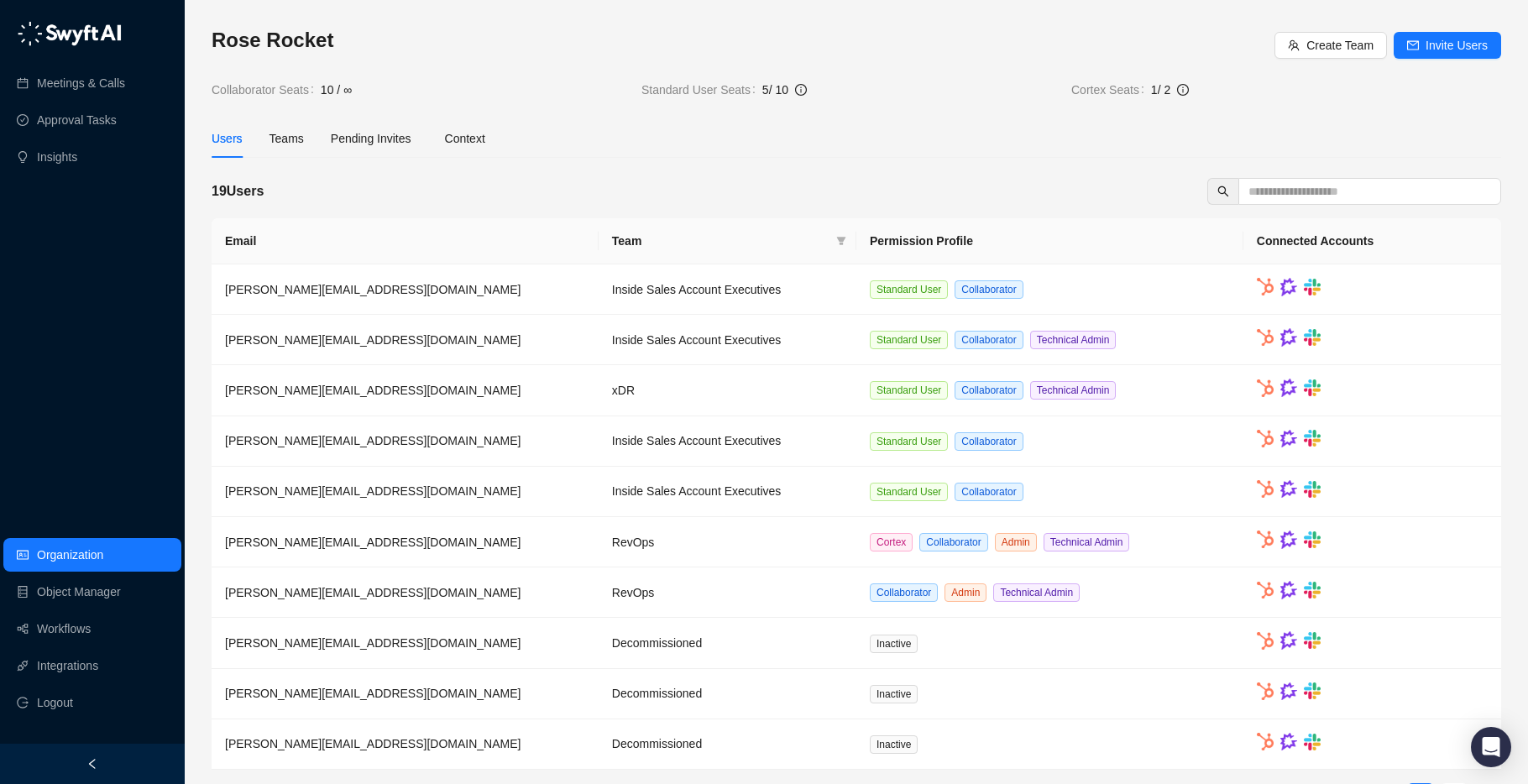
drag, startPoint x: 91, startPoint y: 588, endPoint x: 397, endPoint y: 571, distance: 306.5
click at [91, 588] on link "Object Manager" at bounding box center [79, 591] width 84 height 33
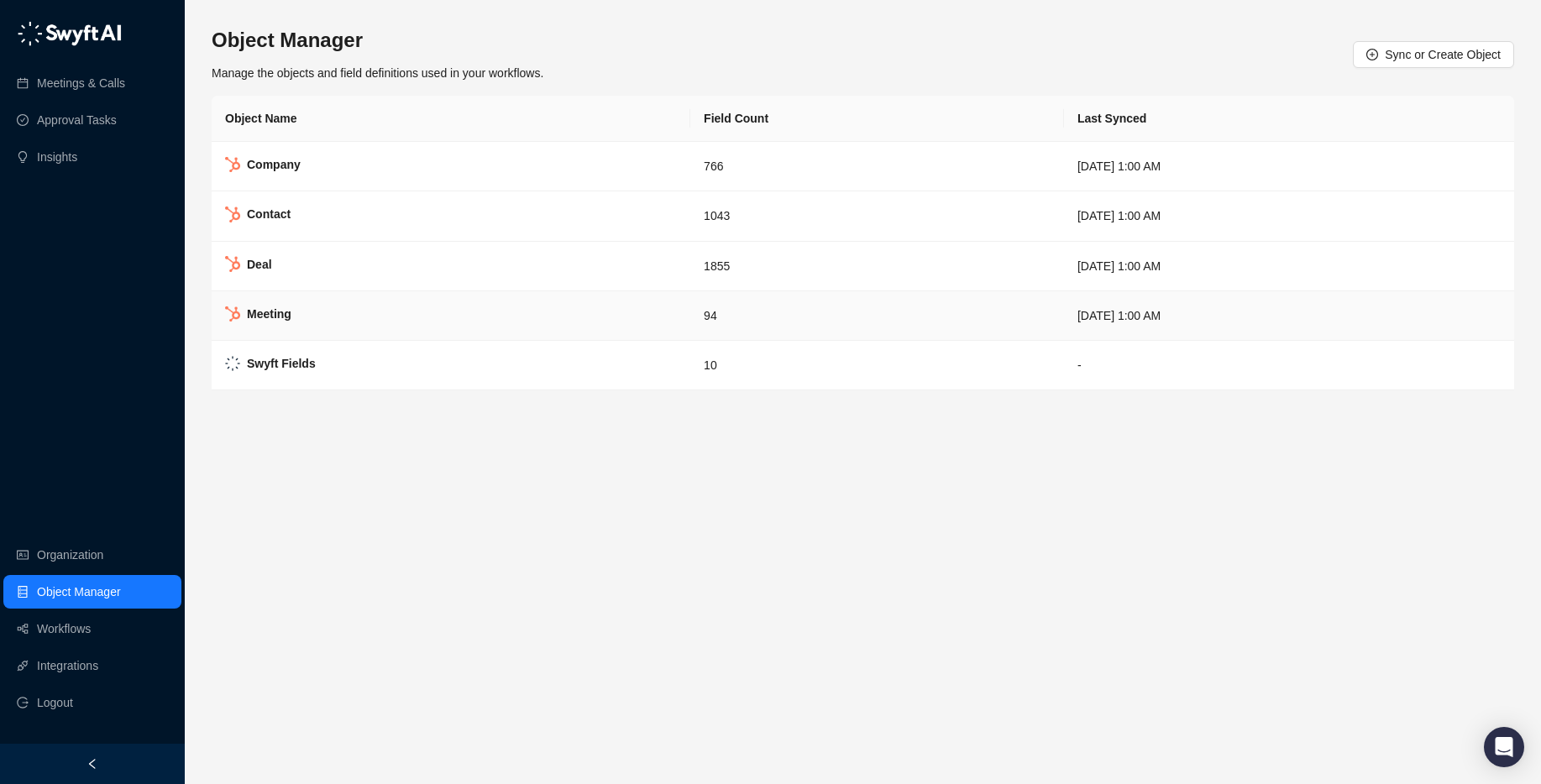
click at [276, 328] on td "Meeting" at bounding box center [450, 315] width 479 height 49
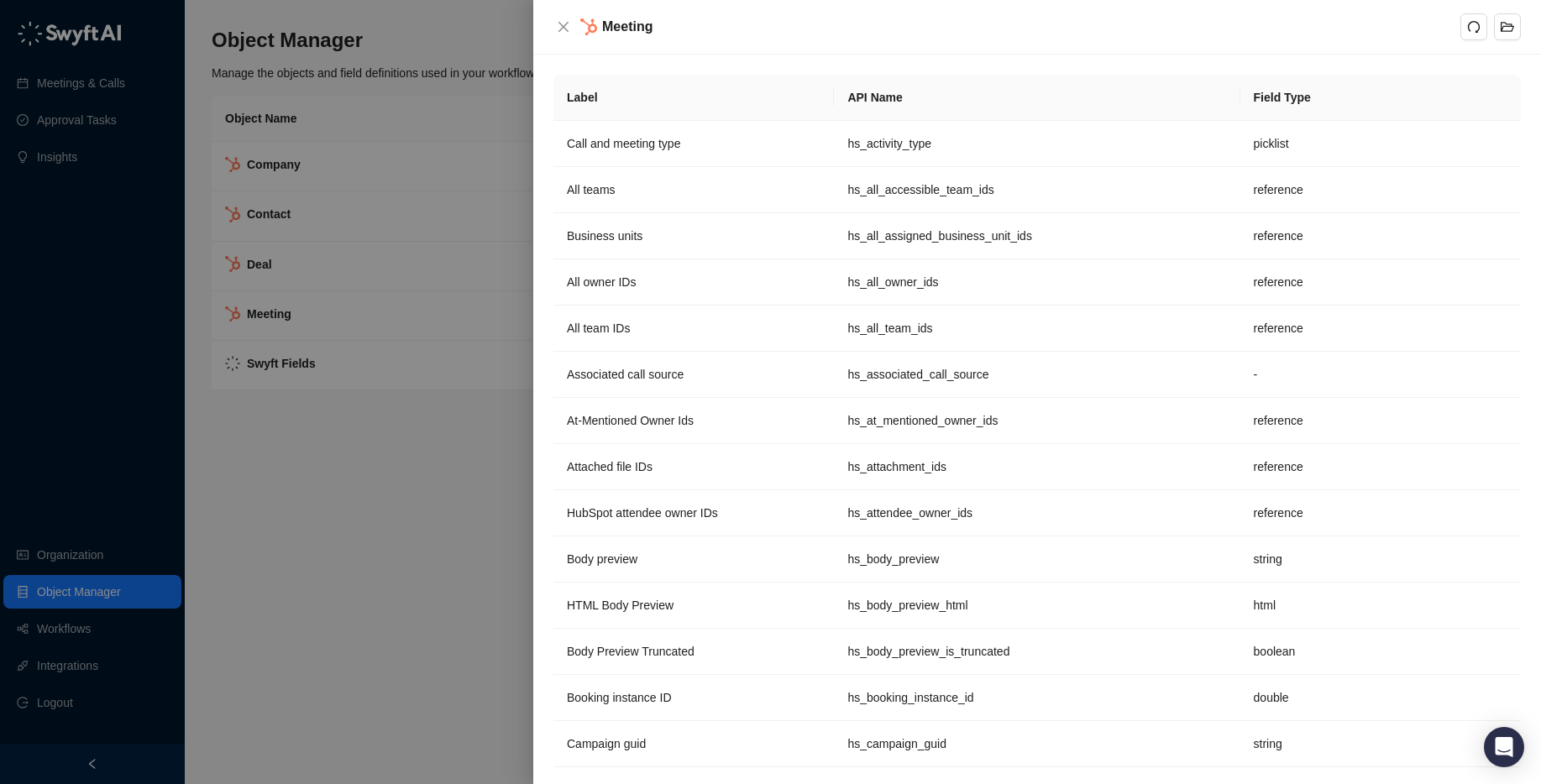
click at [522, 31] on div at bounding box center [770, 392] width 1541 height 784
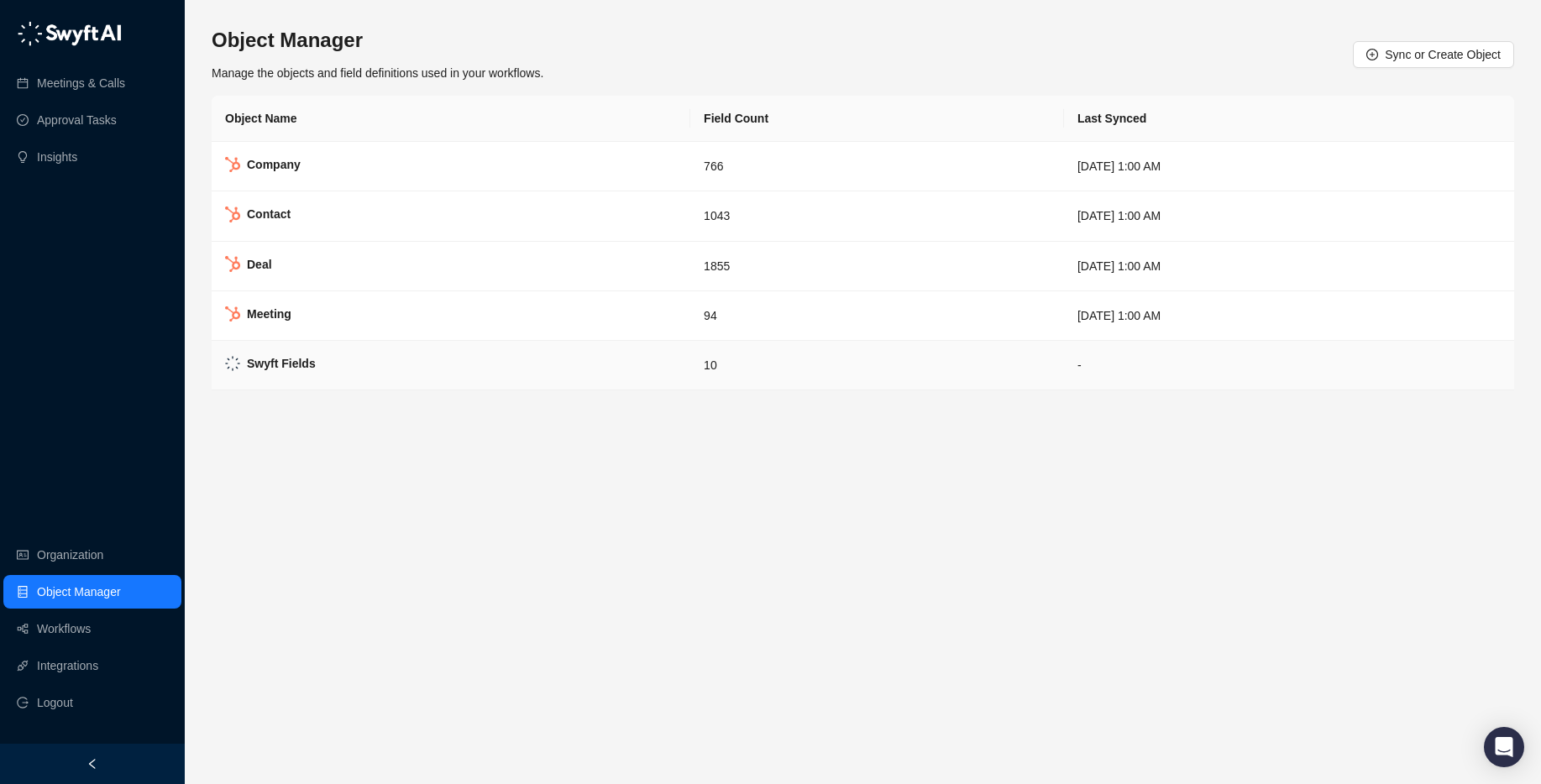
click at [410, 364] on td "Swyft Fields" at bounding box center [450, 365] width 479 height 49
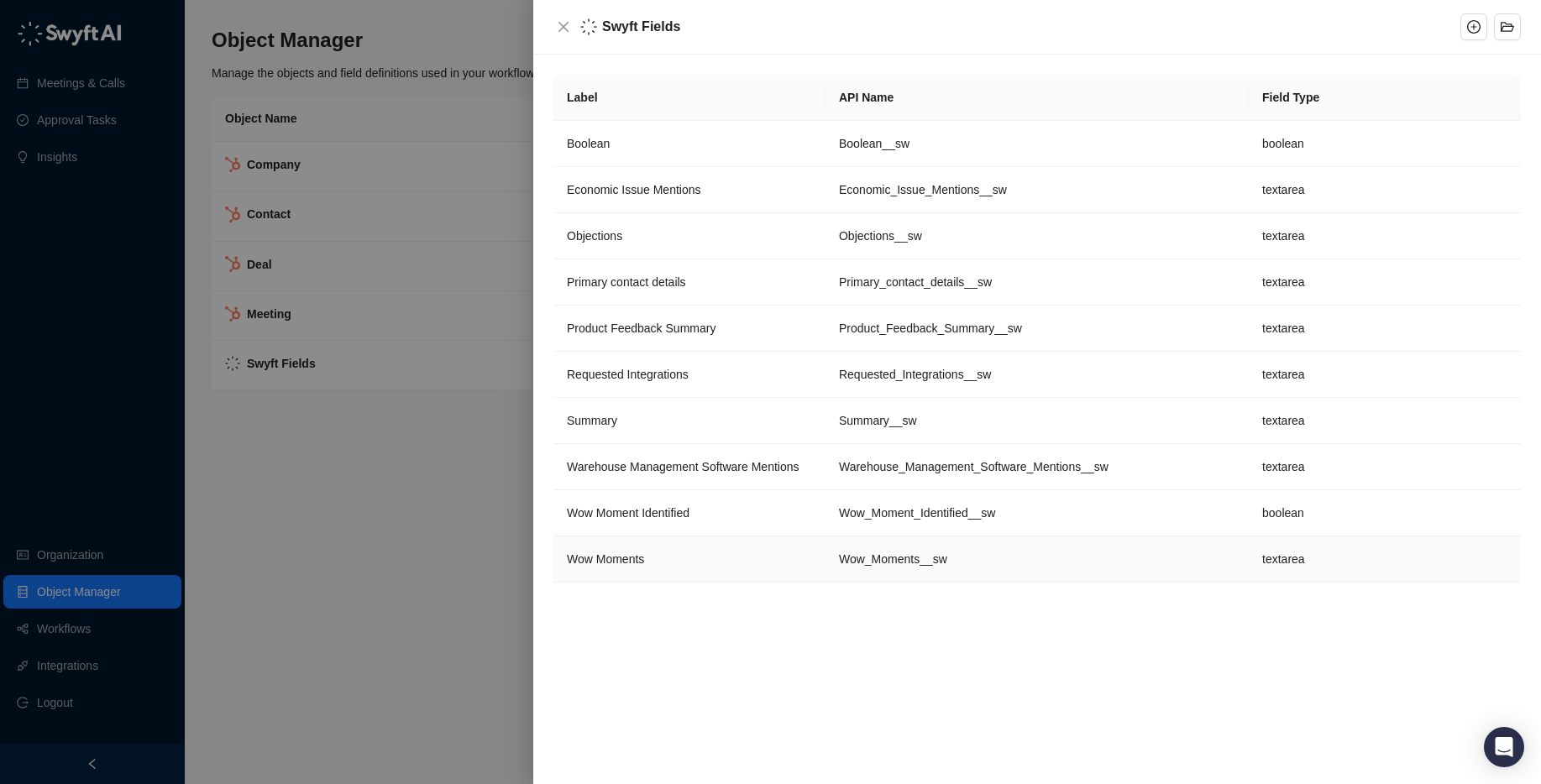
click at [683, 548] on td "Wow Moments" at bounding box center [689, 559] width 272 height 46
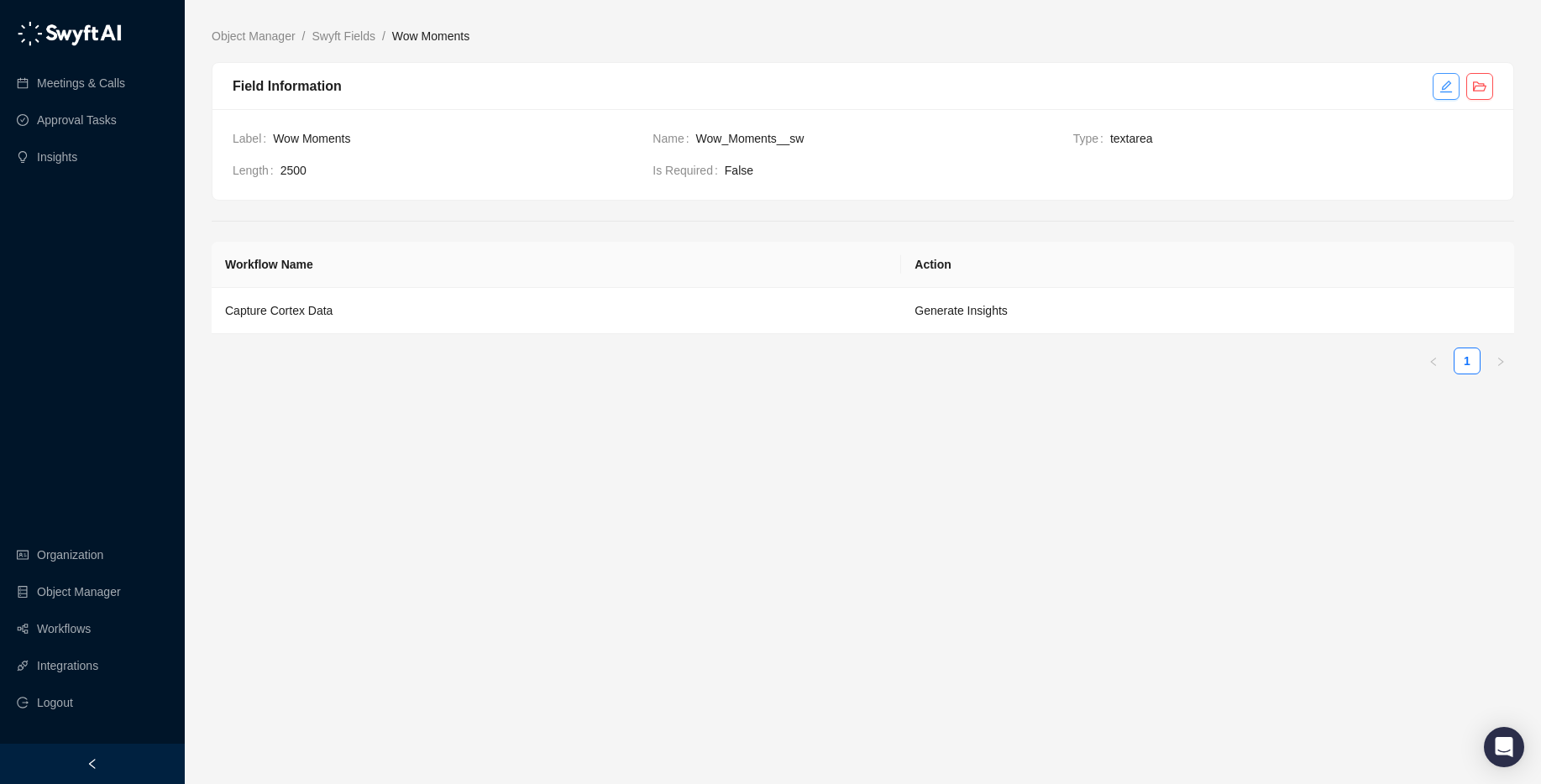
click at [1445, 90] on icon "edit" at bounding box center [1446, 85] width 12 height 12
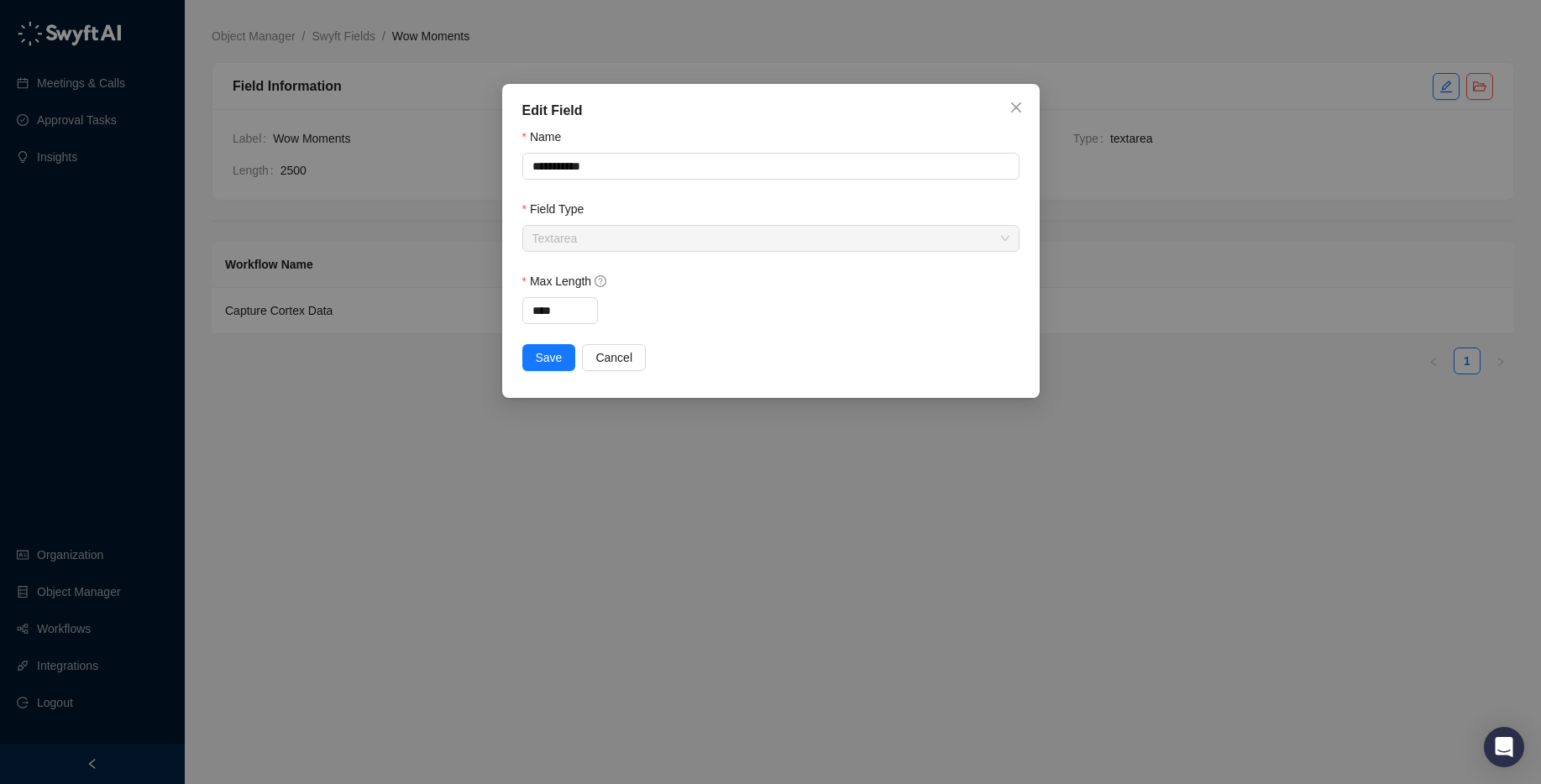
click at [1029, 102] on div "**********" at bounding box center [770, 241] width 538 height 314
click at [1023, 106] on span "Close" at bounding box center [1015, 108] width 27 height 14
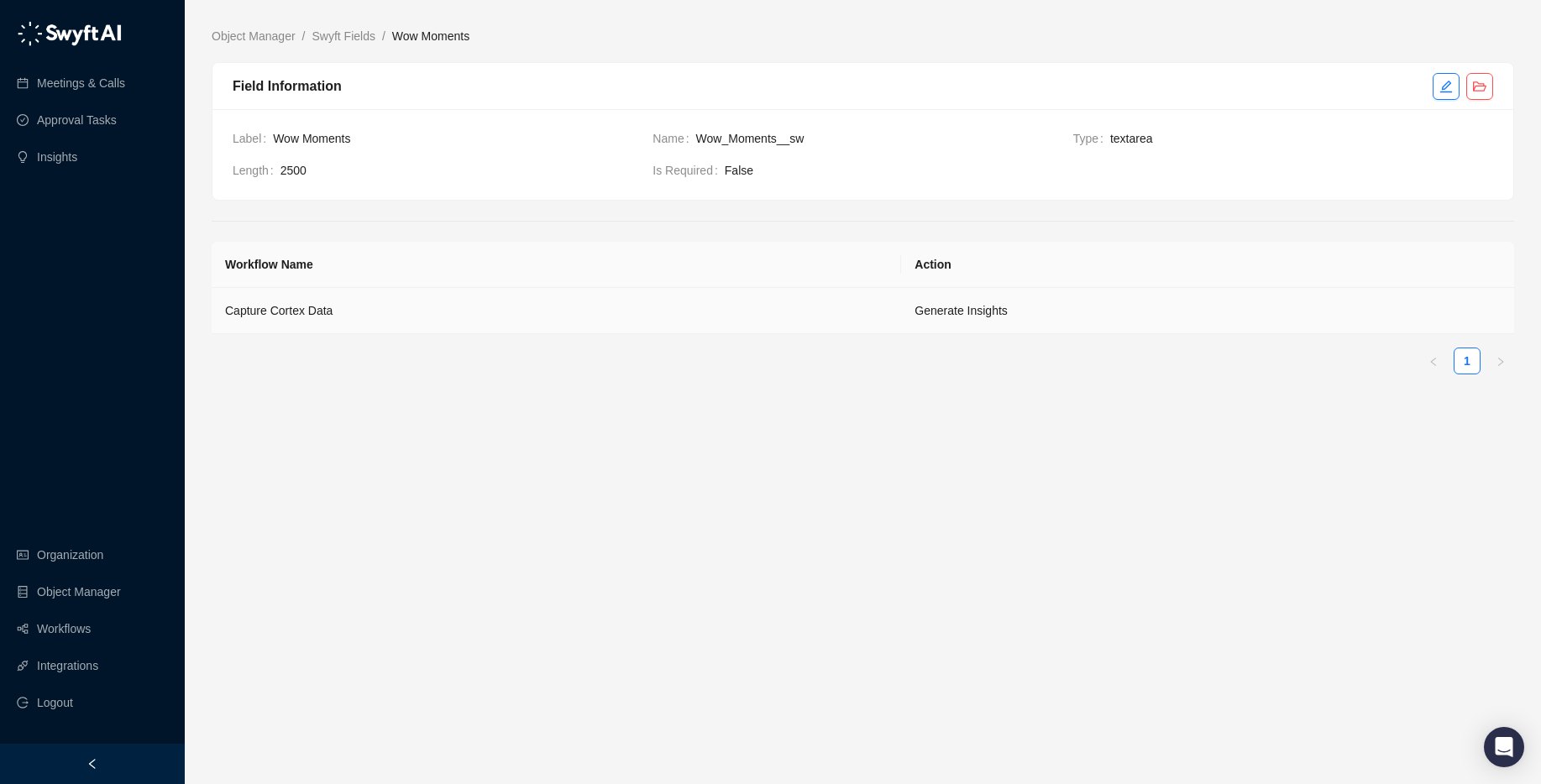
click at [960, 319] on td "Generate Insights" at bounding box center [1208, 310] width 613 height 46
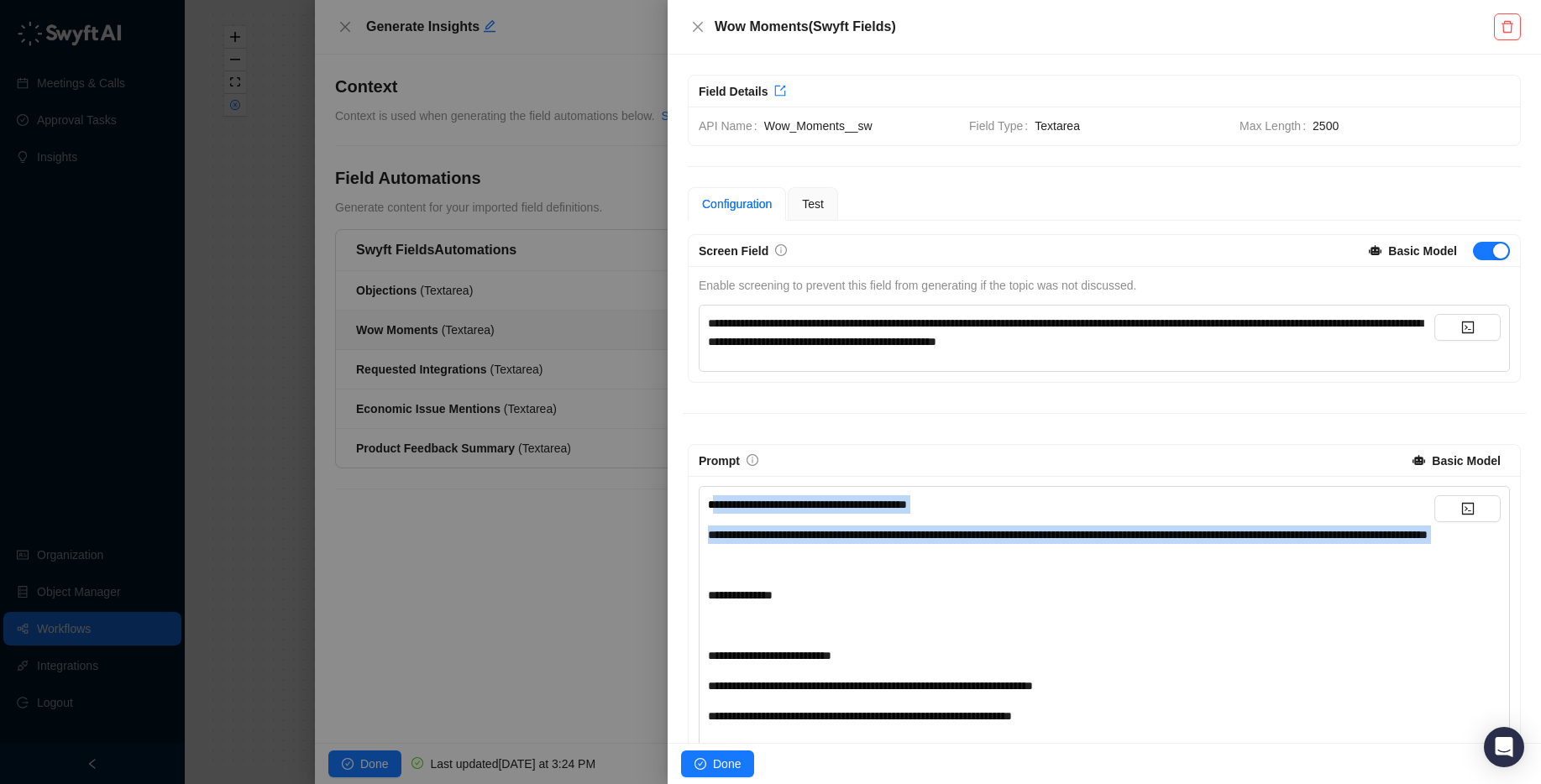
drag, startPoint x: 713, startPoint y: 507, endPoint x: 735, endPoint y: 575, distance: 71.5
drag, startPoint x: 735, startPoint y: 575, endPoint x: 717, endPoint y: 474, distance: 102.6
click at [735, 574] on div "﻿" at bounding box center [1070, 565] width 726 height 19
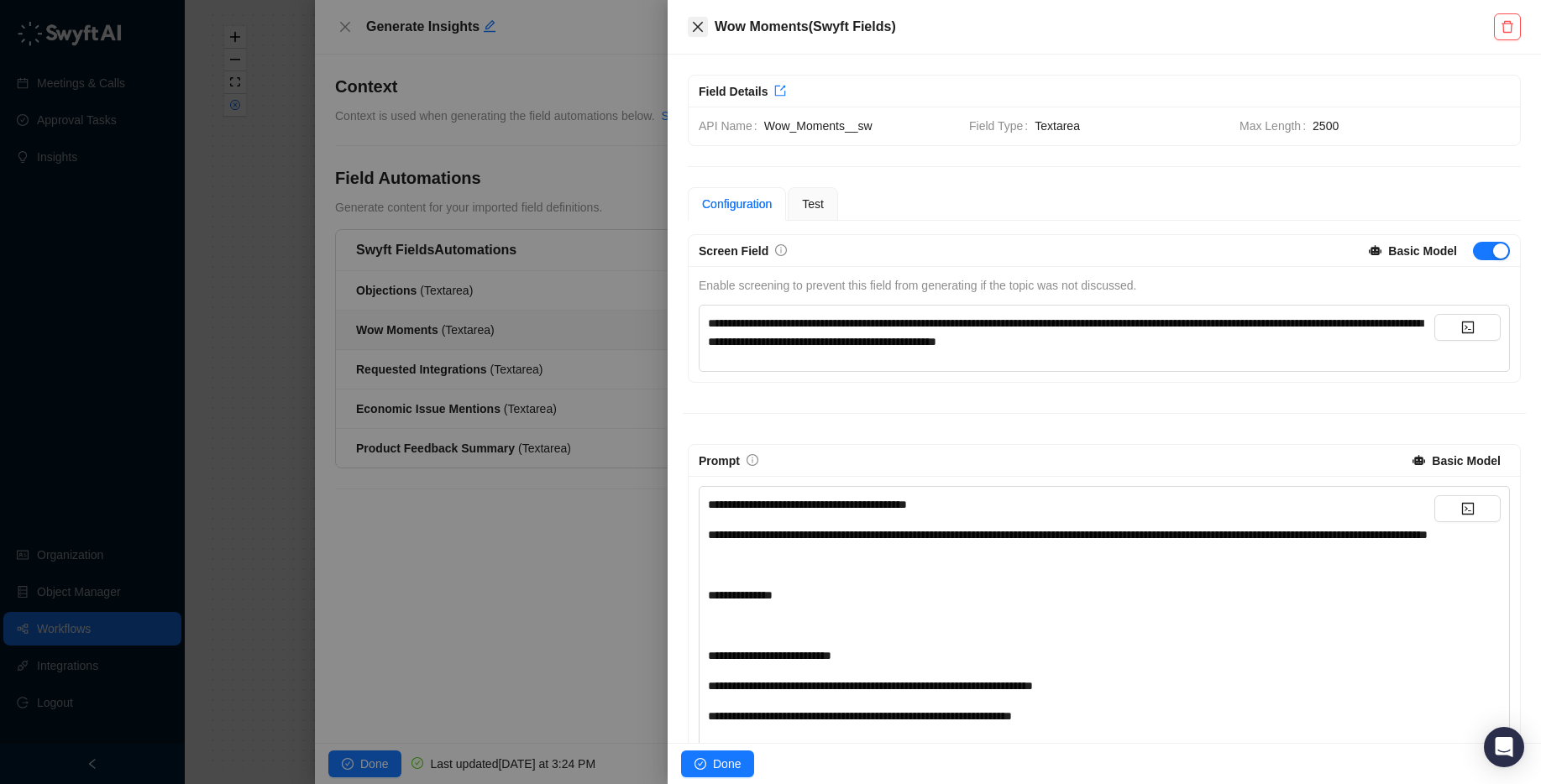
click at [689, 32] on button "Close" at bounding box center [698, 27] width 21 height 21
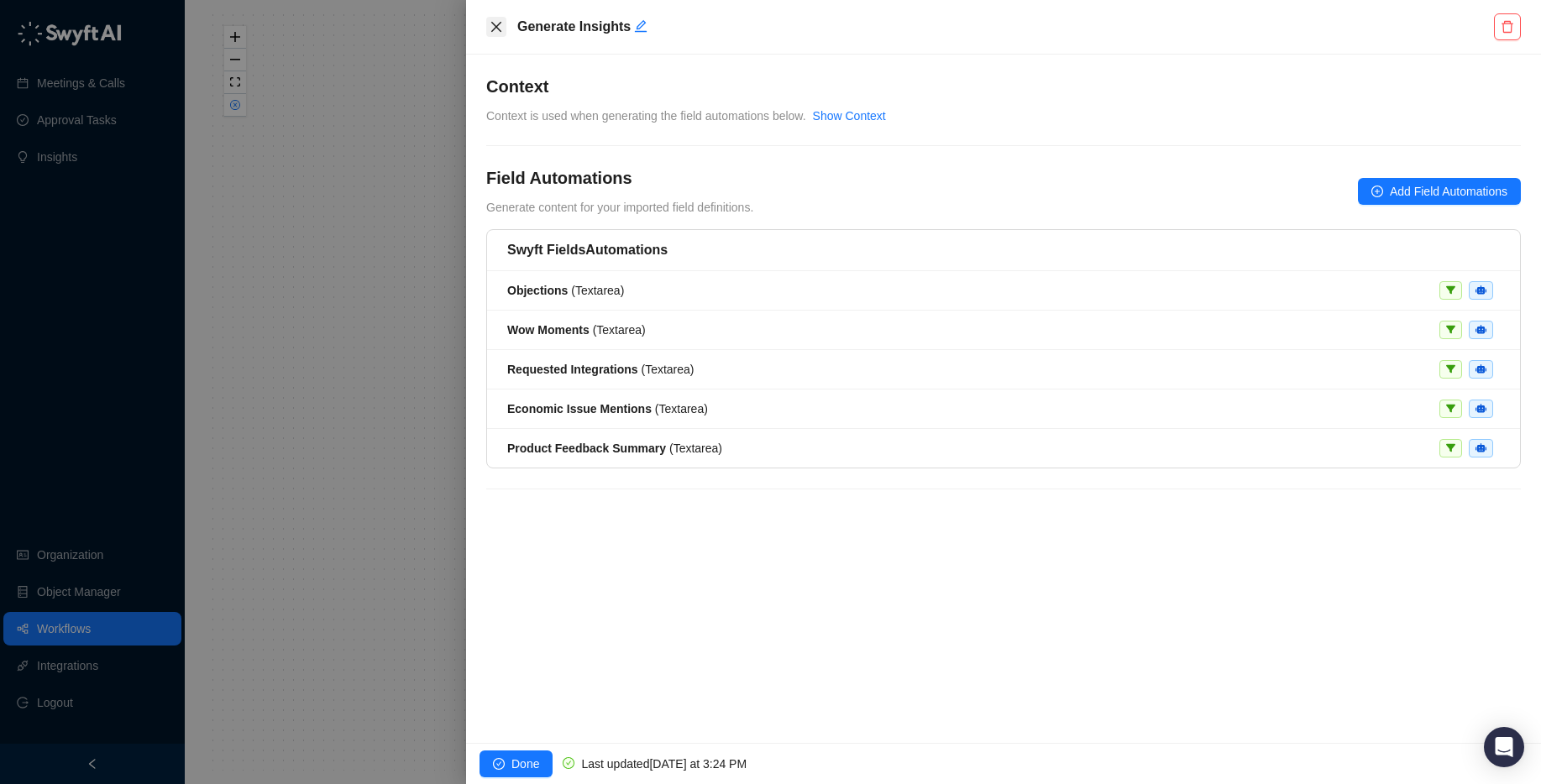
click at [491, 28] on icon "close" at bounding box center [496, 28] width 14 height 14
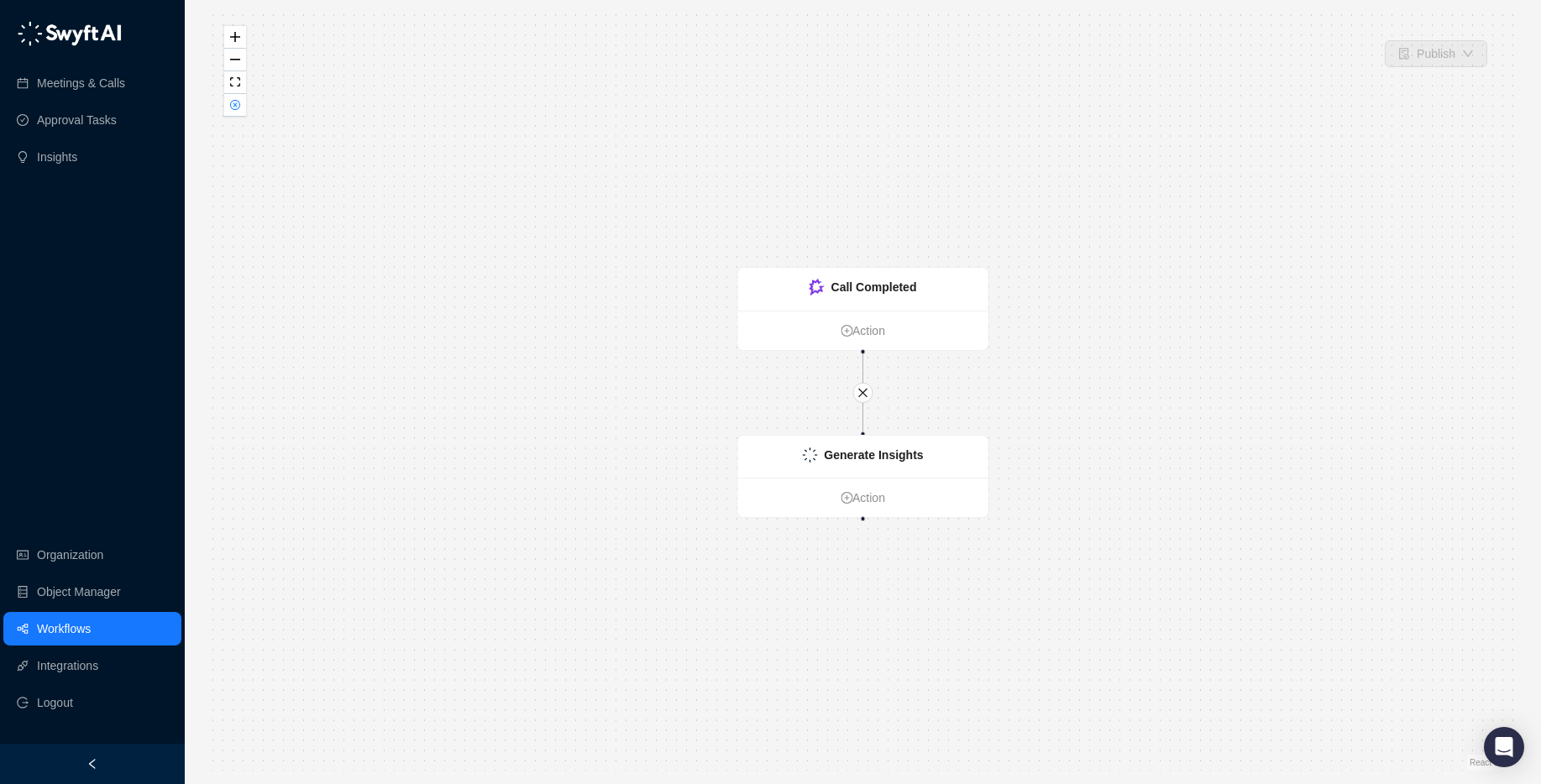
click at [53, 633] on link "Workflows" at bounding box center [64, 629] width 54 height 33
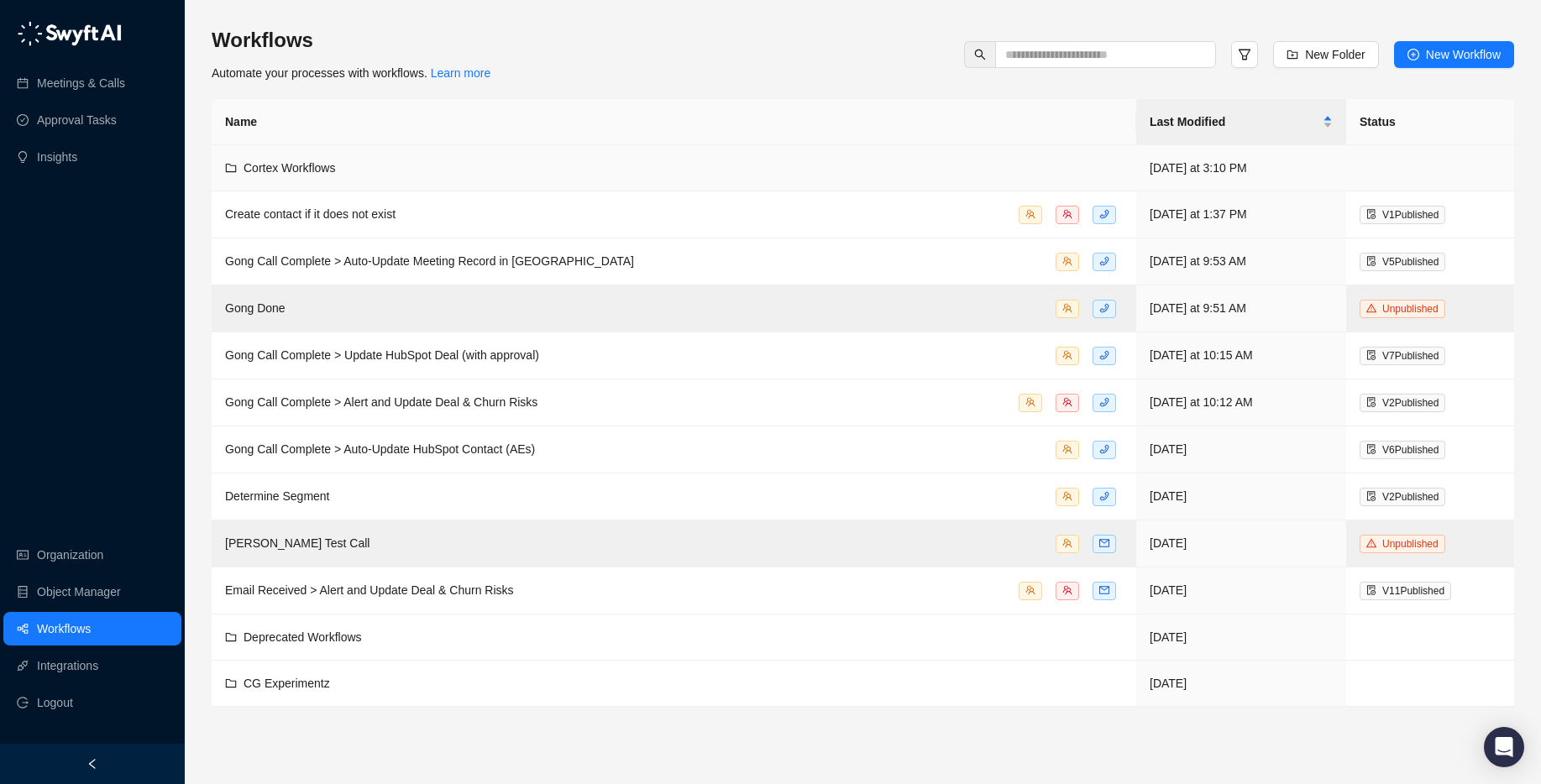
click at [535, 157] on td "Cortex Workflows" at bounding box center [673, 168] width 925 height 46
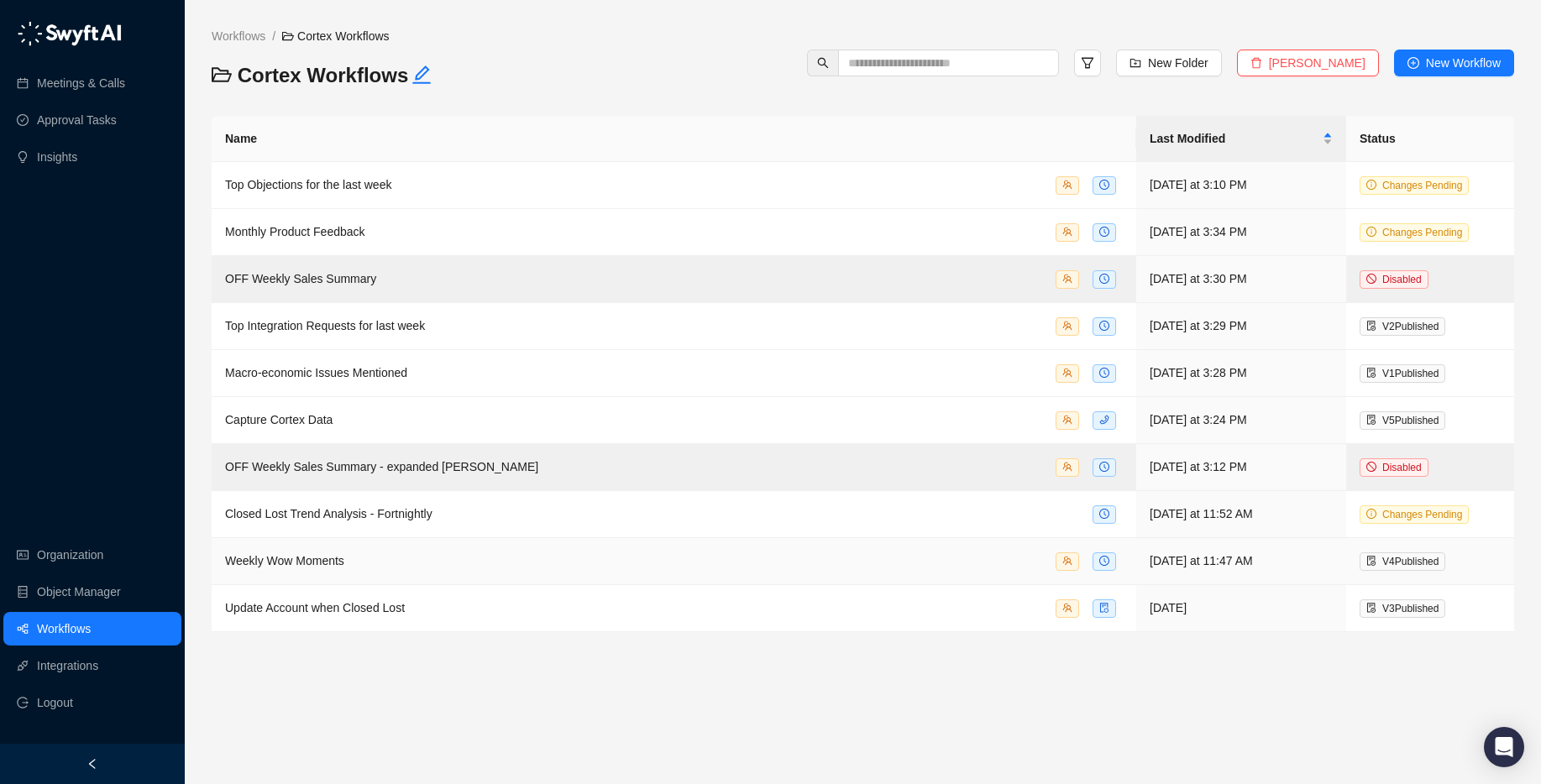
click at [458, 543] on td "Weekly Wow Moments" at bounding box center [673, 562] width 925 height 47
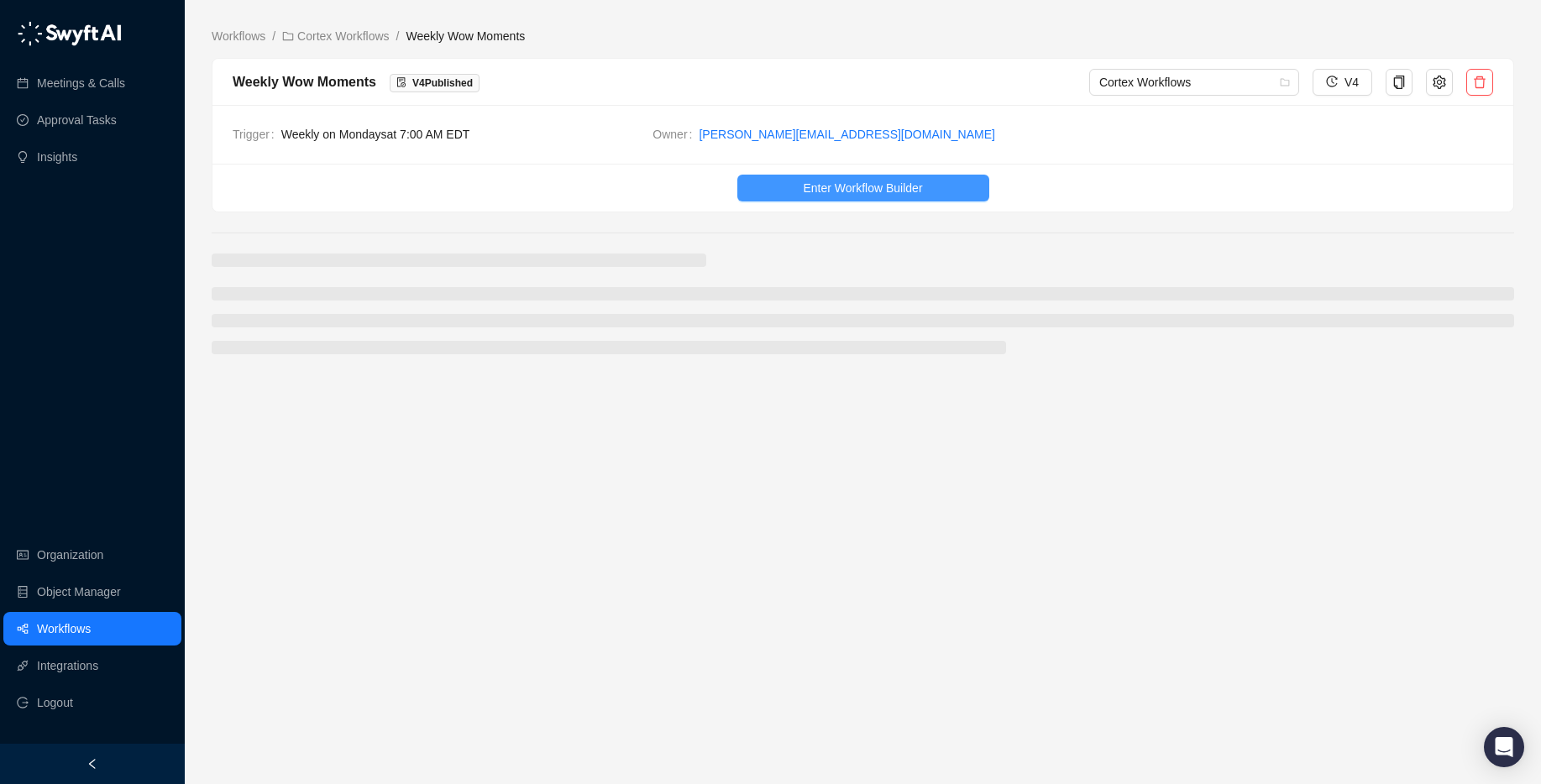
click at [913, 186] on span "Enter Workflow Builder" at bounding box center [862, 188] width 119 height 19
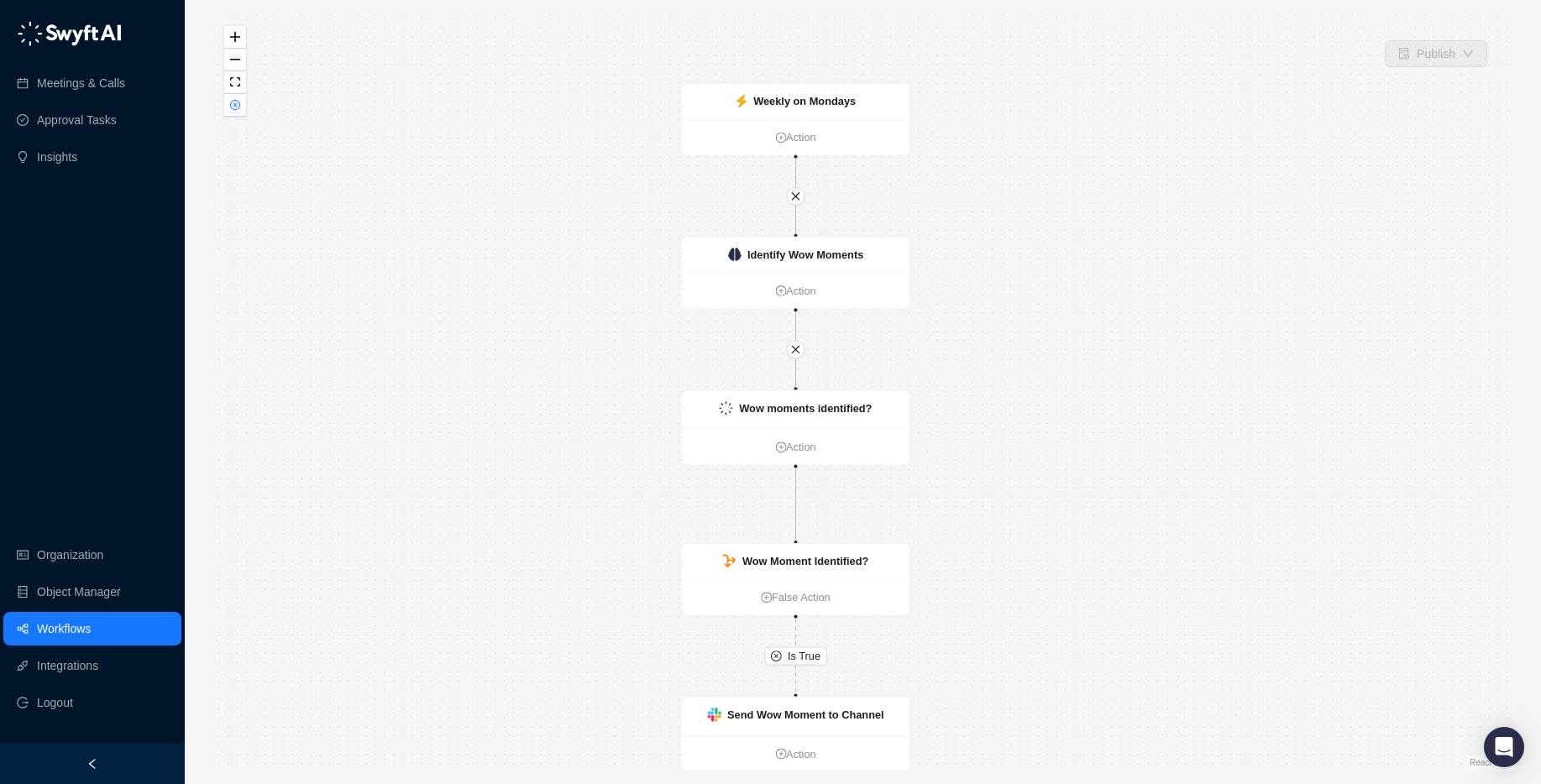
drag, startPoint x: 484, startPoint y: 446, endPoint x: 478, endPoint y: 492, distance: 46.4
click at [478, 492] on div "Is True Weekly on Mondays Action Send Wow Moment to Channel Action Wow moments …" at bounding box center [862, 392] width 1302 height 757
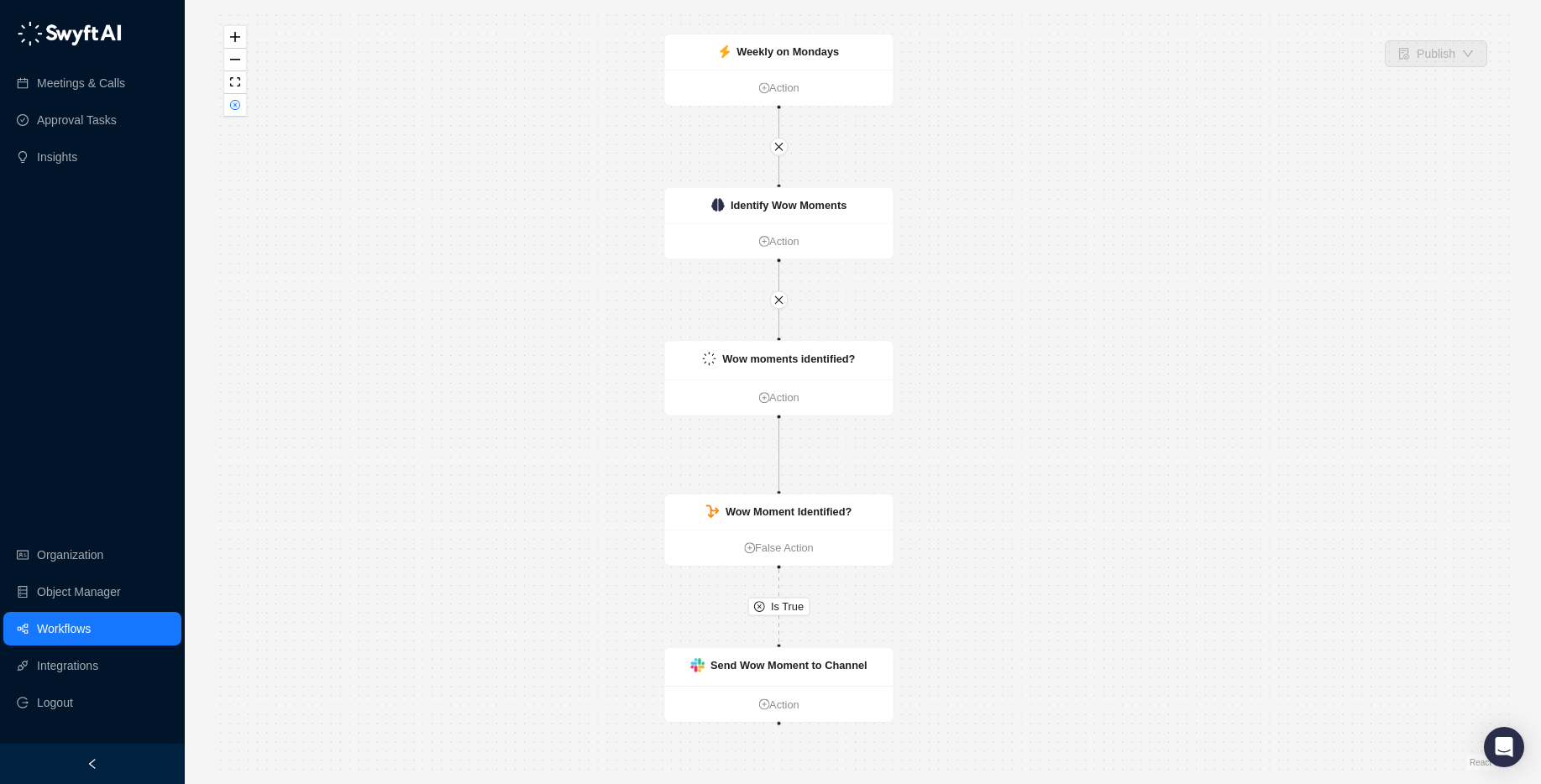
drag, startPoint x: 609, startPoint y: 392, endPoint x: 593, endPoint y: 340, distance: 54.4
click at [593, 340] on div "Is True Weekly on Mondays Action Send Wow Moment to Channel Action Wow moments …" at bounding box center [862, 392] width 1302 height 757
click at [78, 158] on link "Insights" at bounding box center [57, 157] width 40 height 33
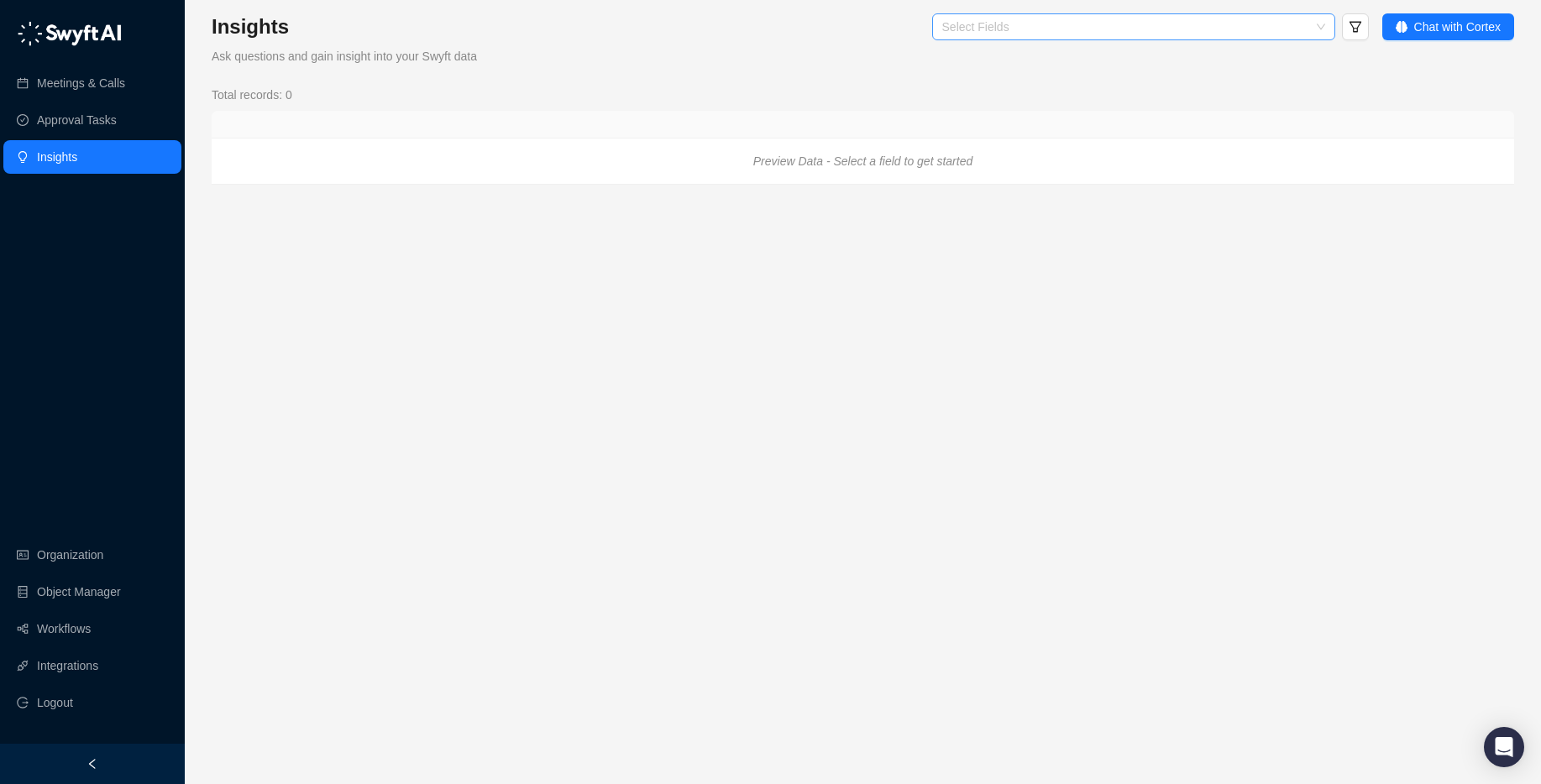
click at [1225, 35] on div "Select Fields" at bounding box center [1133, 27] width 403 height 27
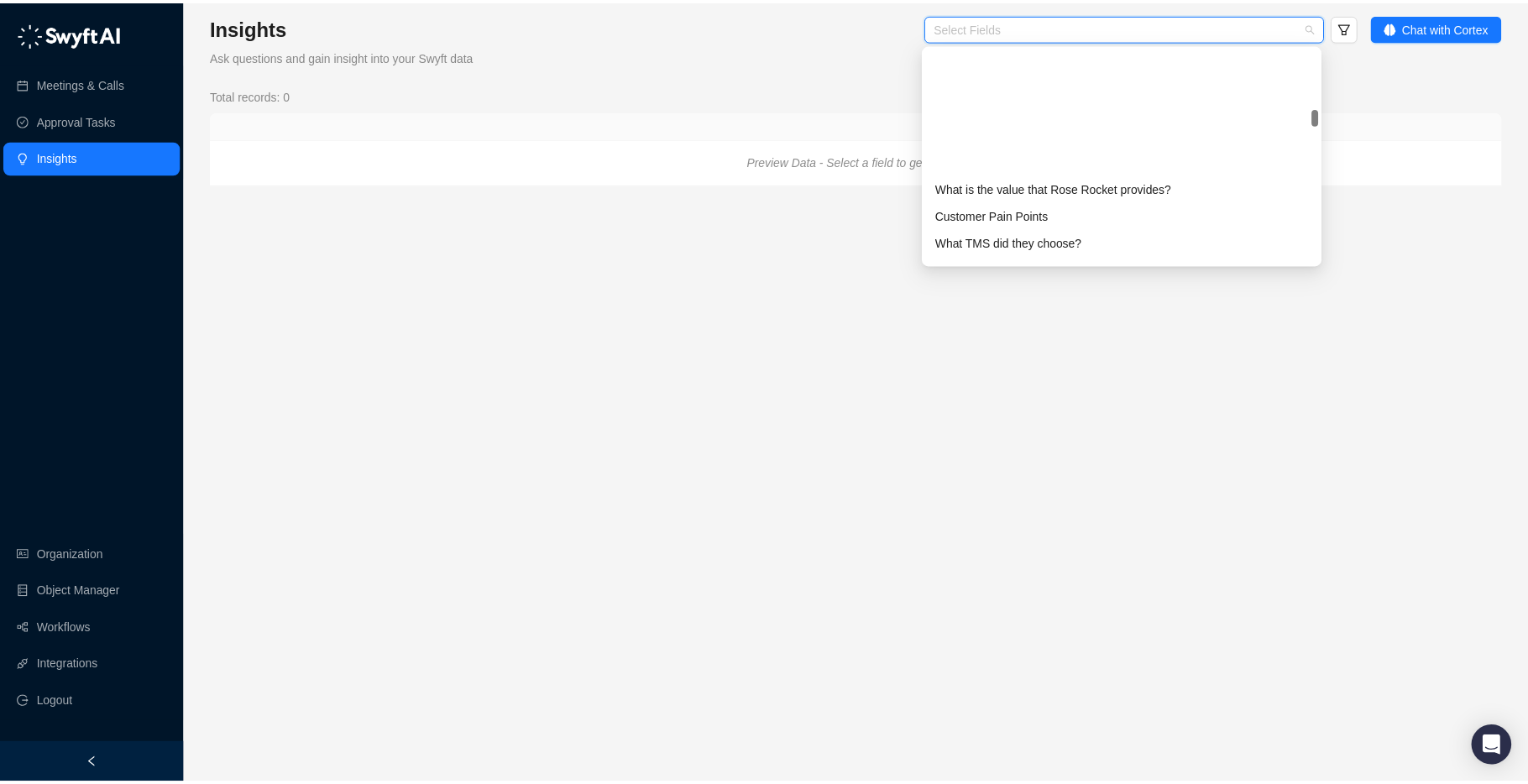
scroll to position [558, 0]
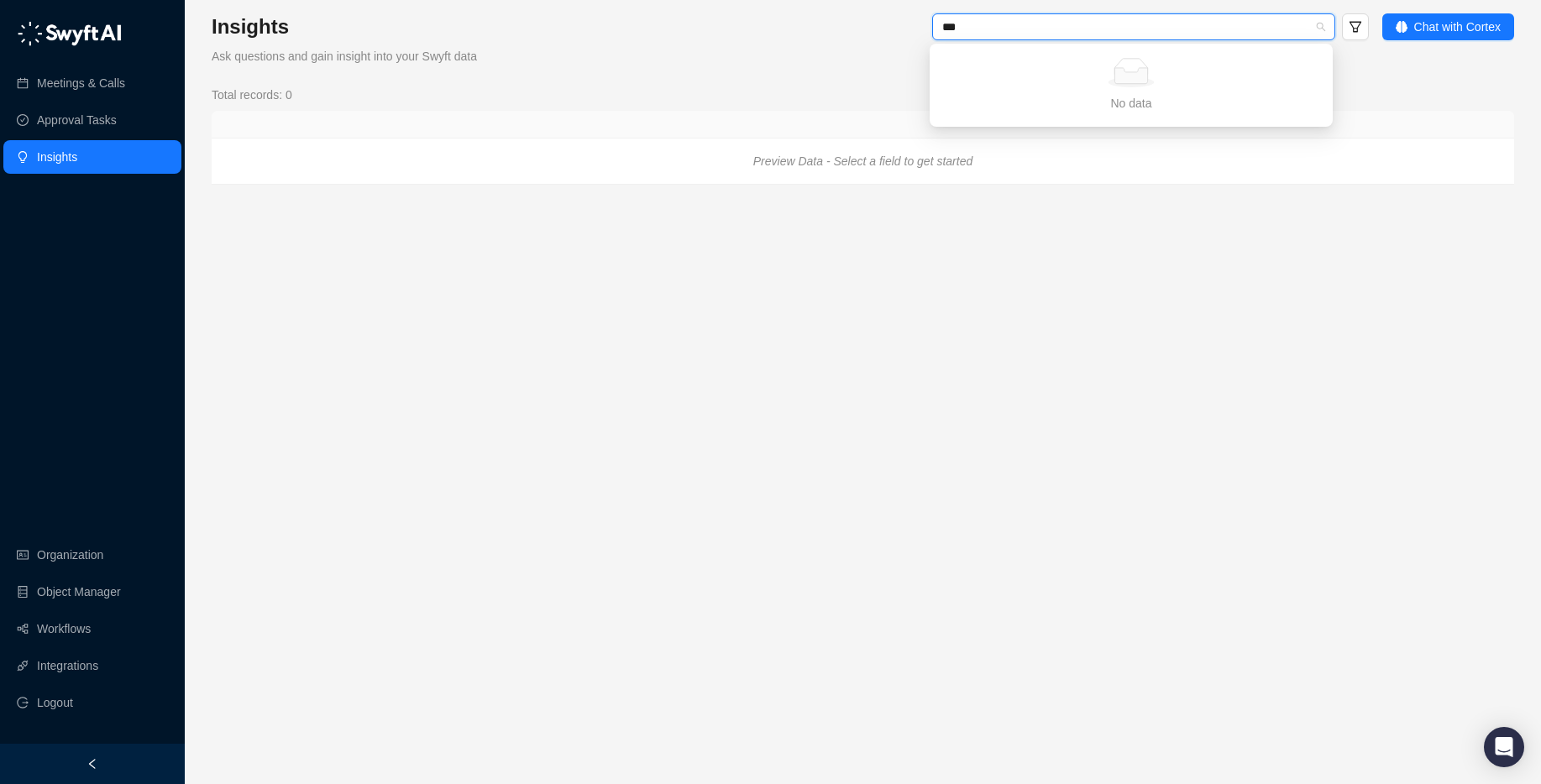
type input "**"
click at [1052, 77] on div "Wow Moments" at bounding box center [1130, 86] width 396 height 27
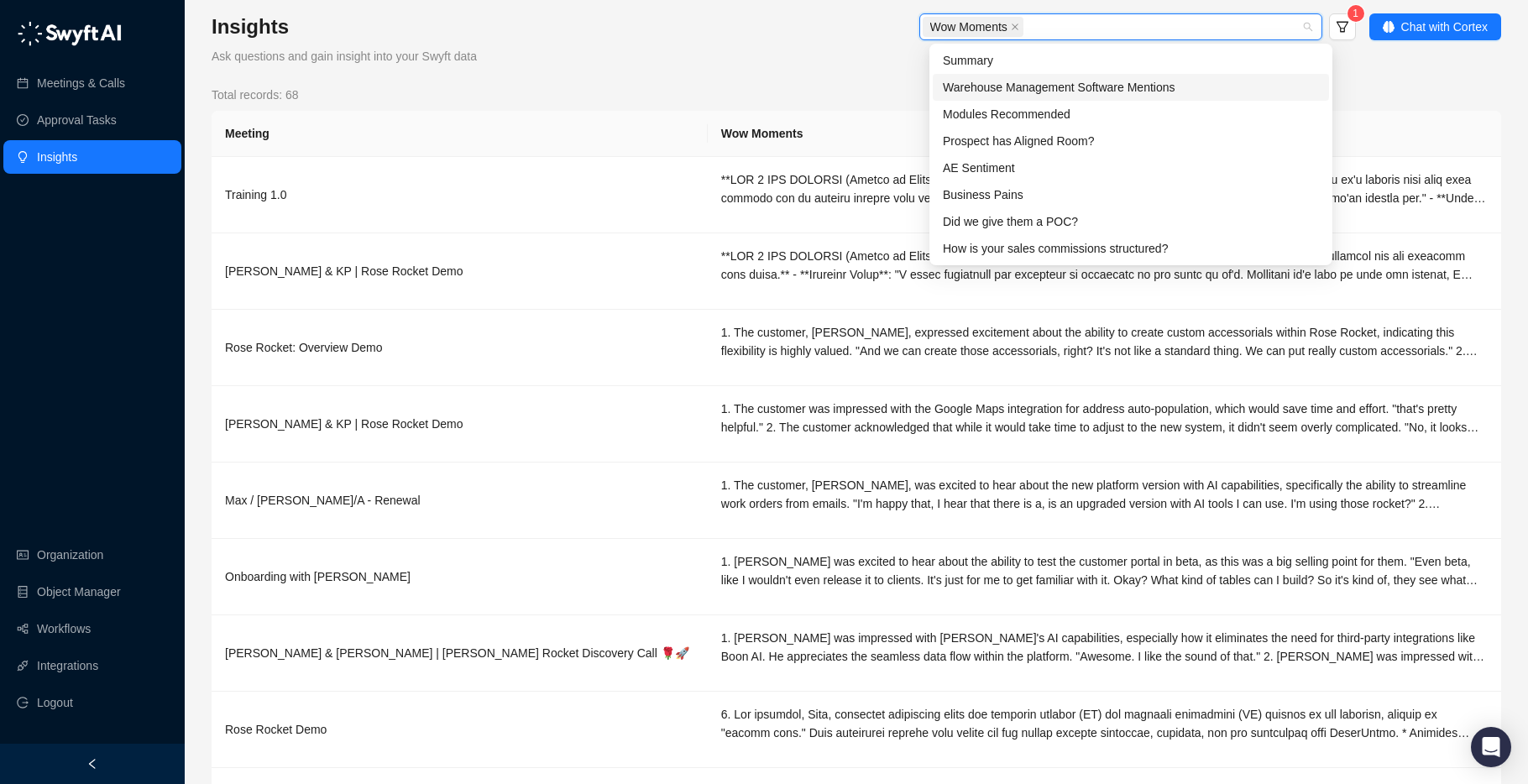
click at [775, 67] on div "Insights Ask questions and gain insight into your Swyft data Wow Moments 1 Chat…" at bounding box center [856, 494] width 1289 height 961
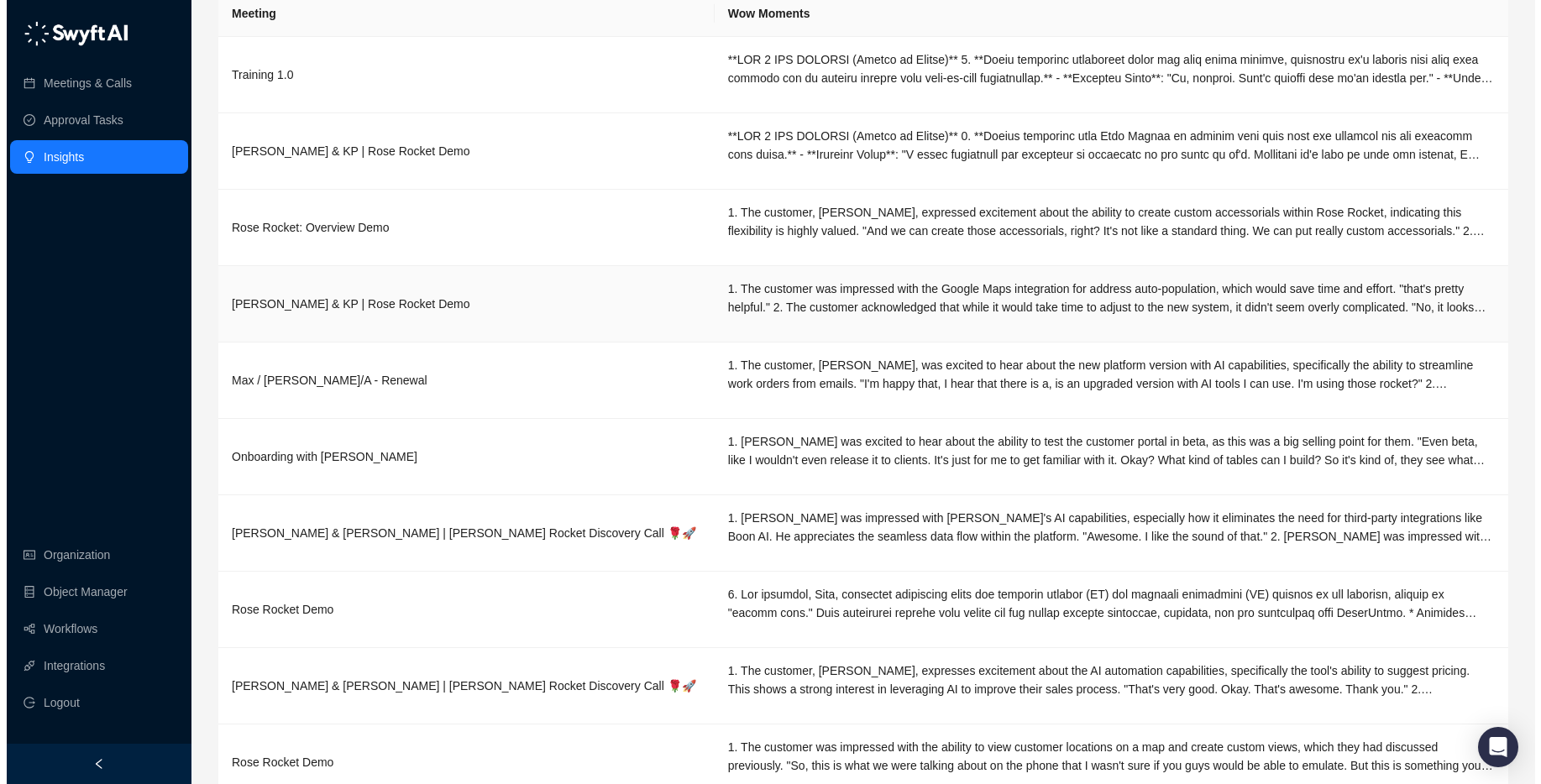
scroll to position [0, 0]
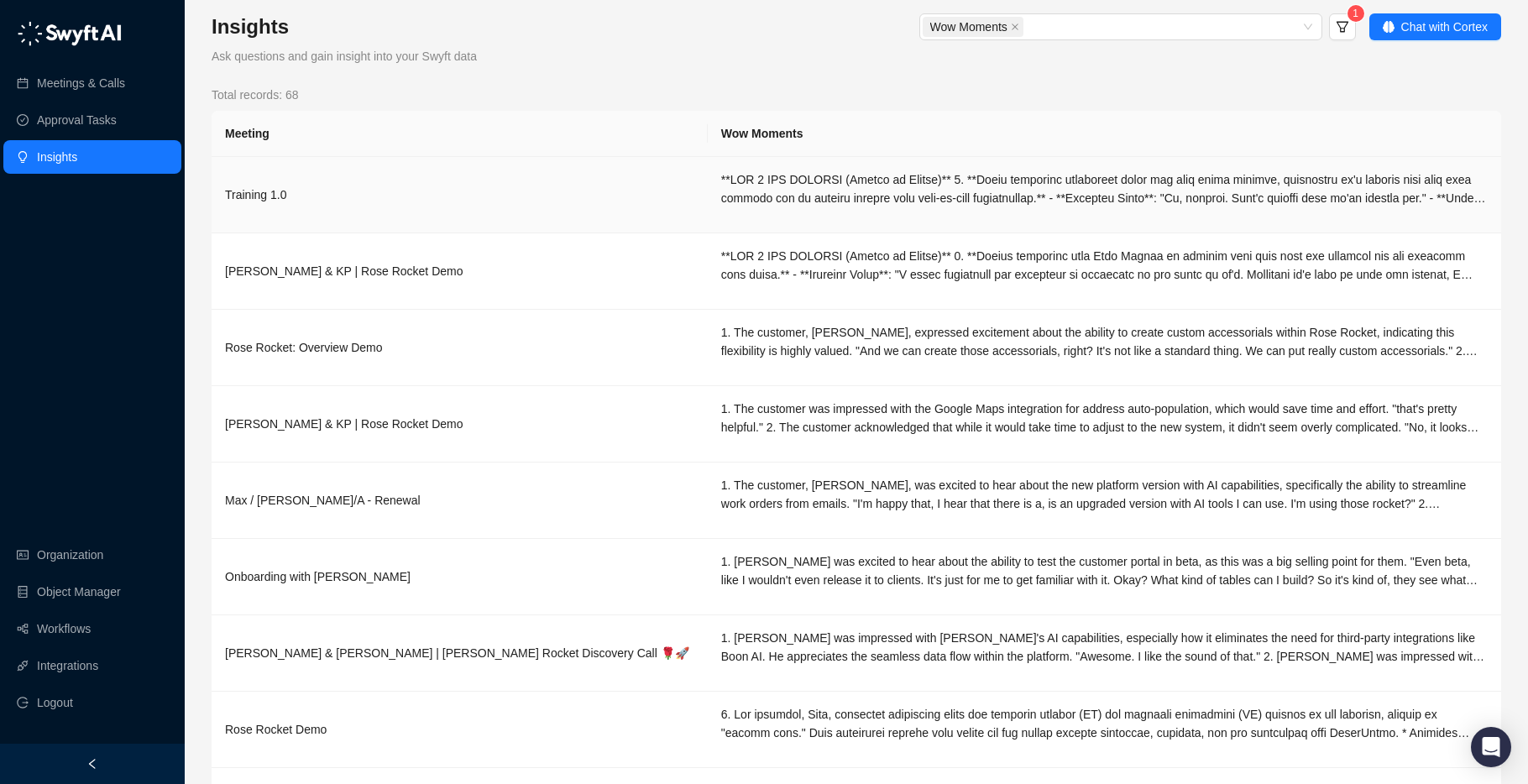
click at [850, 175] on div at bounding box center [1104, 189] width 766 height 37
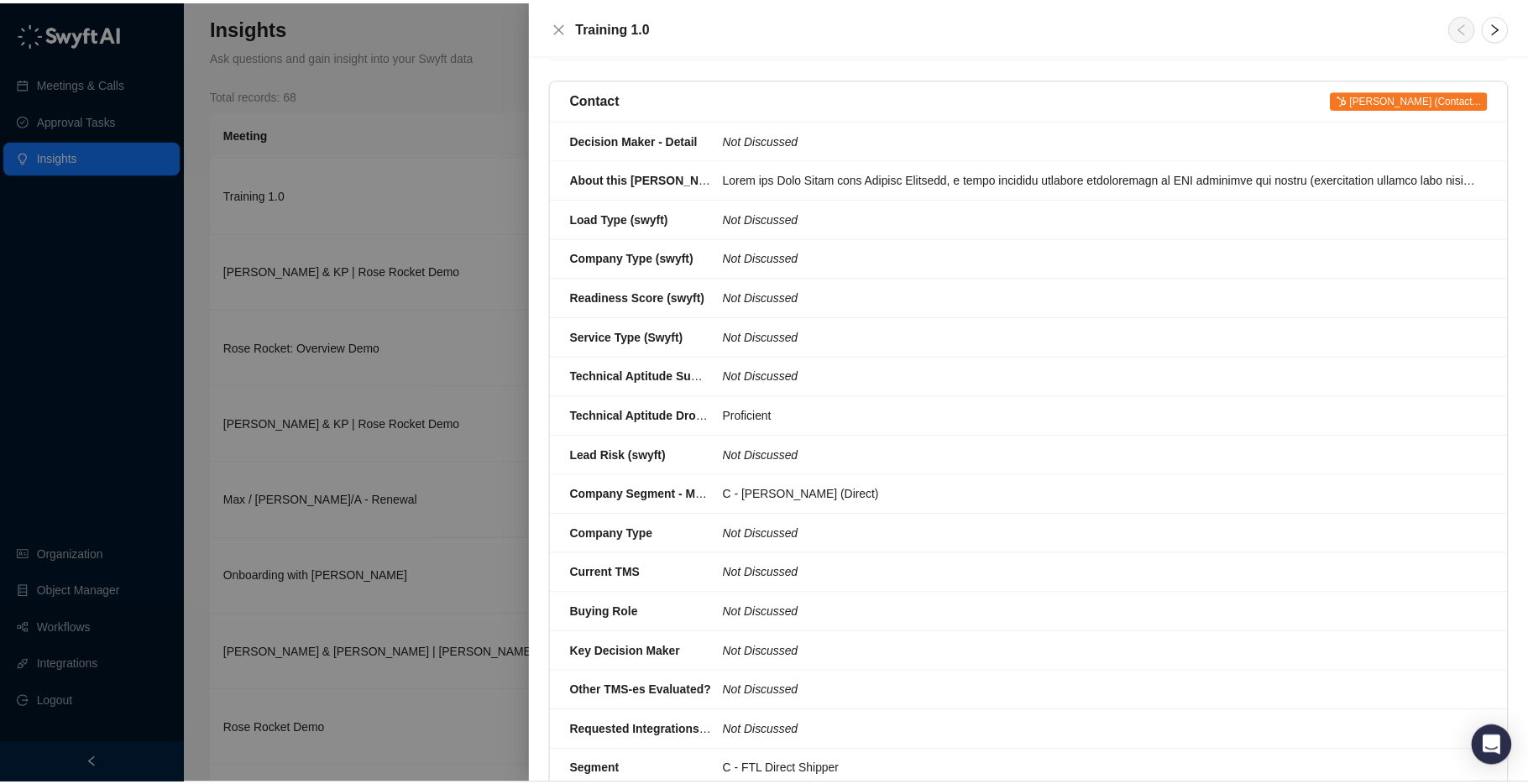
scroll to position [441, 0]
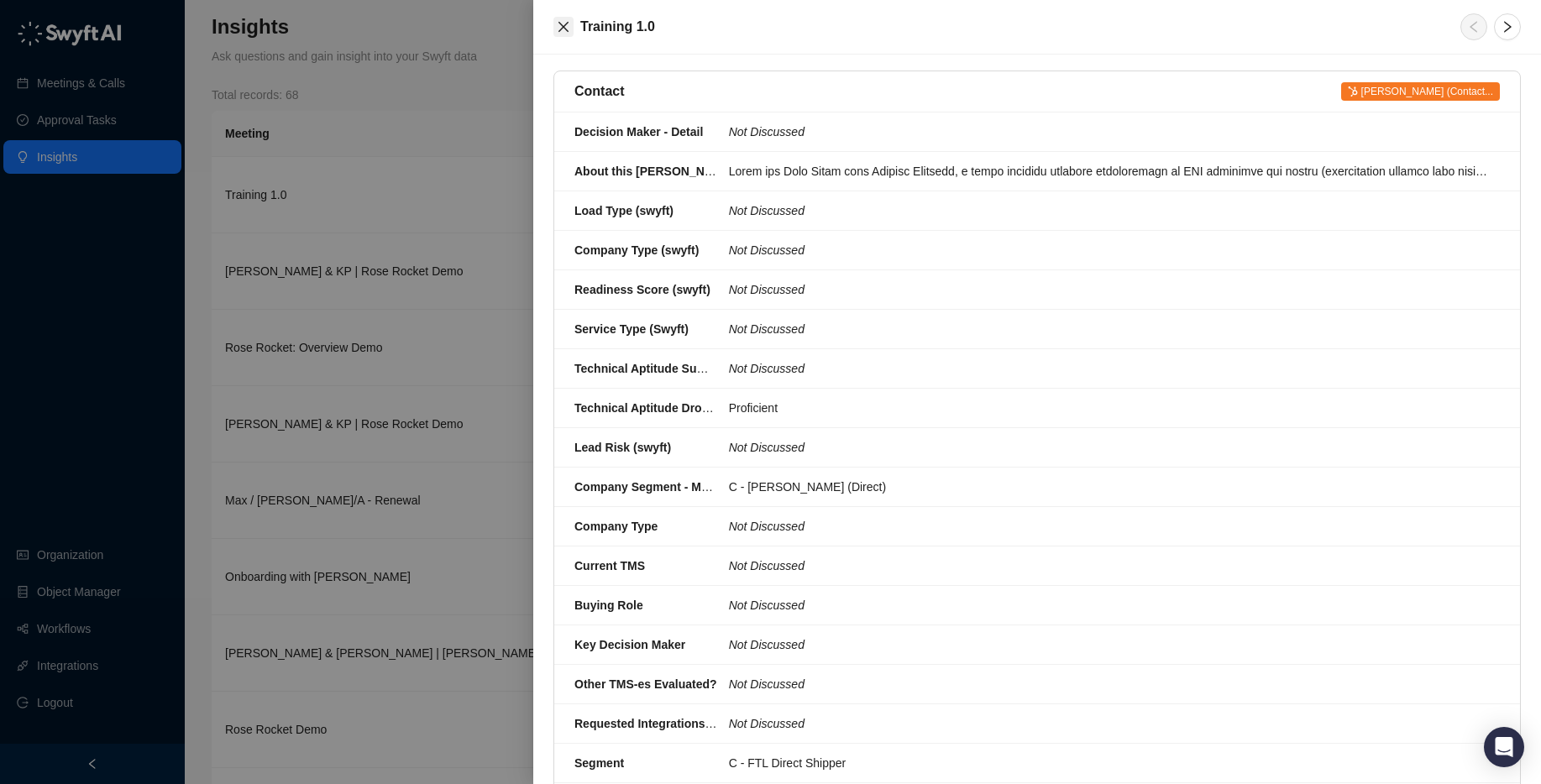
click at [567, 24] on icon "close" at bounding box center [563, 28] width 14 height 14
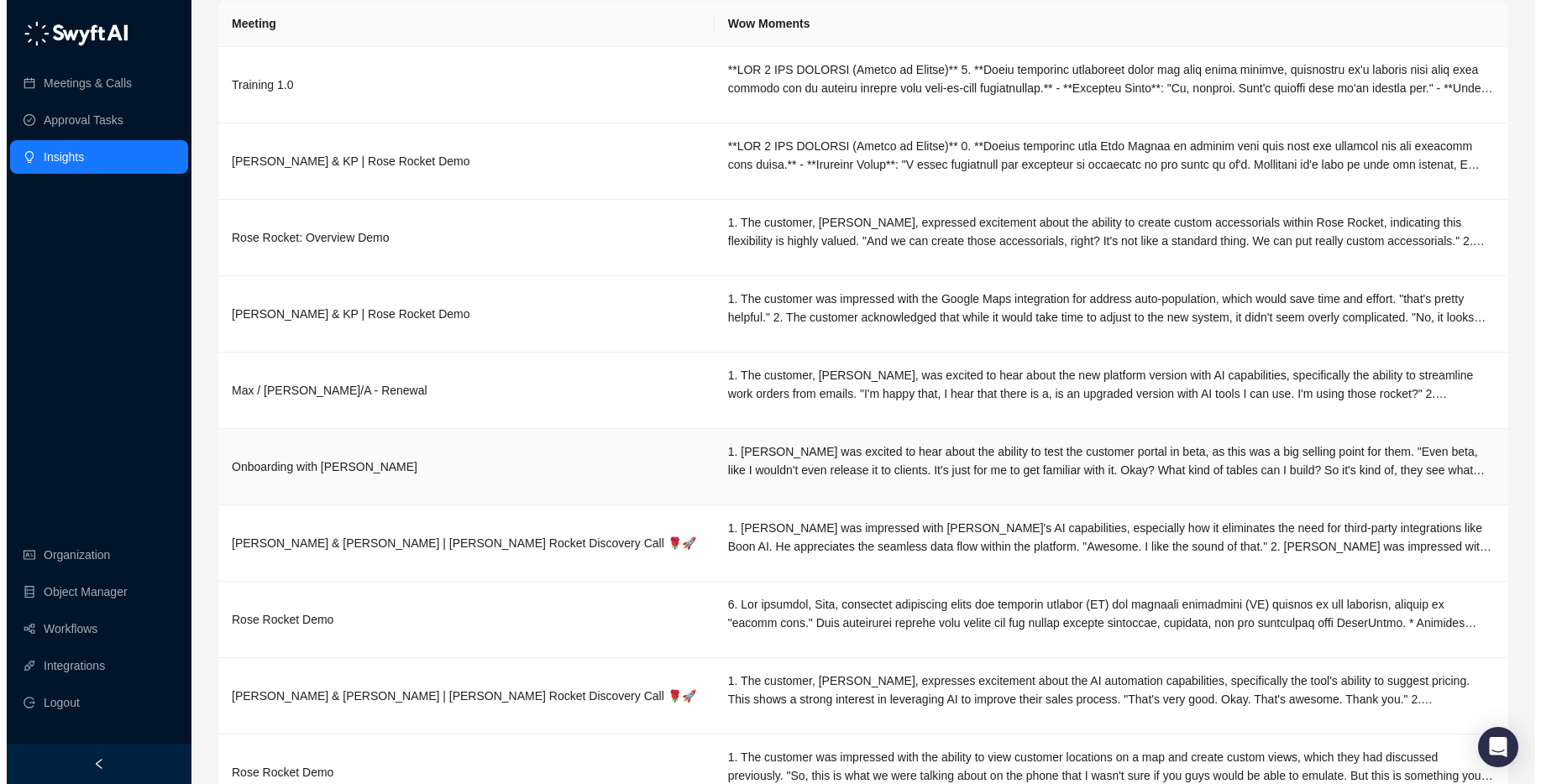
scroll to position [0, 0]
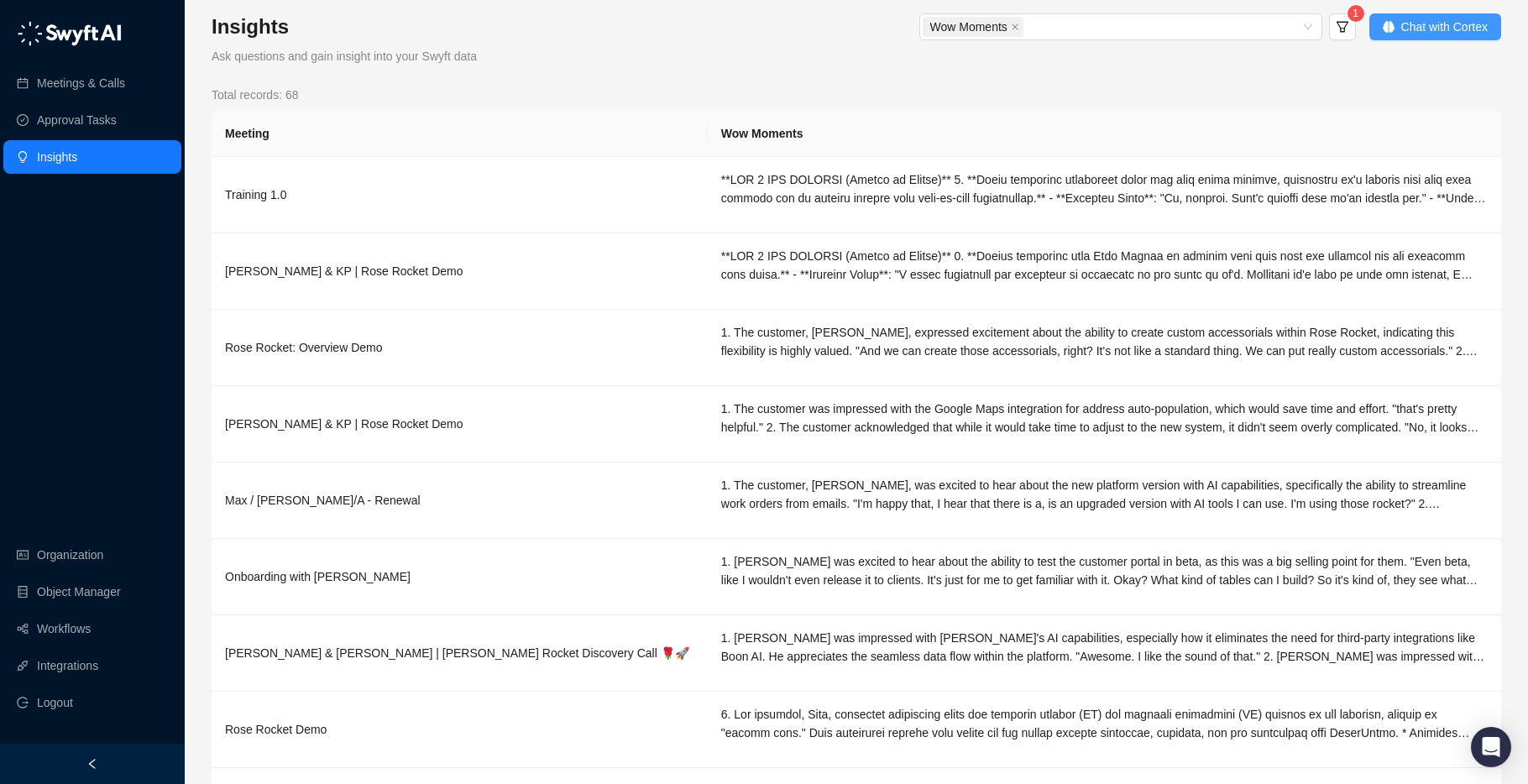
click at [1419, 20] on span "Chat with Cortex" at bounding box center [1444, 27] width 86 height 19
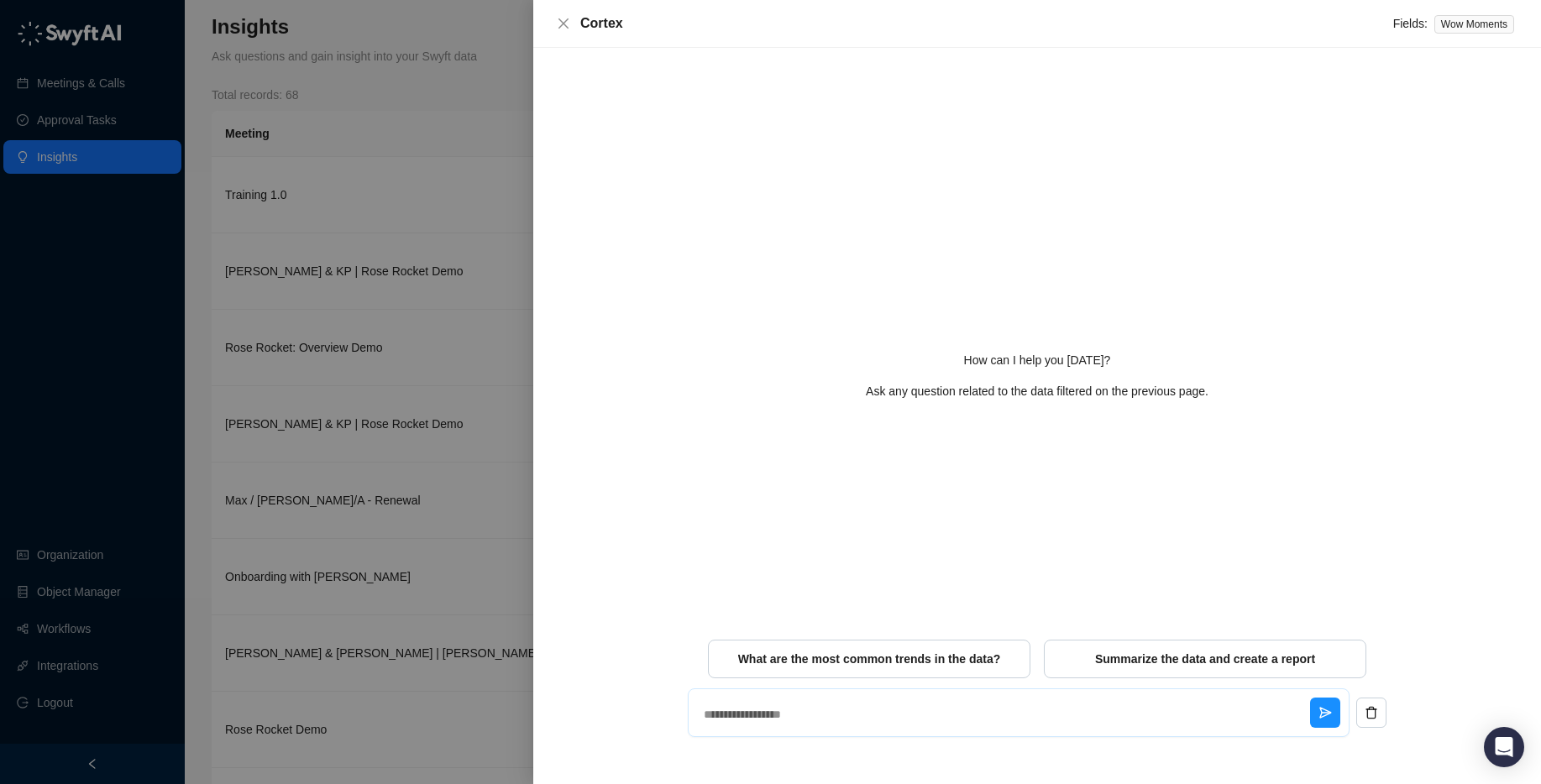
click at [793, 711] on textarea at bounding box center [1003, 714] width 613 height 43
drag, startPoint x: 1398, startPoint y: 28, endPoint x: 1518, endPoint y: 25, distance: 120.0
click at [1518, 25] on div "Fields: Wow Moments" at bounding box center [1456, 24] width 128 height 21
click at [1330, 18] on div "Cortex" at bounding box center [986, 24] width 813 height 21
click at [913, 665] on span "What are the most common trends in the data?" at bounding box center [869, 658] width 262 height 17
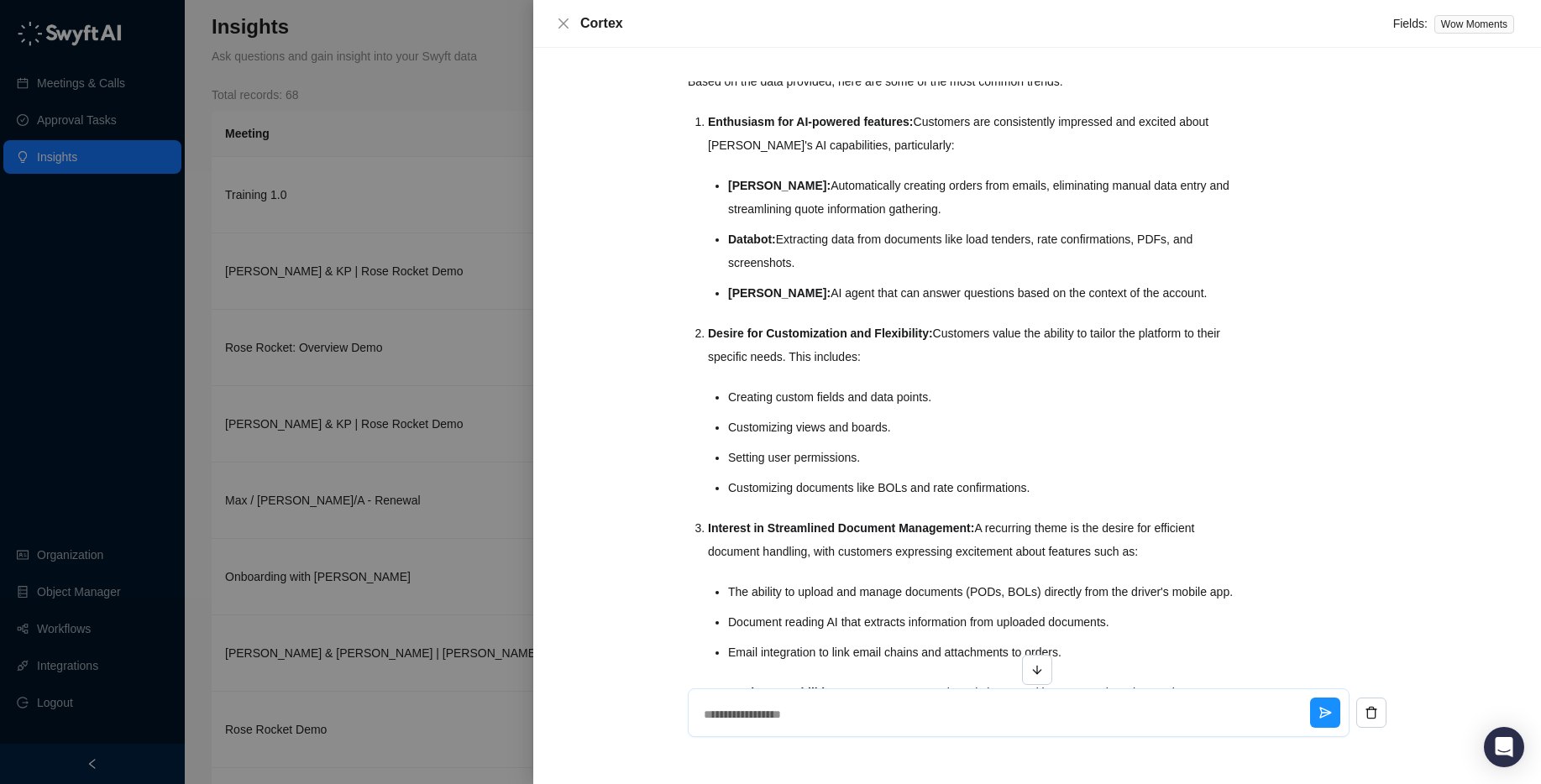
scroll to position [49, 0]
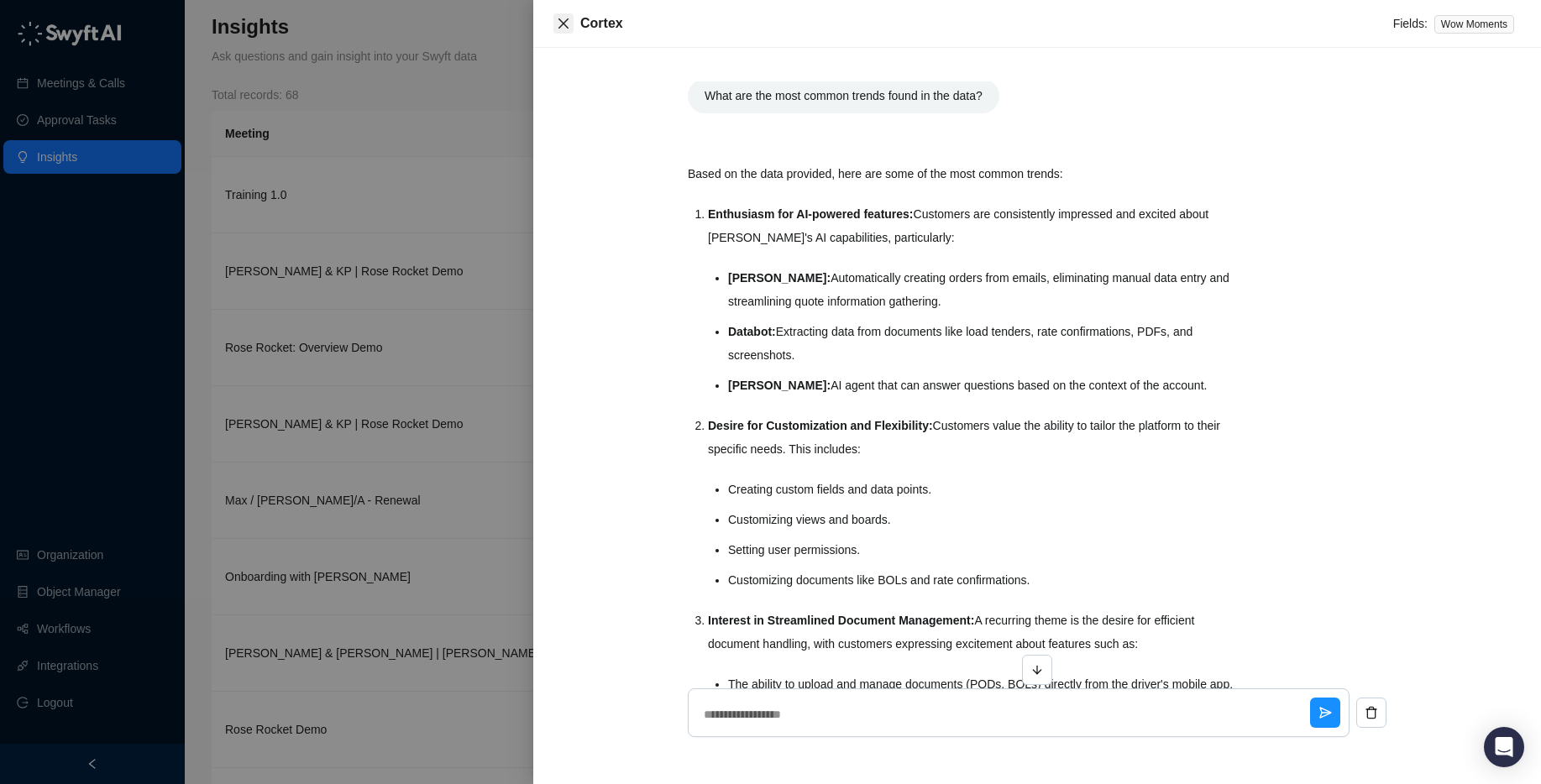
click at [559, 22] on icon "close" at bounding box center [563, 24] width 14 height 14
type textarea "*"
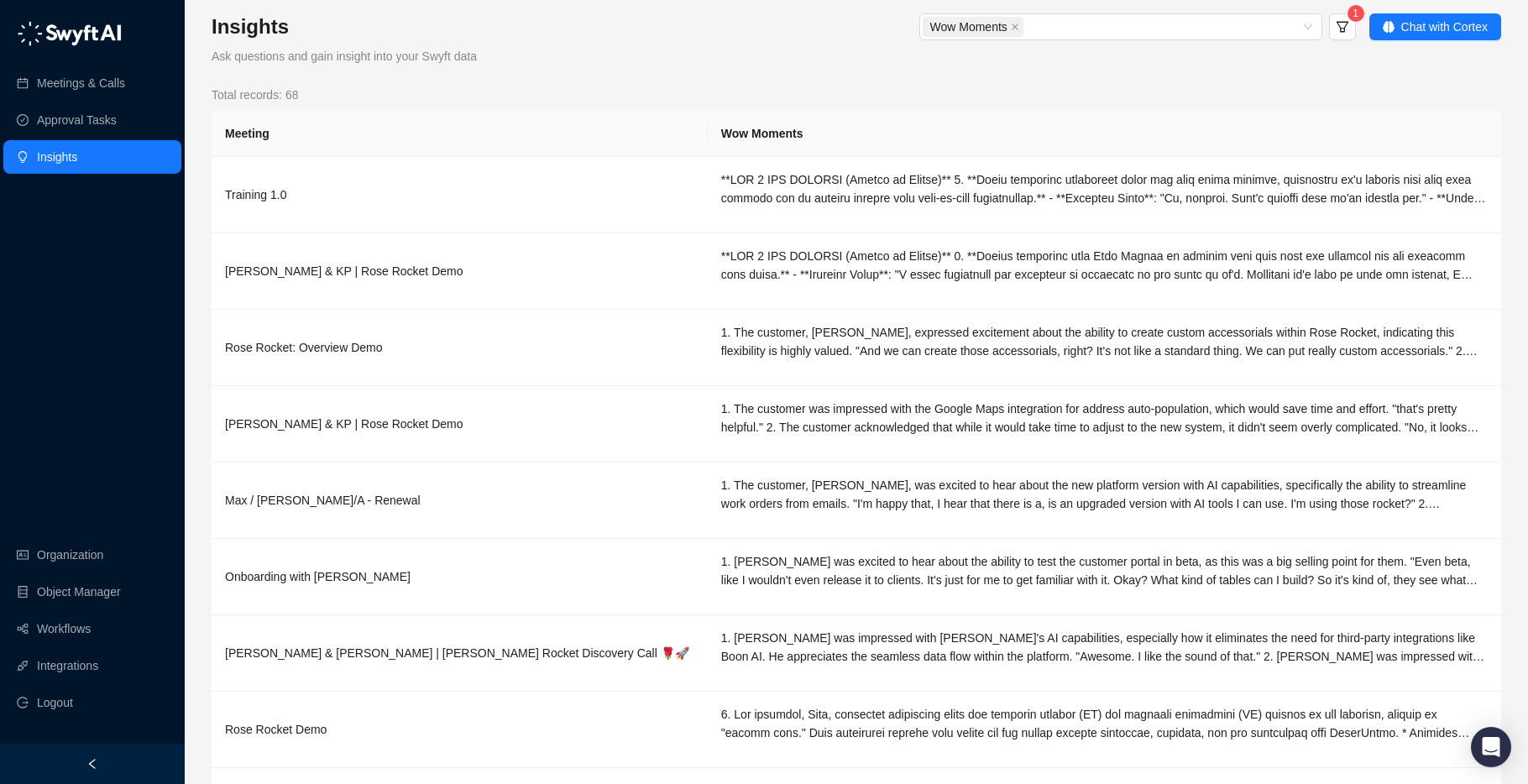
click at [535, 46] on div "Insights Ask questions and gain insight into your Swyft data" at bounding box center [395, 39] width 368 height 52
click at [90, 619] on link "Workflows" at bounding box center [64, 629] width 54 height 33
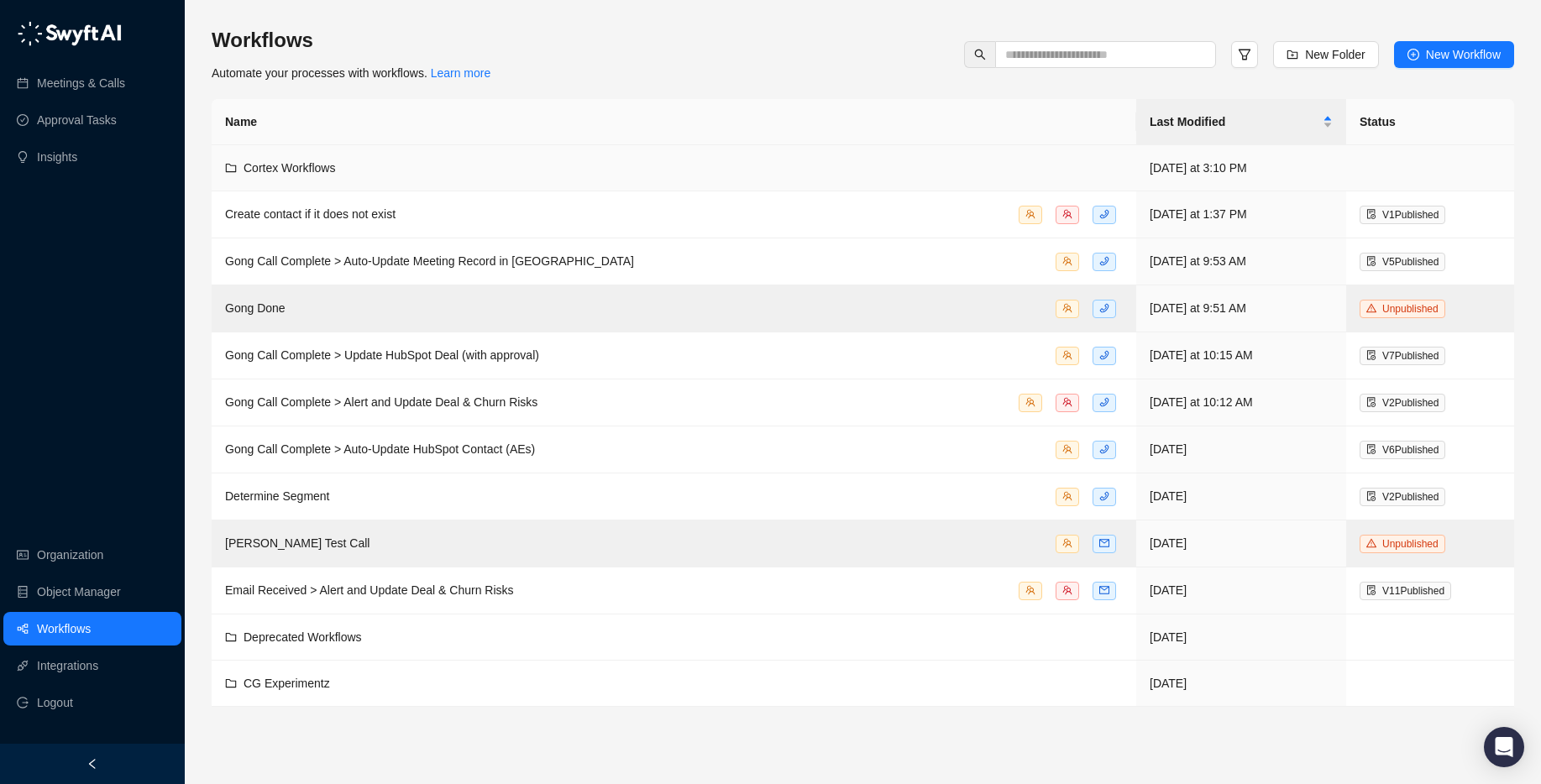
click at [345, 162] on div "Cortex Workflows" at bounding box center [673, 167] width 897 height 19
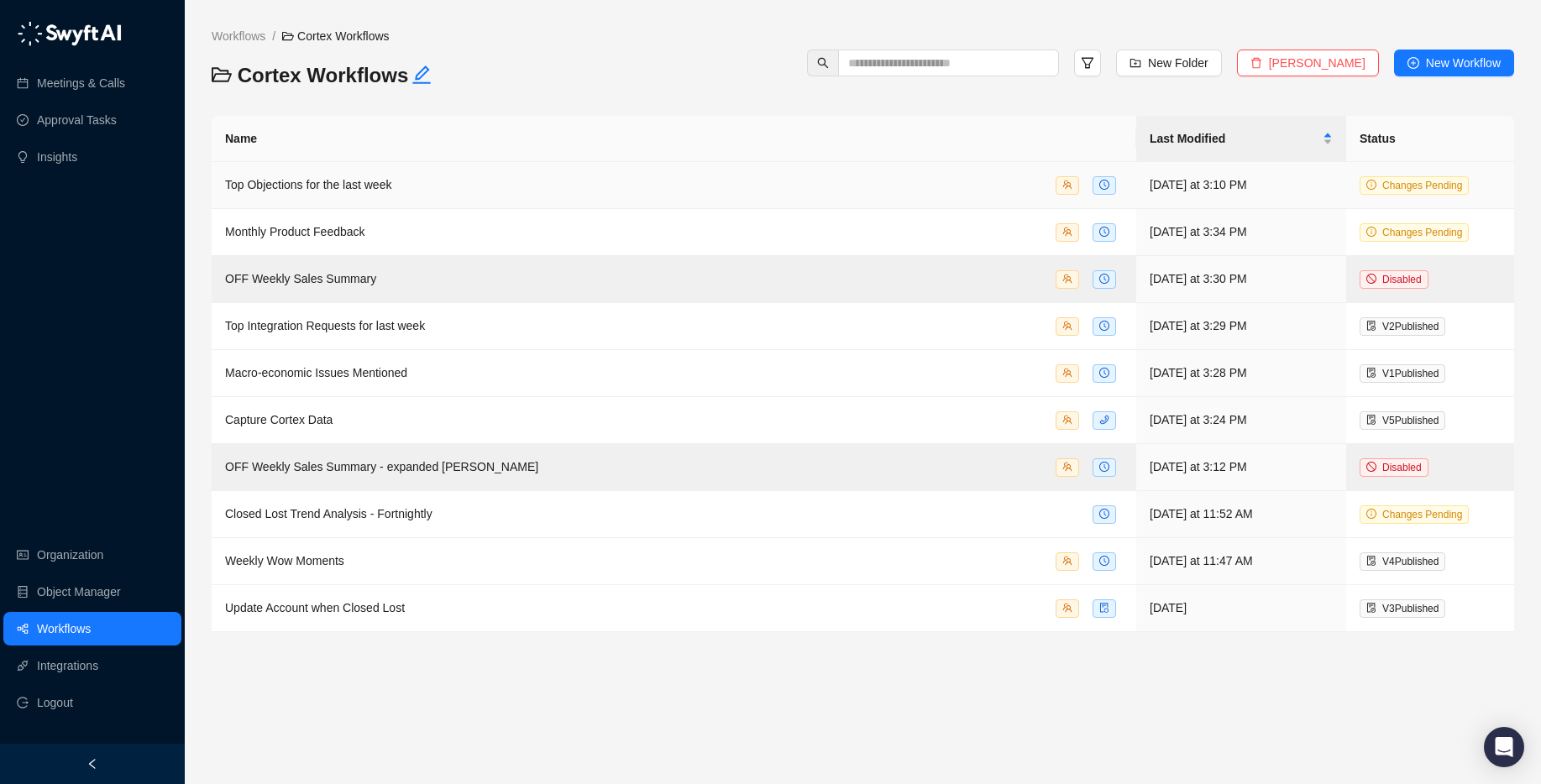
click at [391, 186] on span "Top Objections for the last week" at bounding box center [308, 185] width 166 height 14
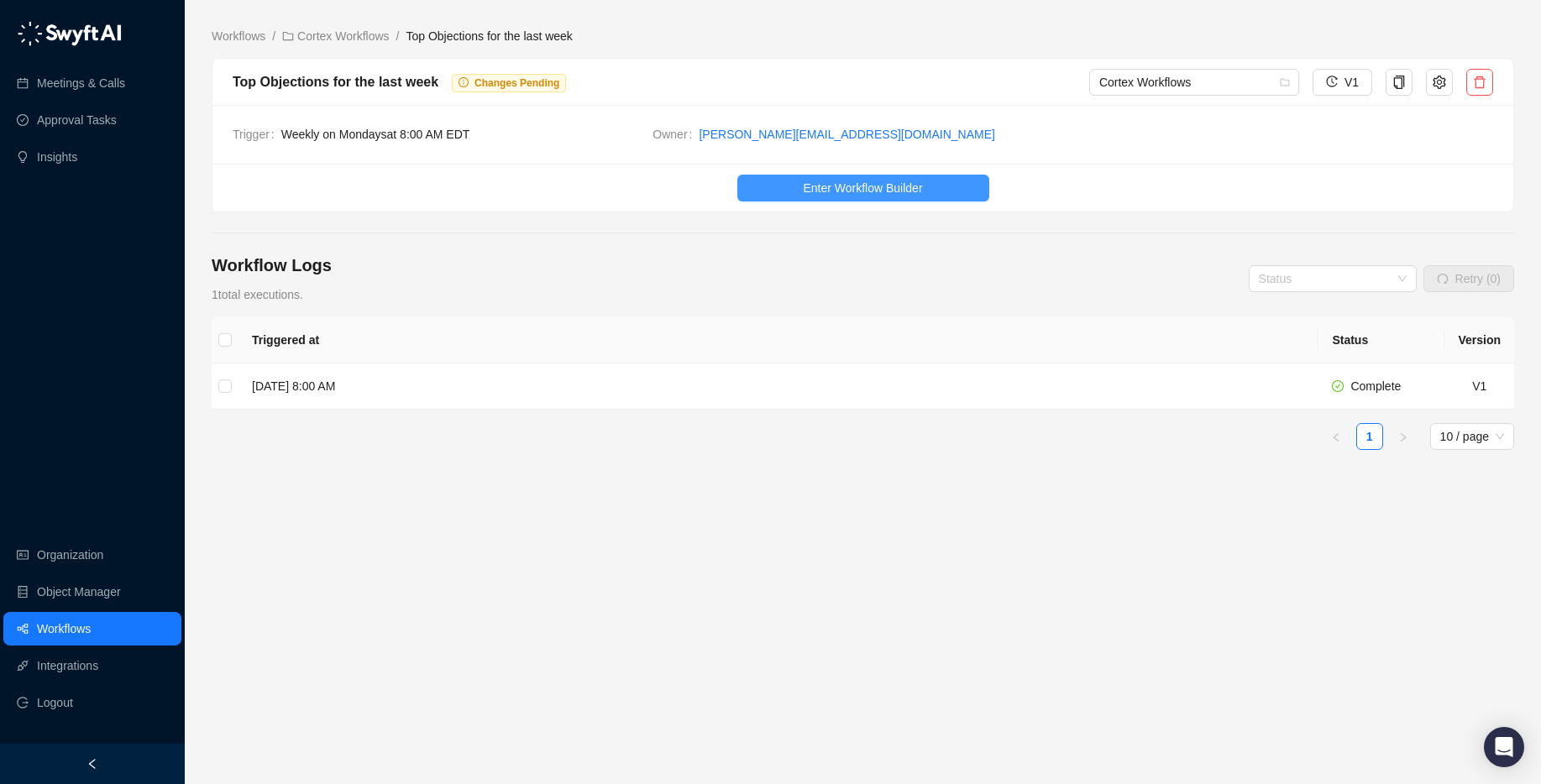
click at [883, 188] on span "Enter Workflow Builder" at bounding box center [862, 188] width 119 height 19
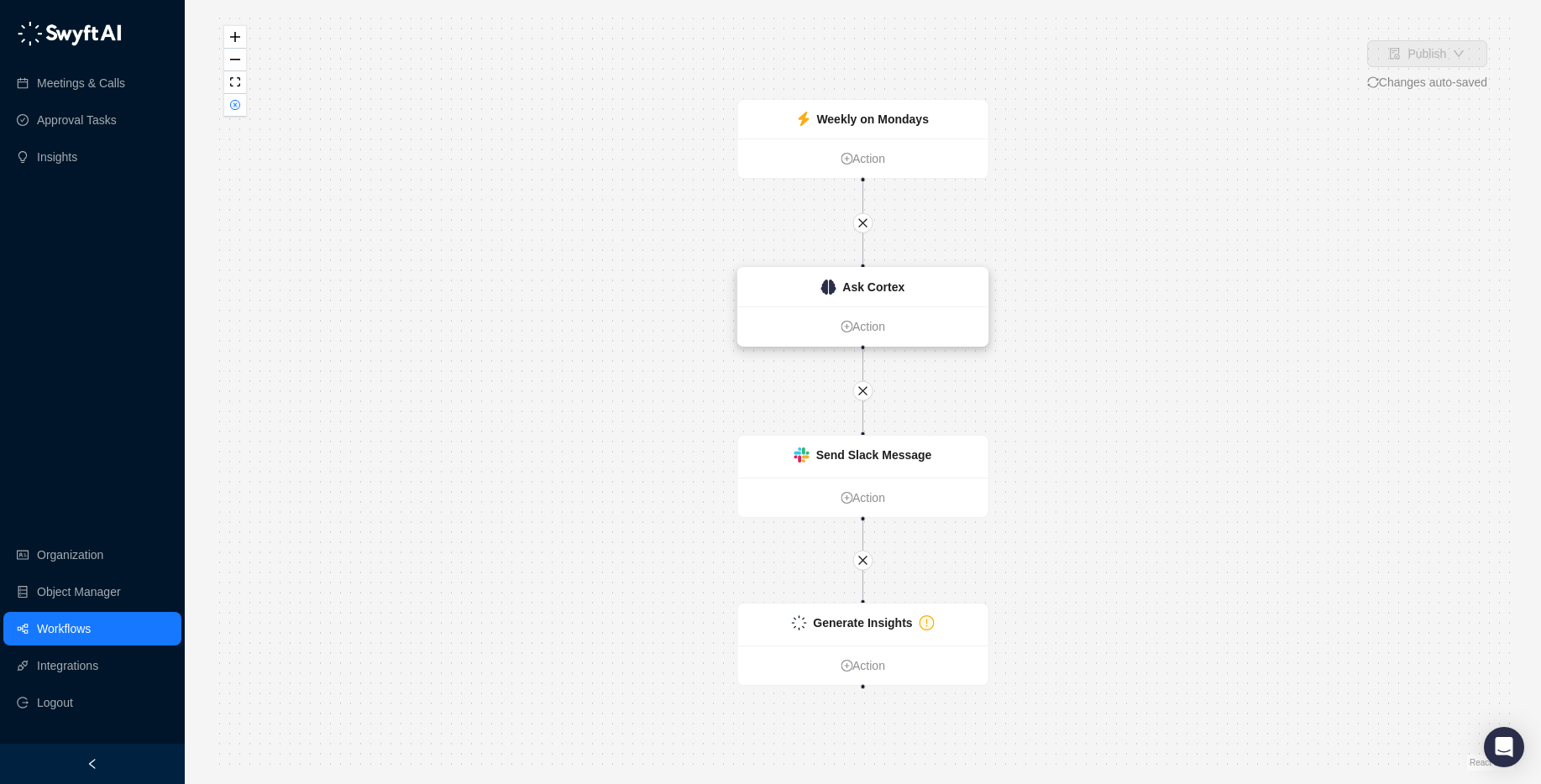
click at [874, 297] on div "Ask Cortex" at bounding box center [863, 287] width 251 height 38
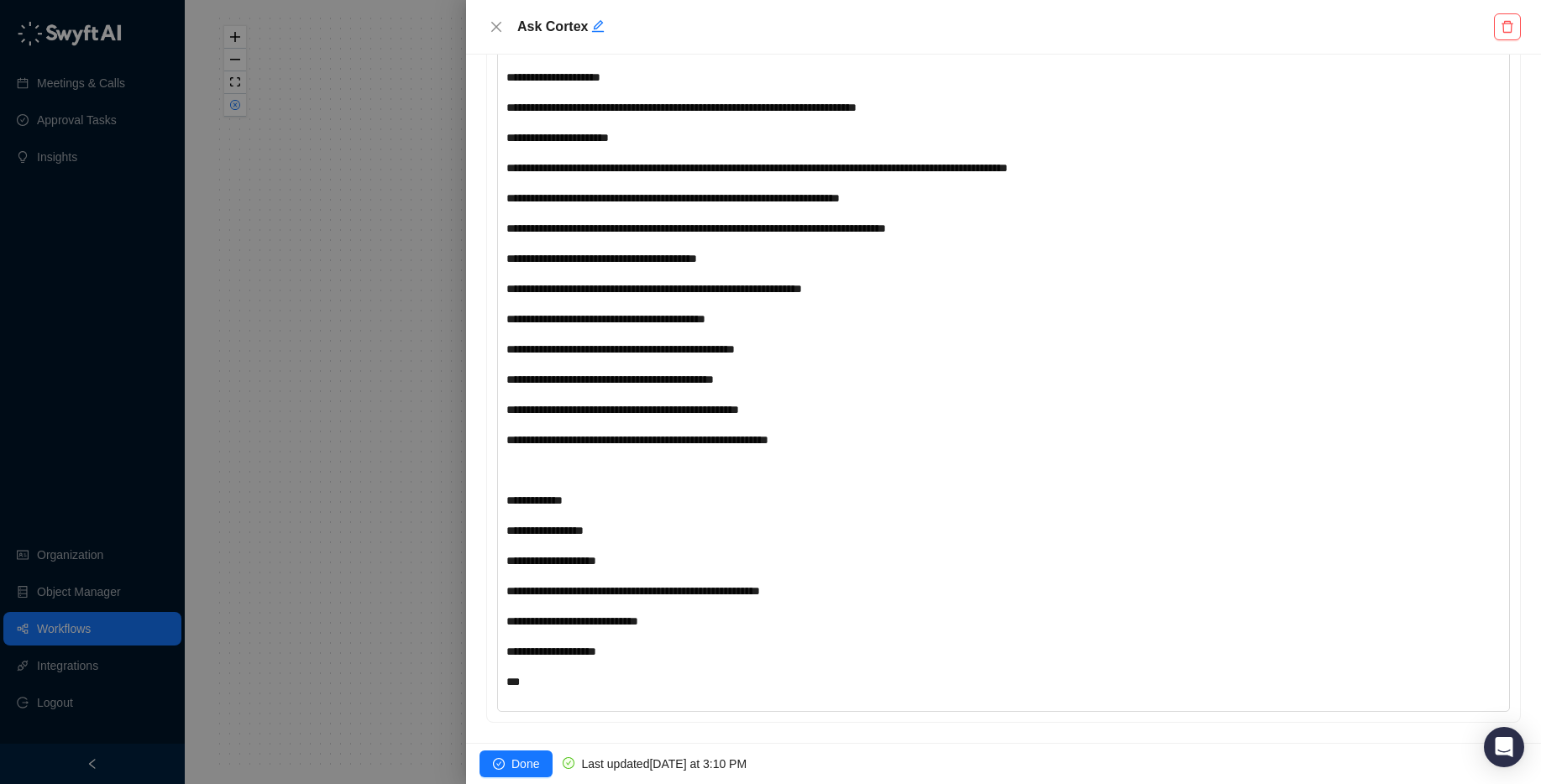
scroll to position [721, 0]
drag, startPoint x: 516, startPoint y: 559, endPoint x: 652, endPoint y: 561, distance: 136.0
click at [653, 561] on div "**********" at bounding box center [961, 560] width 911 height 19
drag, startPoint x: 512, startPoint y: 594, endPoint x: 901, endPoint y: 593, distance: 389.0
click at [901, 593] on div "**********" at bounding box center [961, 590] width 911 height 19
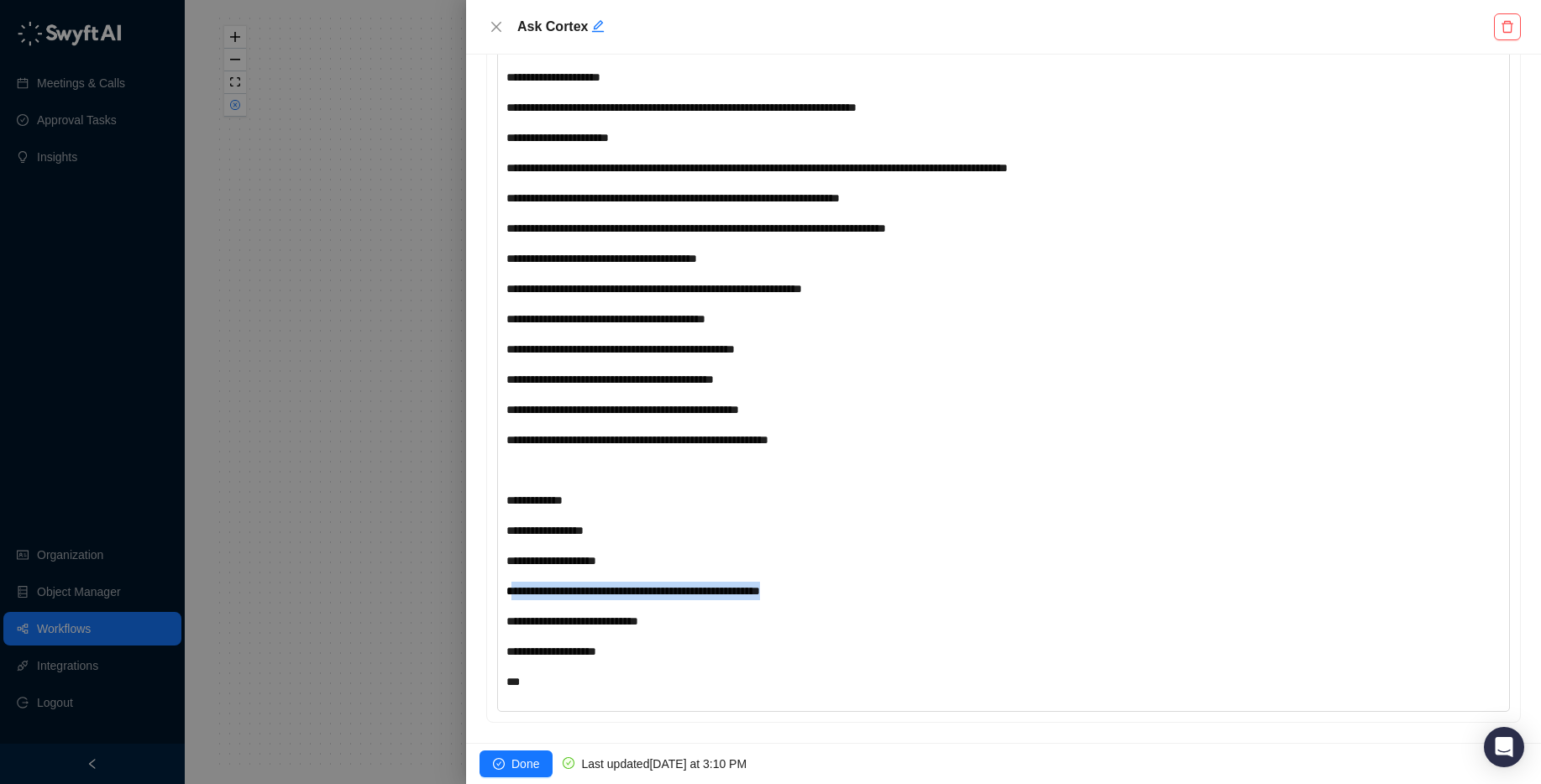
click at [900, 593] on div "**********" at bounding box center [961, 590] width 911 height 19
drag, startPoint x: 729, startPoint y: 615, endPoint x: 431, endPoint y: 619, distance: 298.0
click at [429, 619] on div "**********" at bounding box center [770, 392] width 1541 height 784
click at [554, 624] on span "**********" at bounding box center [572, 621] width 132 height 12
drag, startPoint x: 851, startPoint y: 595, endPoint x: 678, endPoint y: 590, distance: 173.1
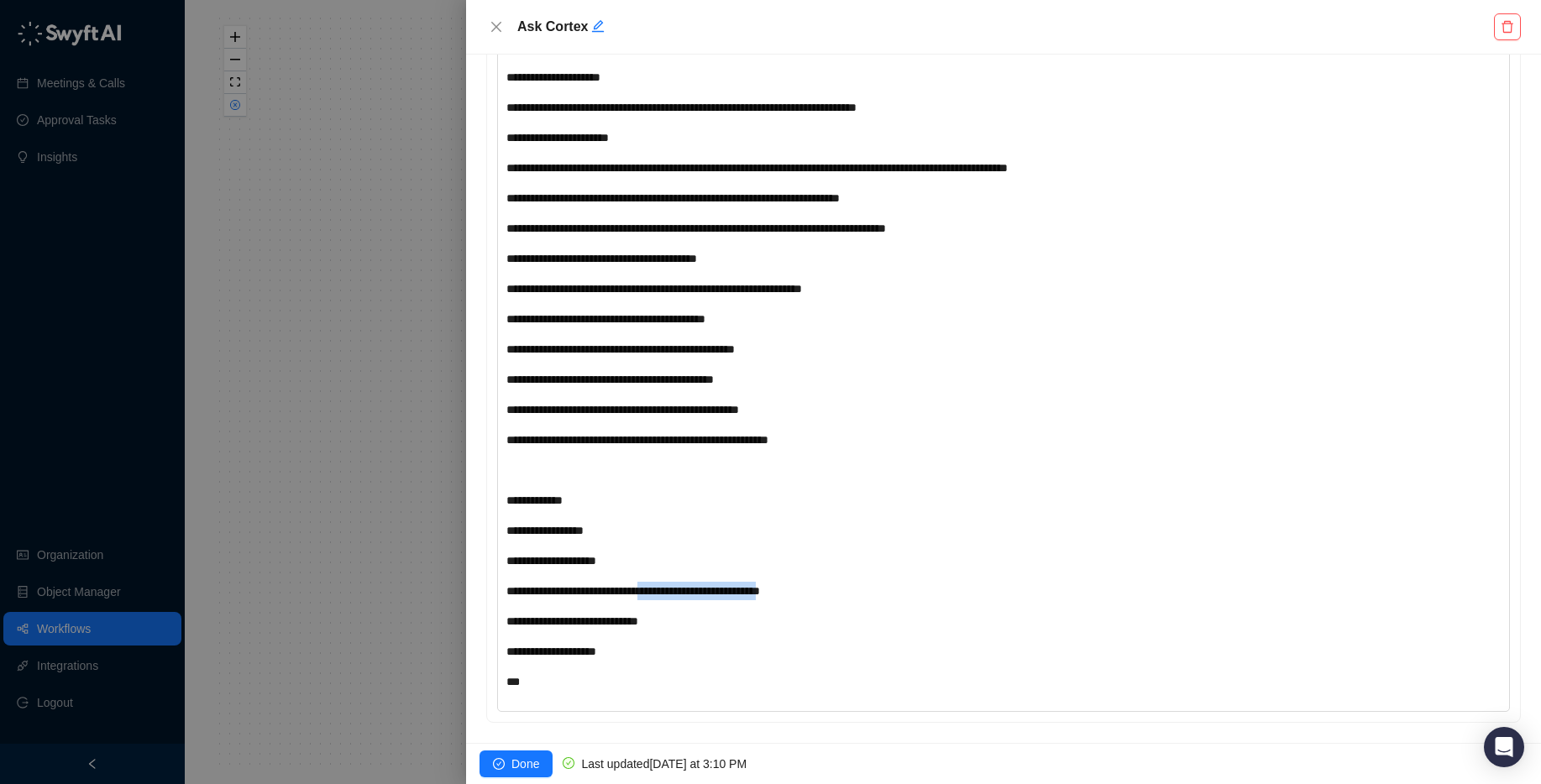
click at [678, 590] on span "**********" at bounding box center [633, 590] width 254 height 12
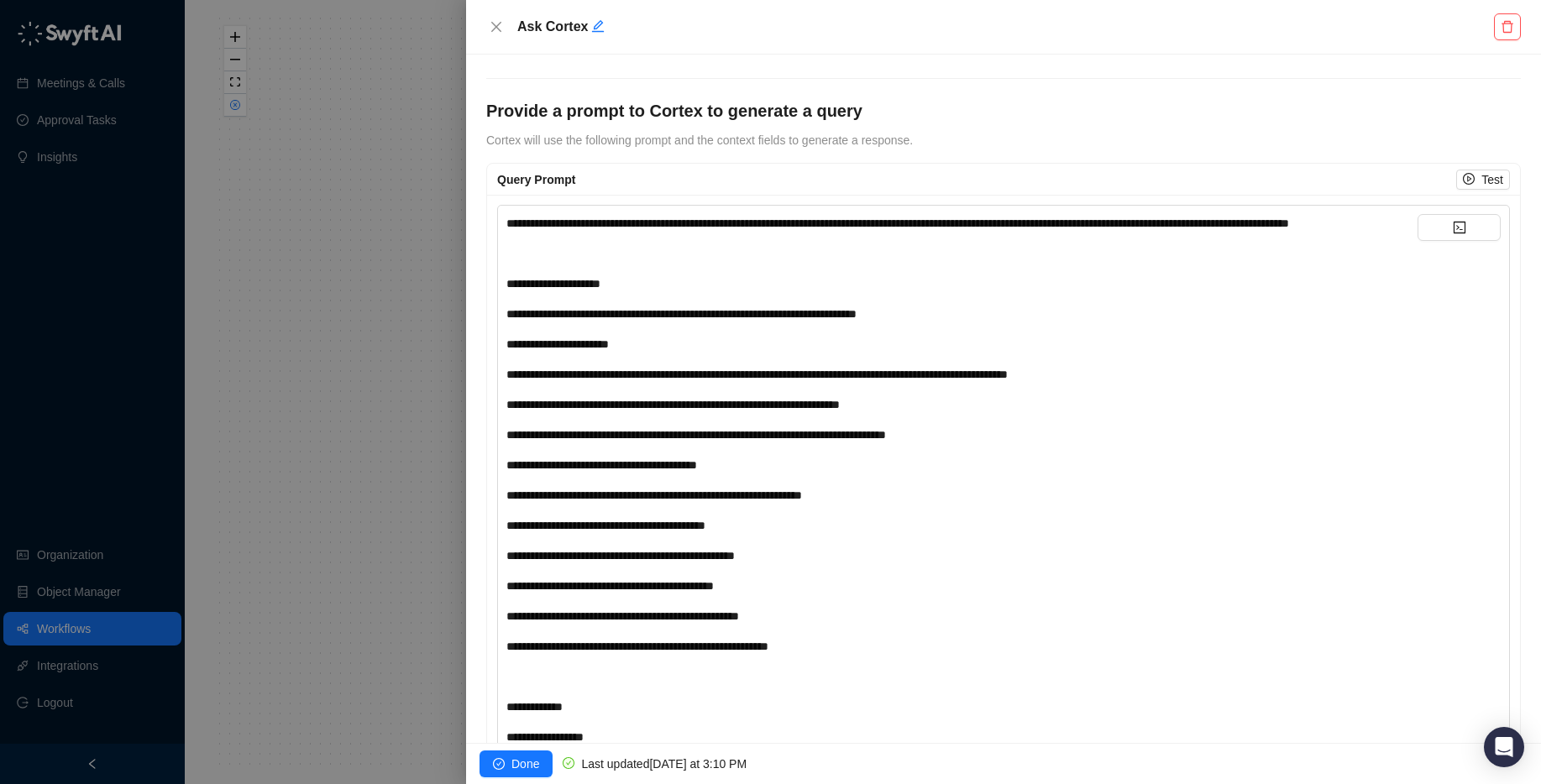
scroll to position [558, 0]
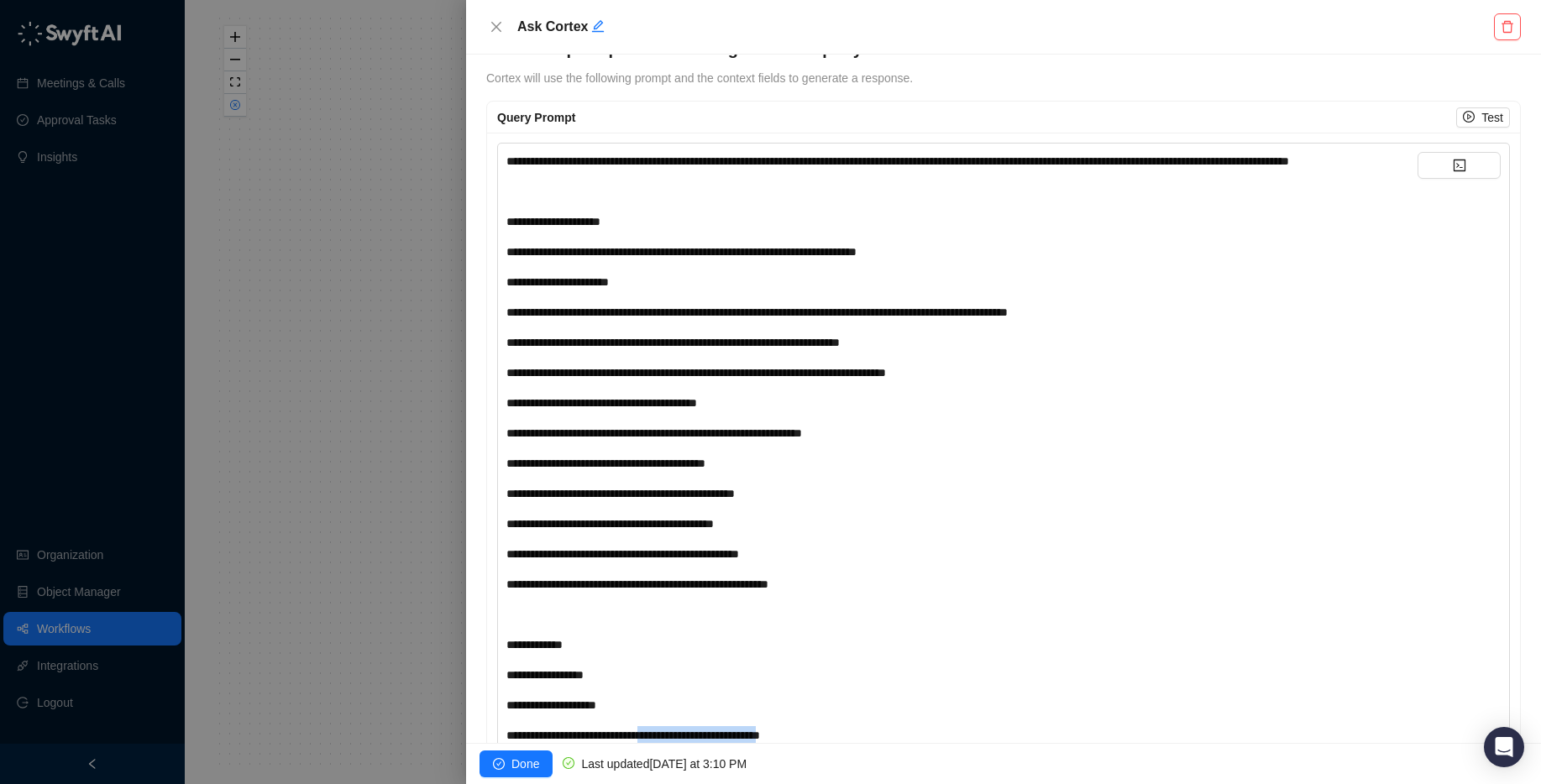
click at [568, 261] on div "**********" at bounding box center [961, 252] width 911 height 19
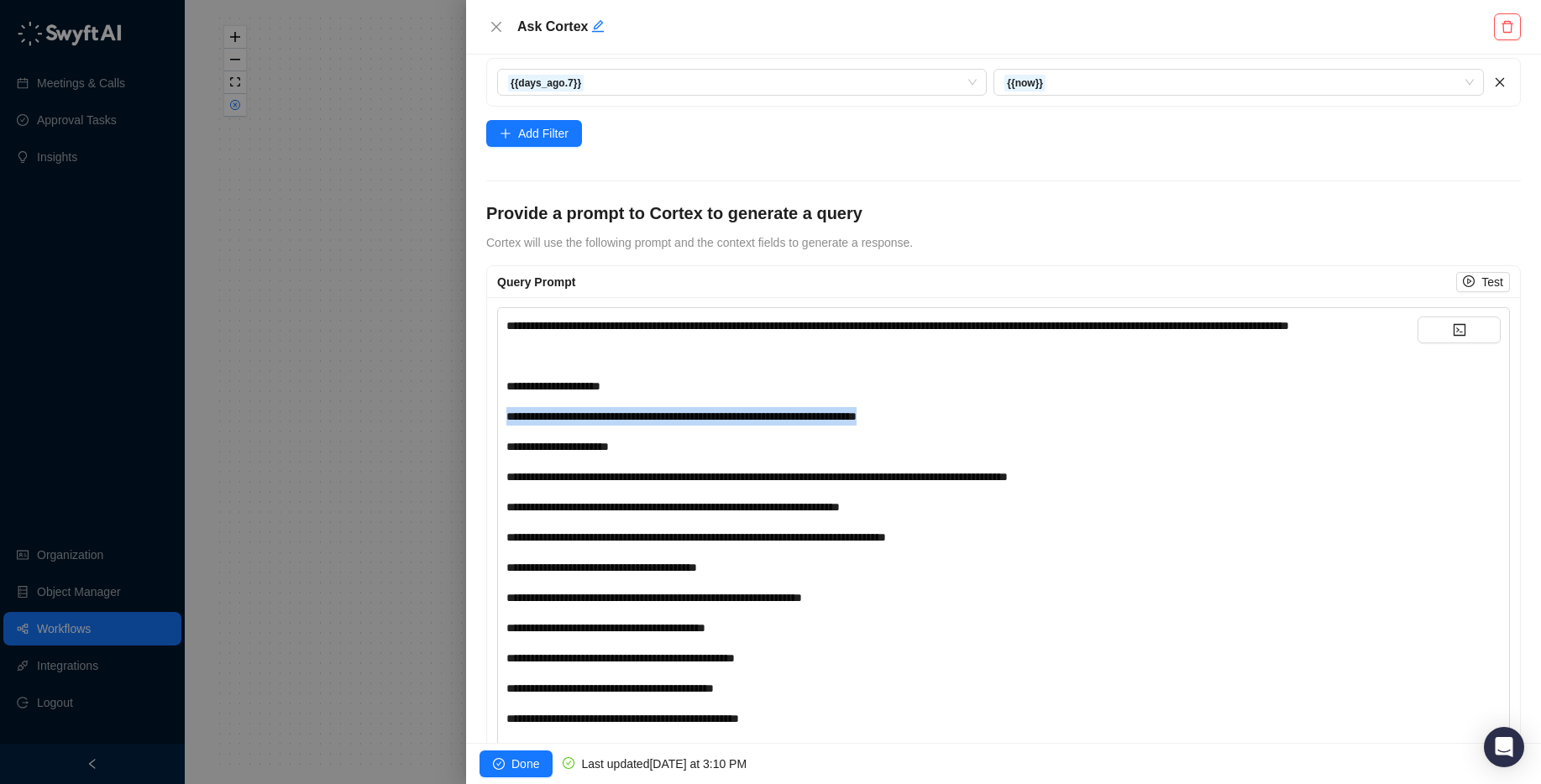
scroll to position [376, 0]
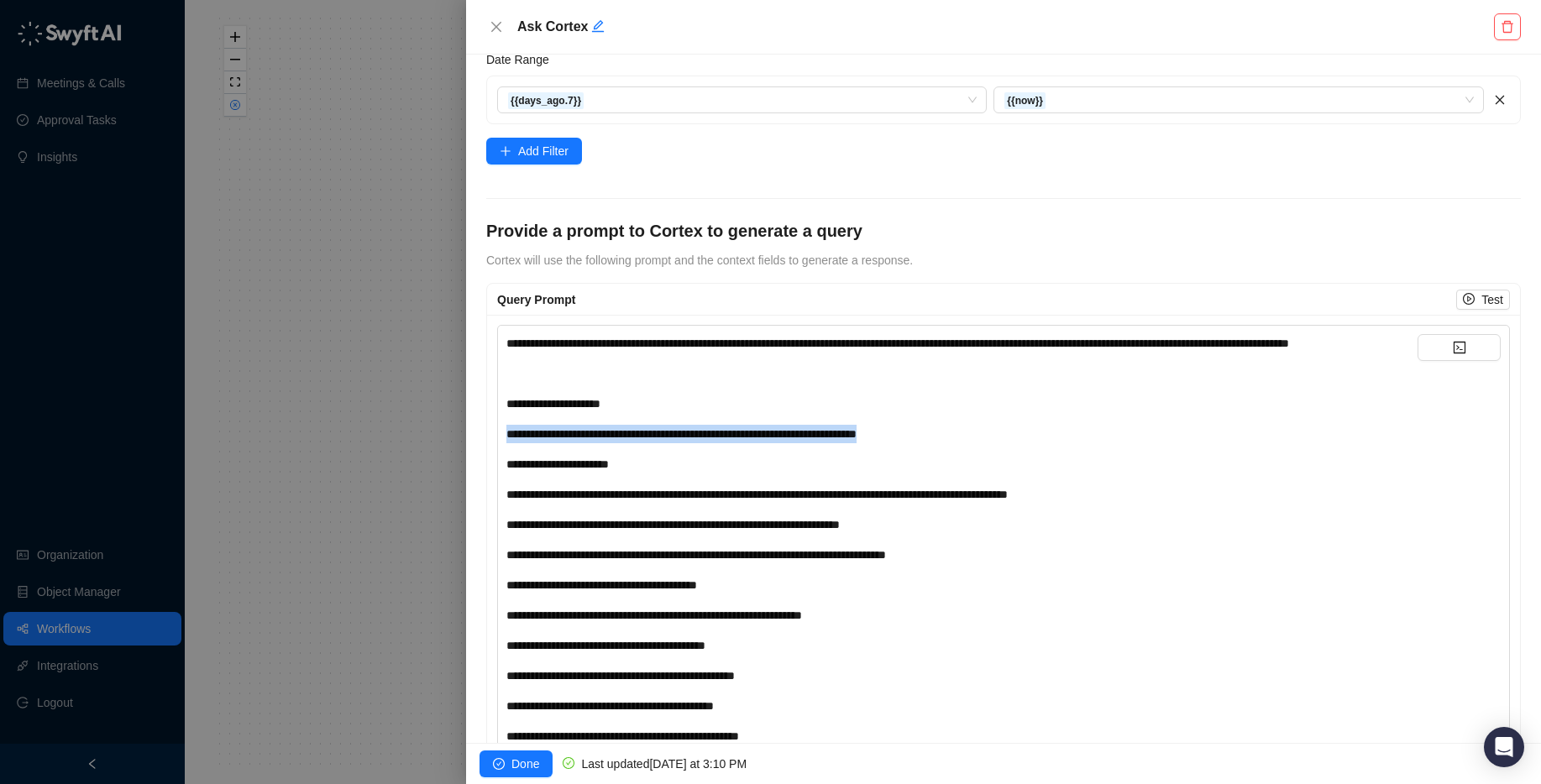
click at [844, 440] on span "**********" at bounding box center [681, 434] width 350 height 12
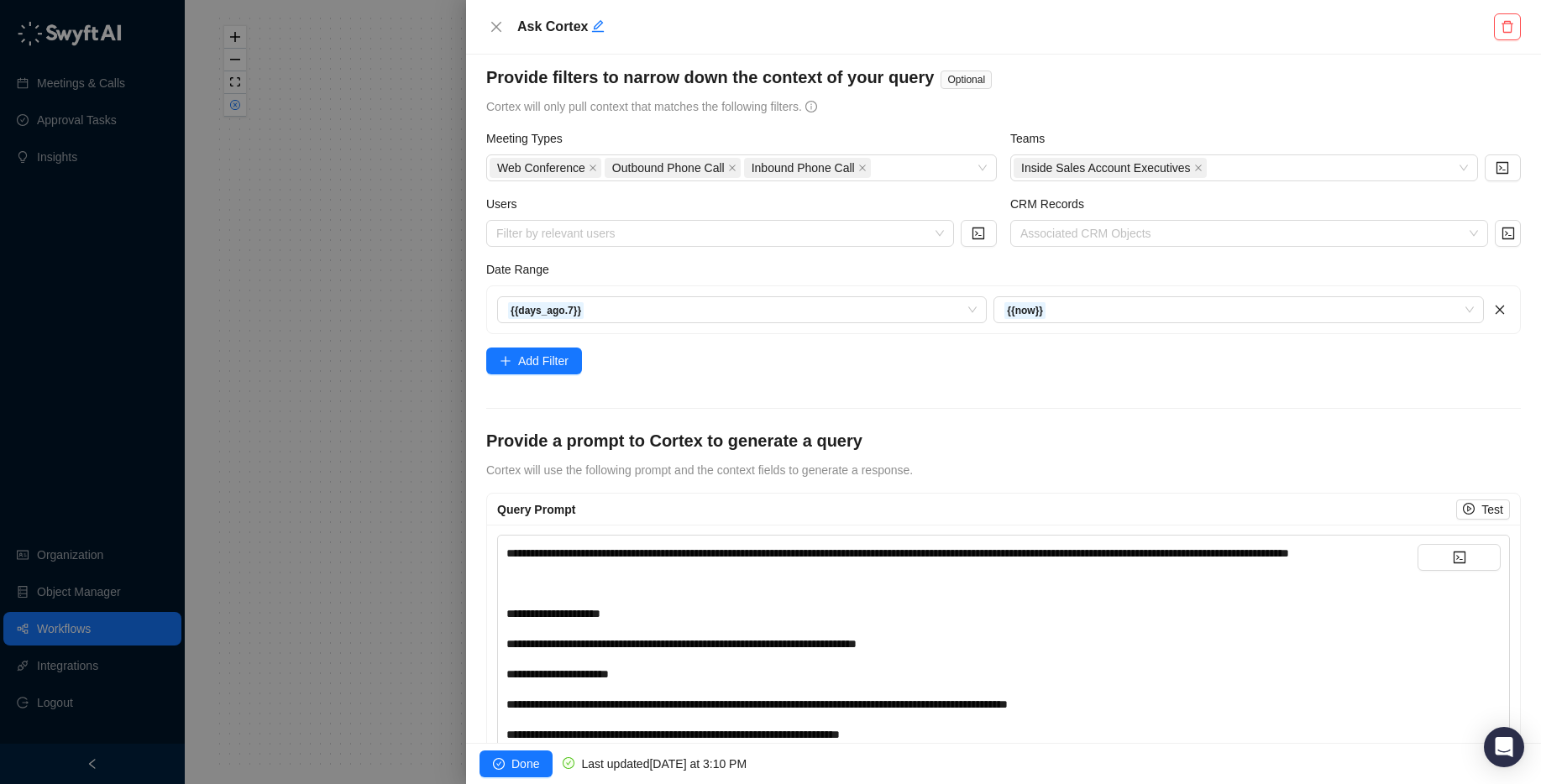
scroll to position [237, 0]
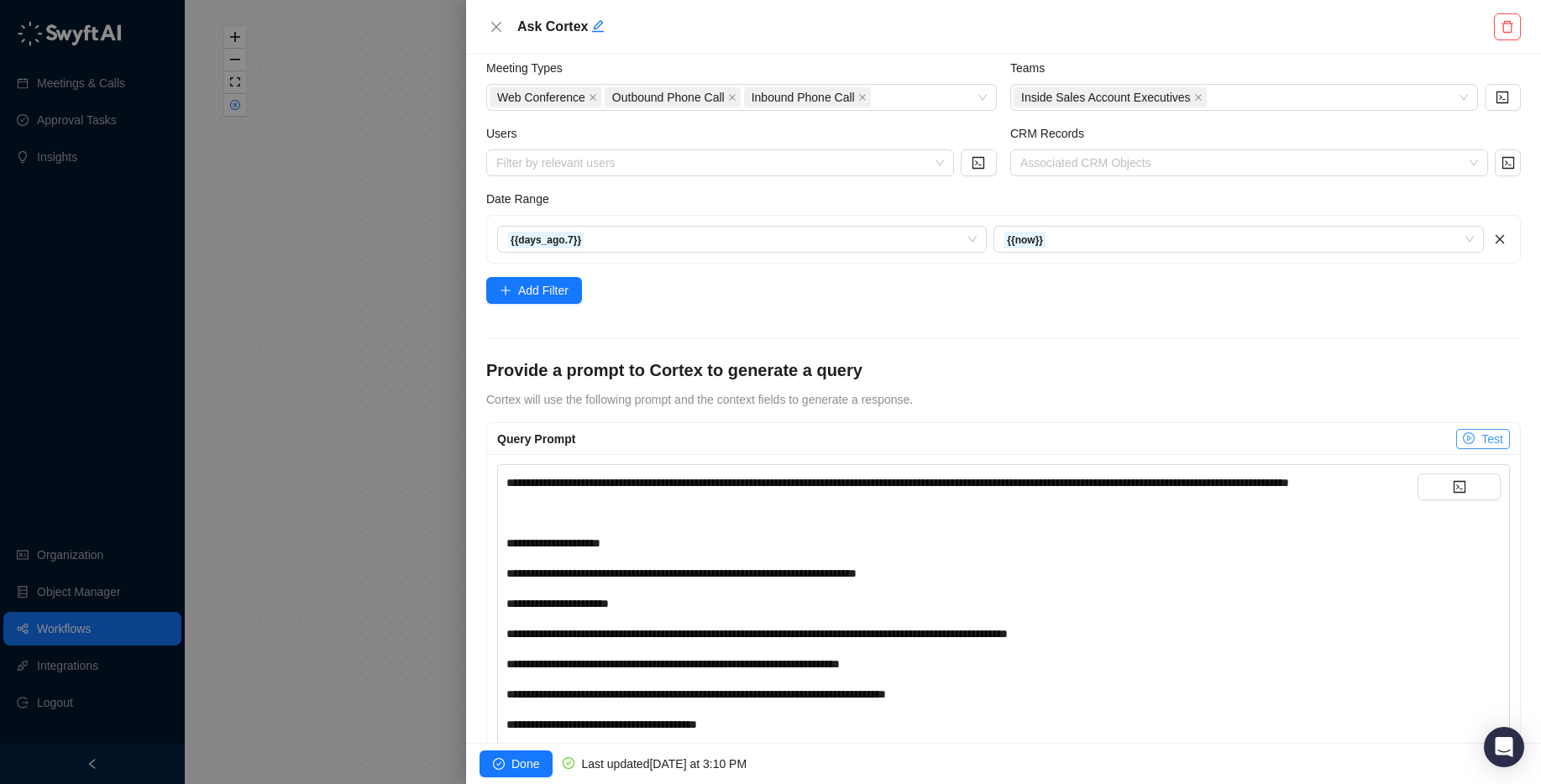
click at [1462, 434] on icon "play-circle" at bounding box center [1468, 438] width 12 height 12
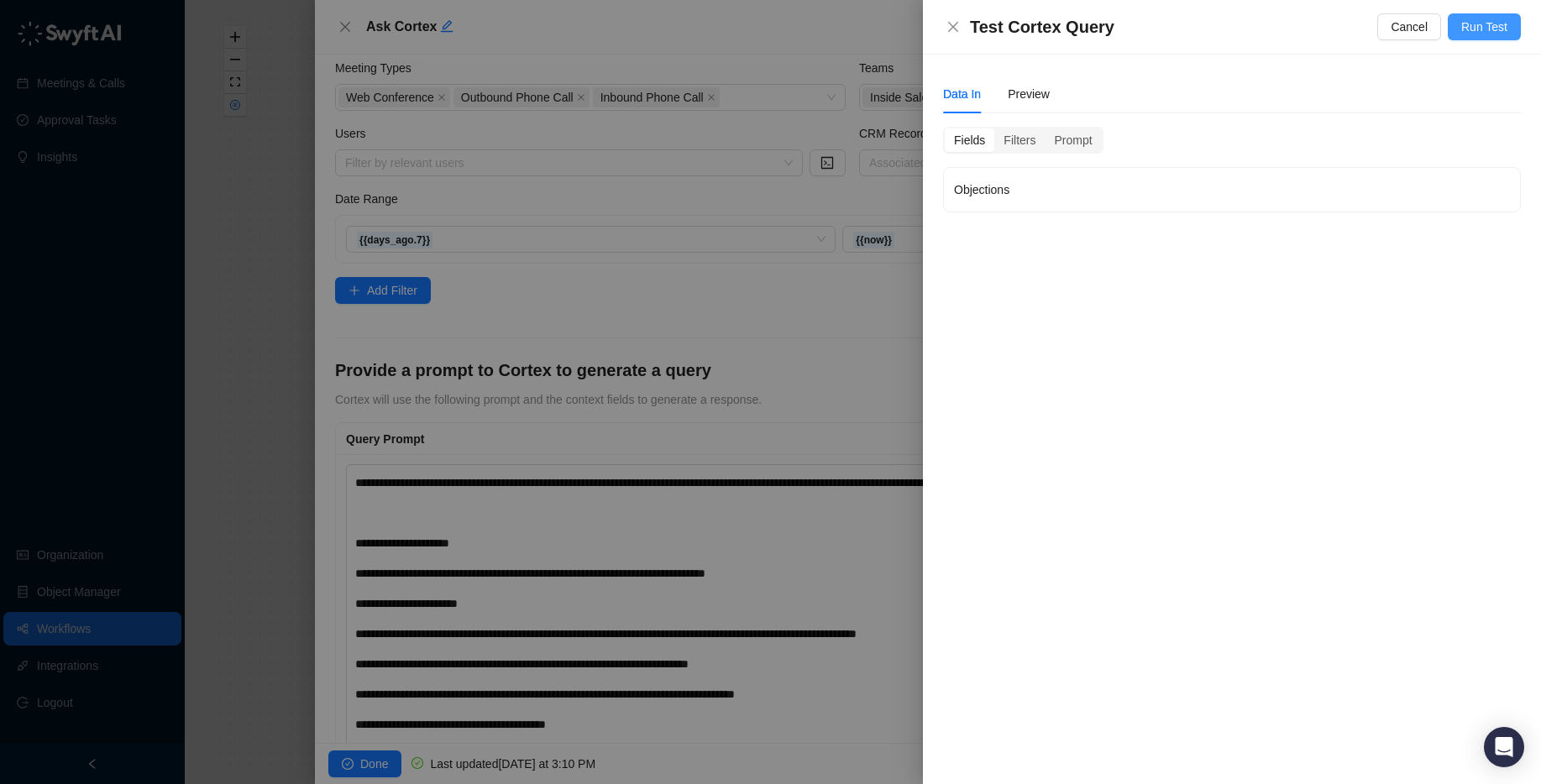
click at [1472, 28] on span "Run Test" at bounding box center [1483, 27] width 46 height 19
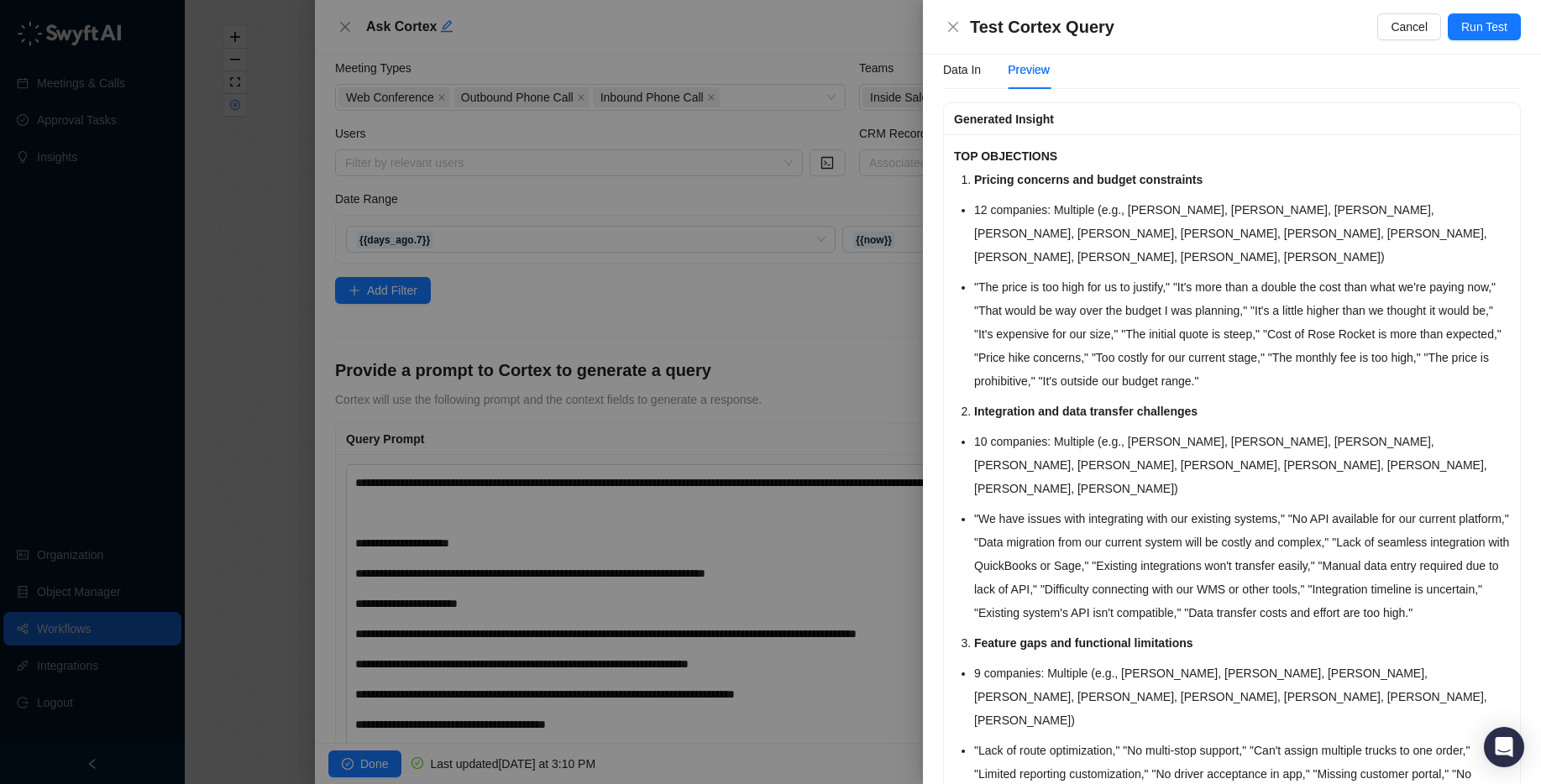
scroll to position [0, 0]
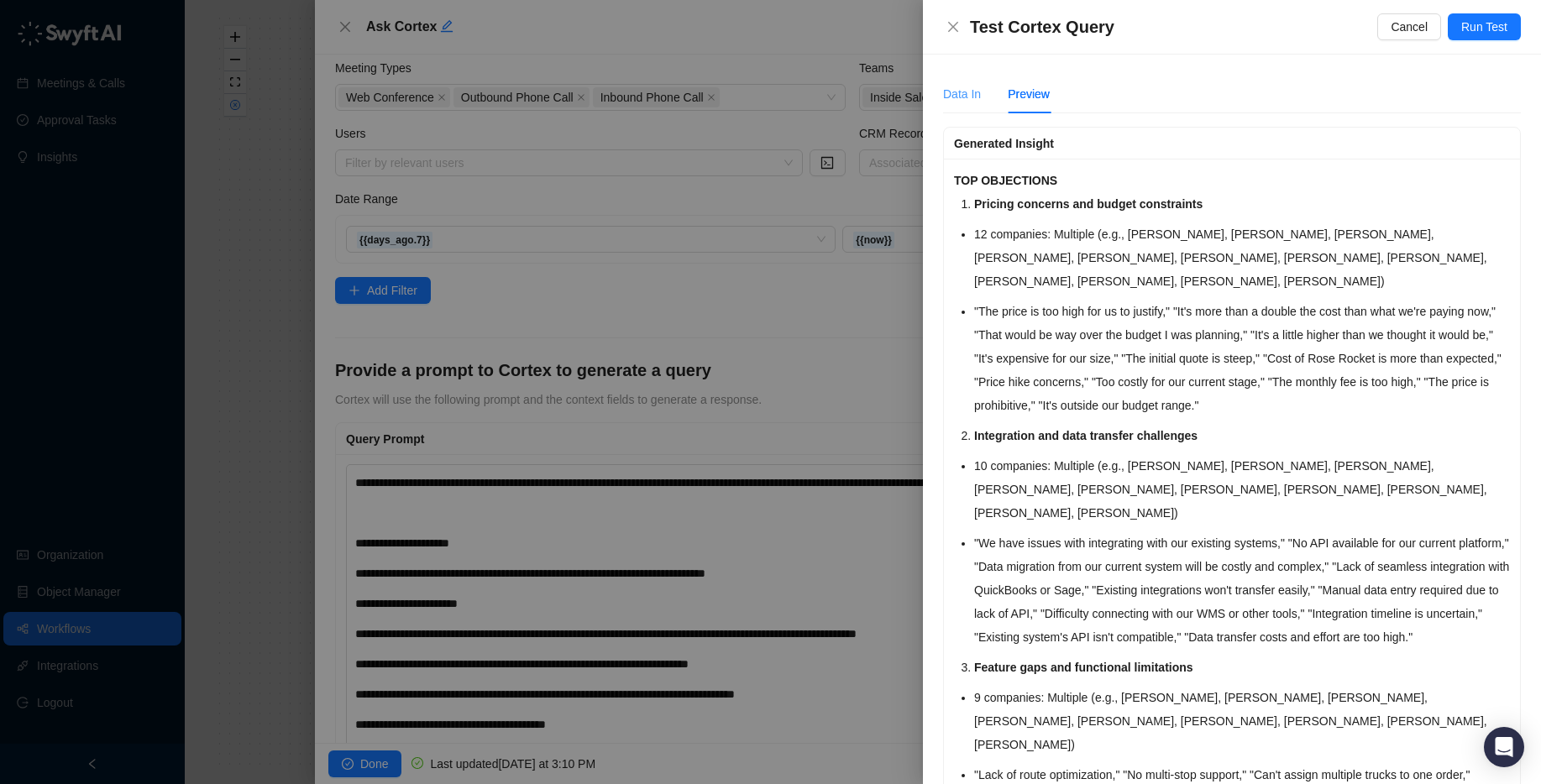
click at [954, 104] on div "Data In" at bounding box center [961, 93] width 37 height 38
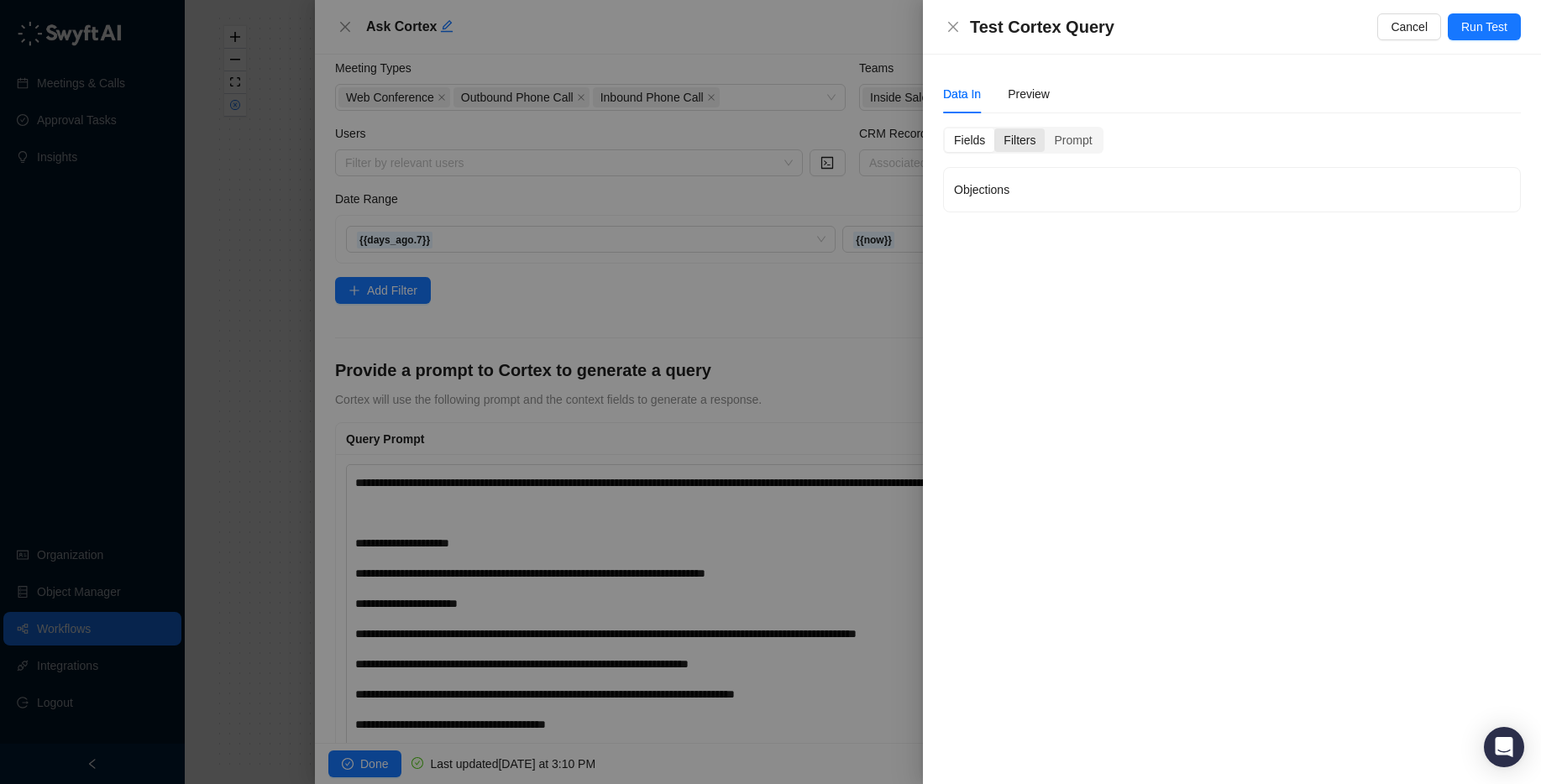
click at [1027, 142] on div "Filters" at bounding box center [1019, 140] width 50 height 24
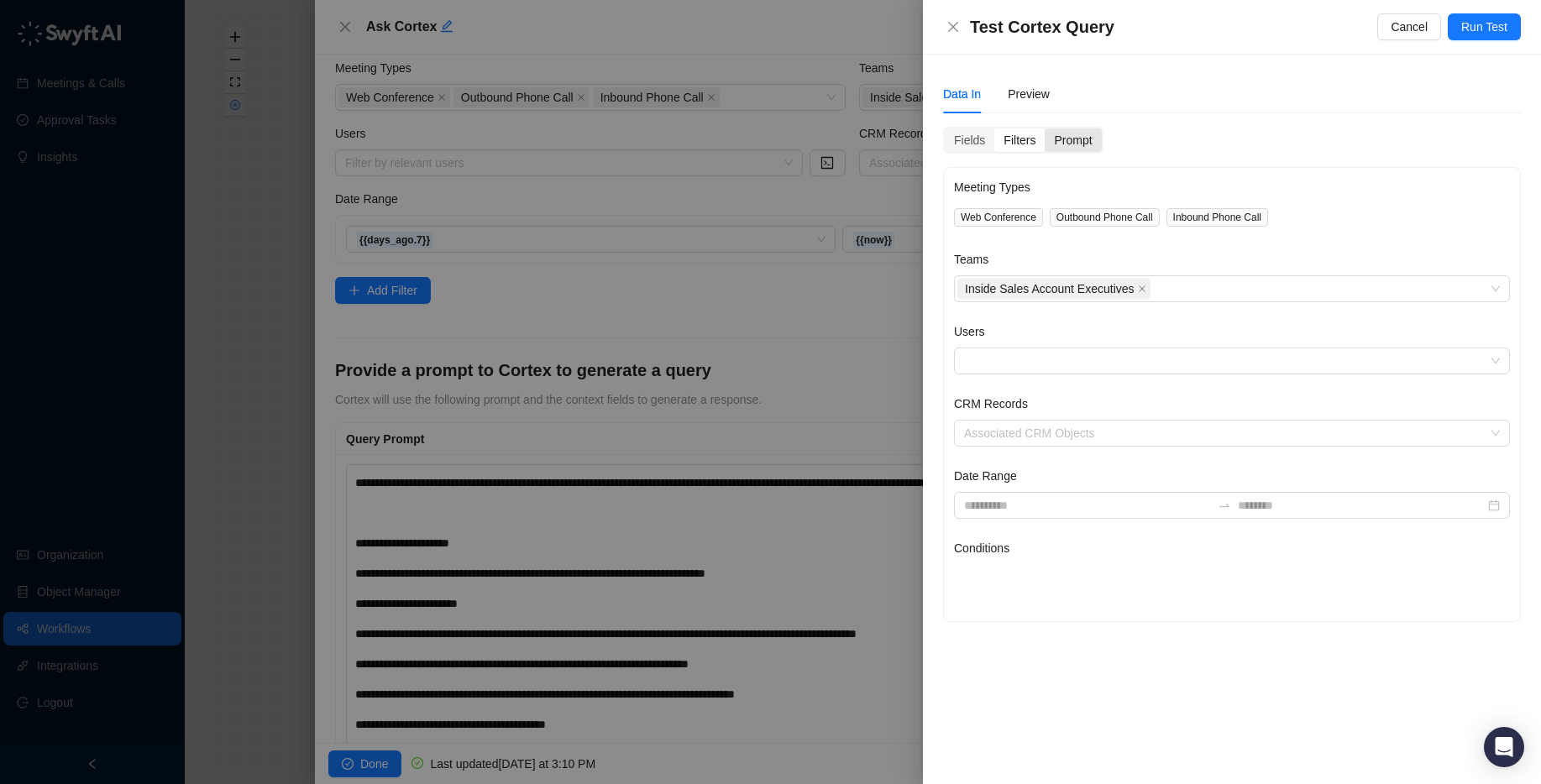
click at [1071, 140] on div "Prompt" at bounding box center [1072, 140] width 56 height 24
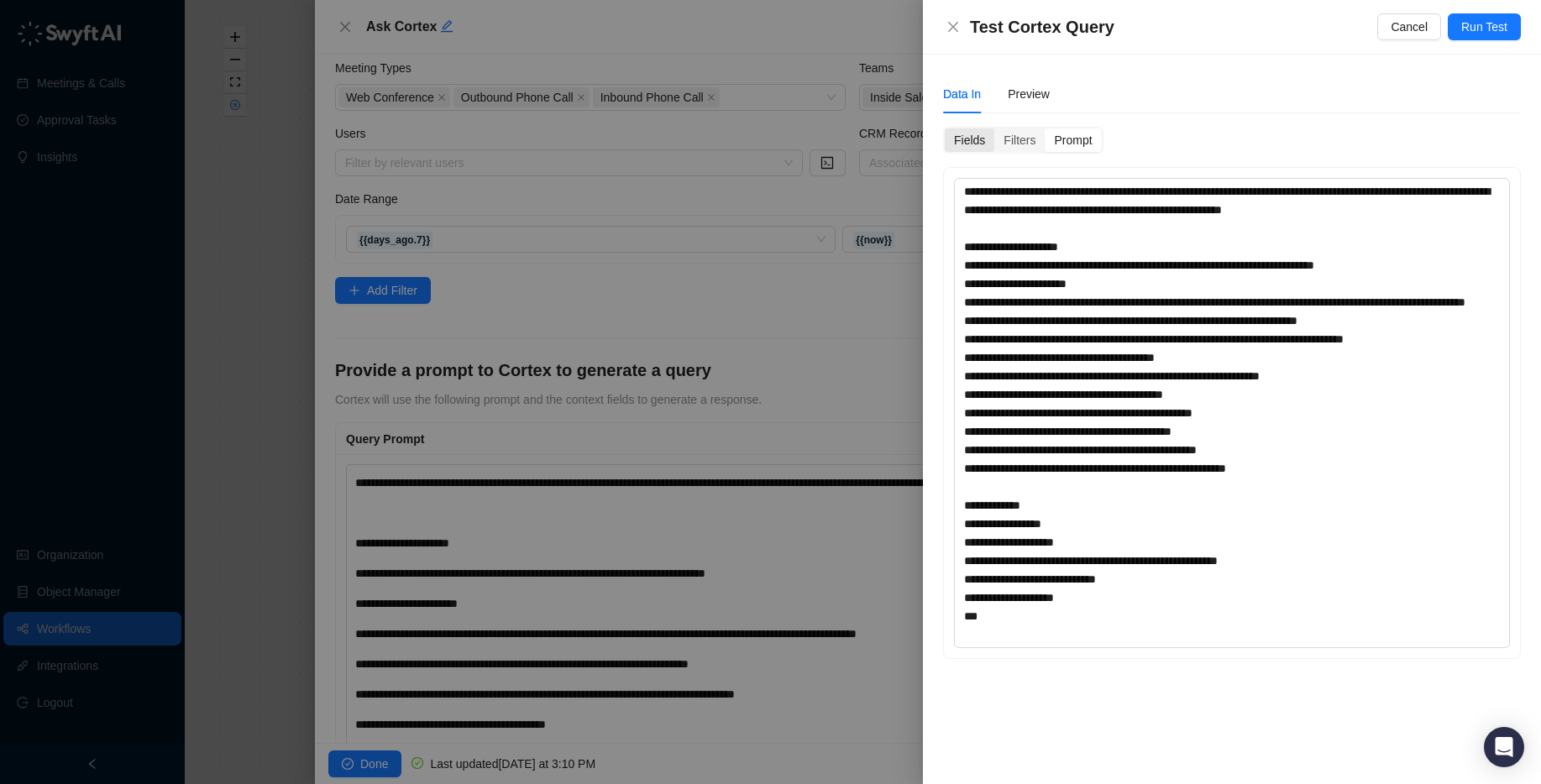
click at [993, 138] on div "Fields" at bounding box center [969, 140] width 49 height 24
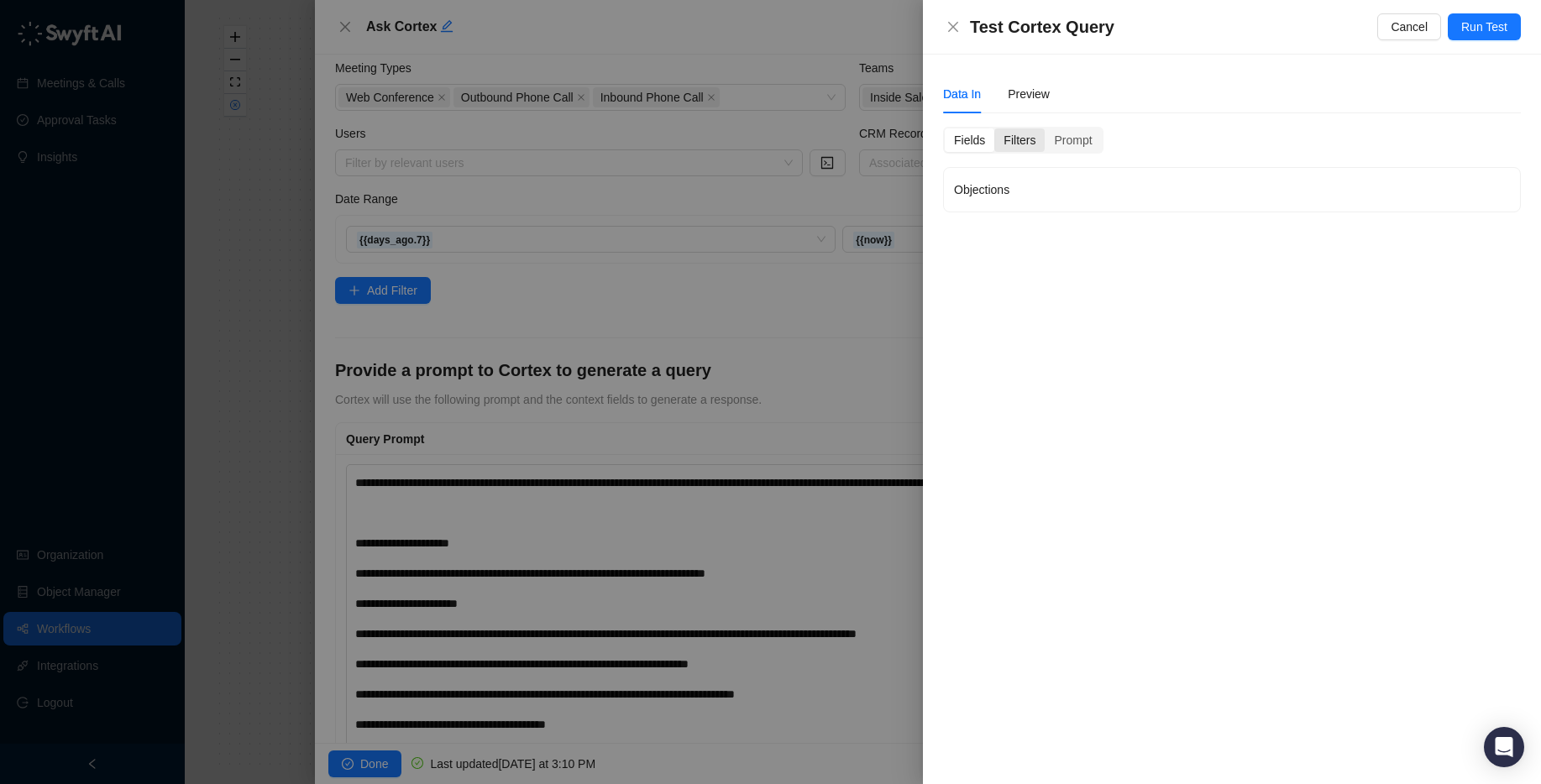
click at [1017, 139] on div "Filters" at bounding box center [1019, 140] width 50 height 24
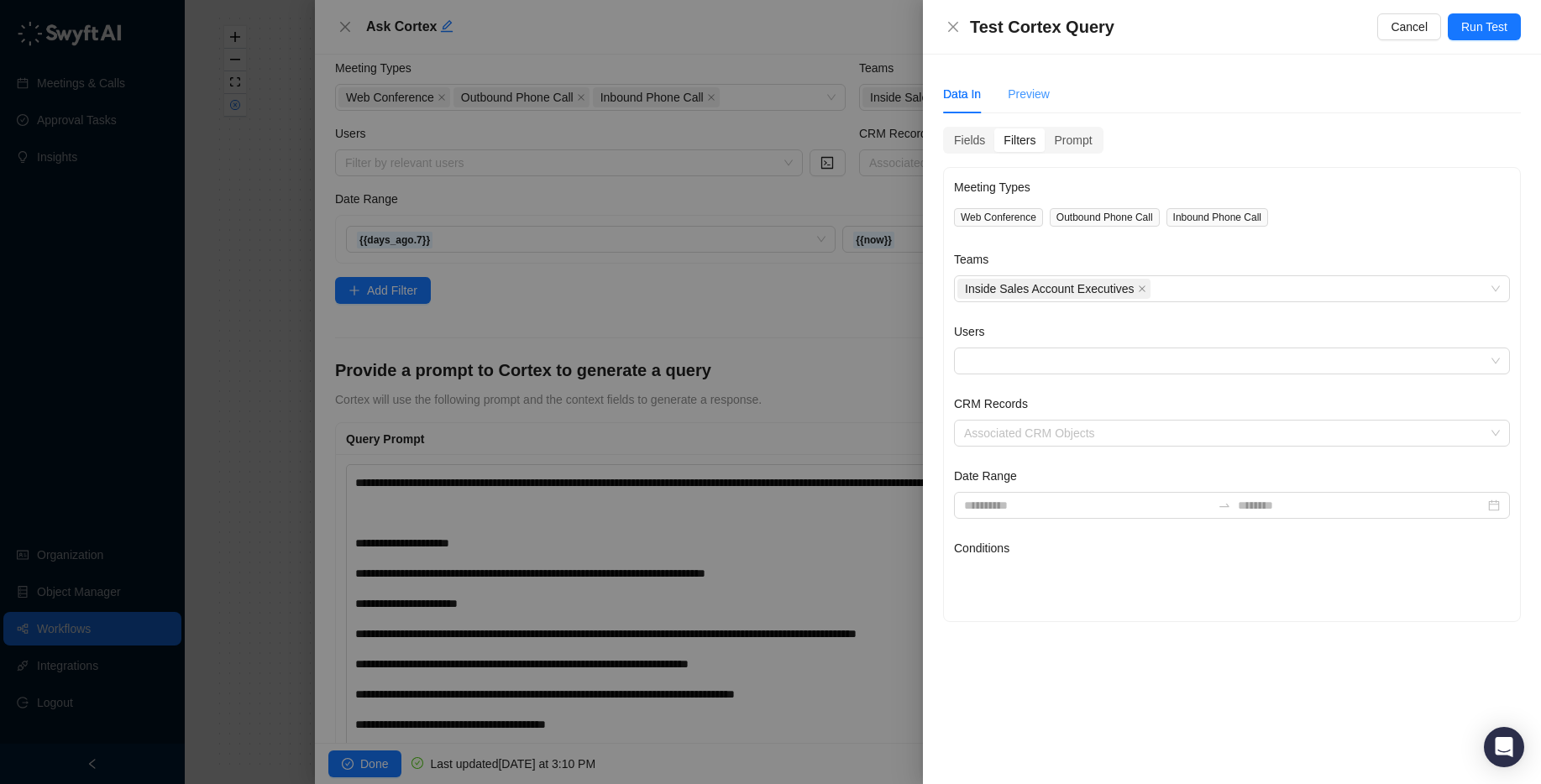
click at [1046, 106] on div "Preview" at bounding box center [1028, 93] width 42 height 38
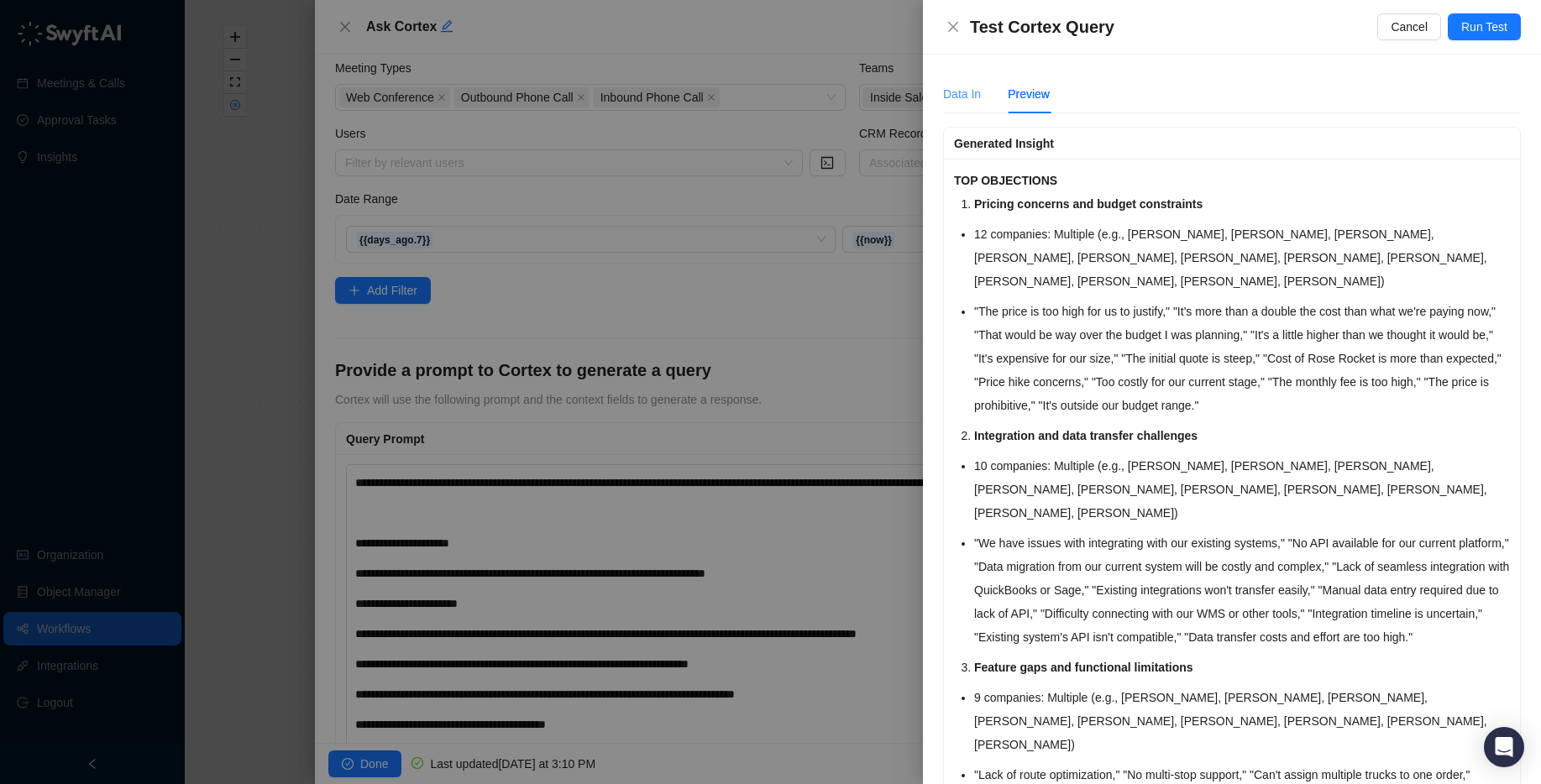
click at [970, 104] on div "Data In" at bounding box center [961, 93] width 37 height 38
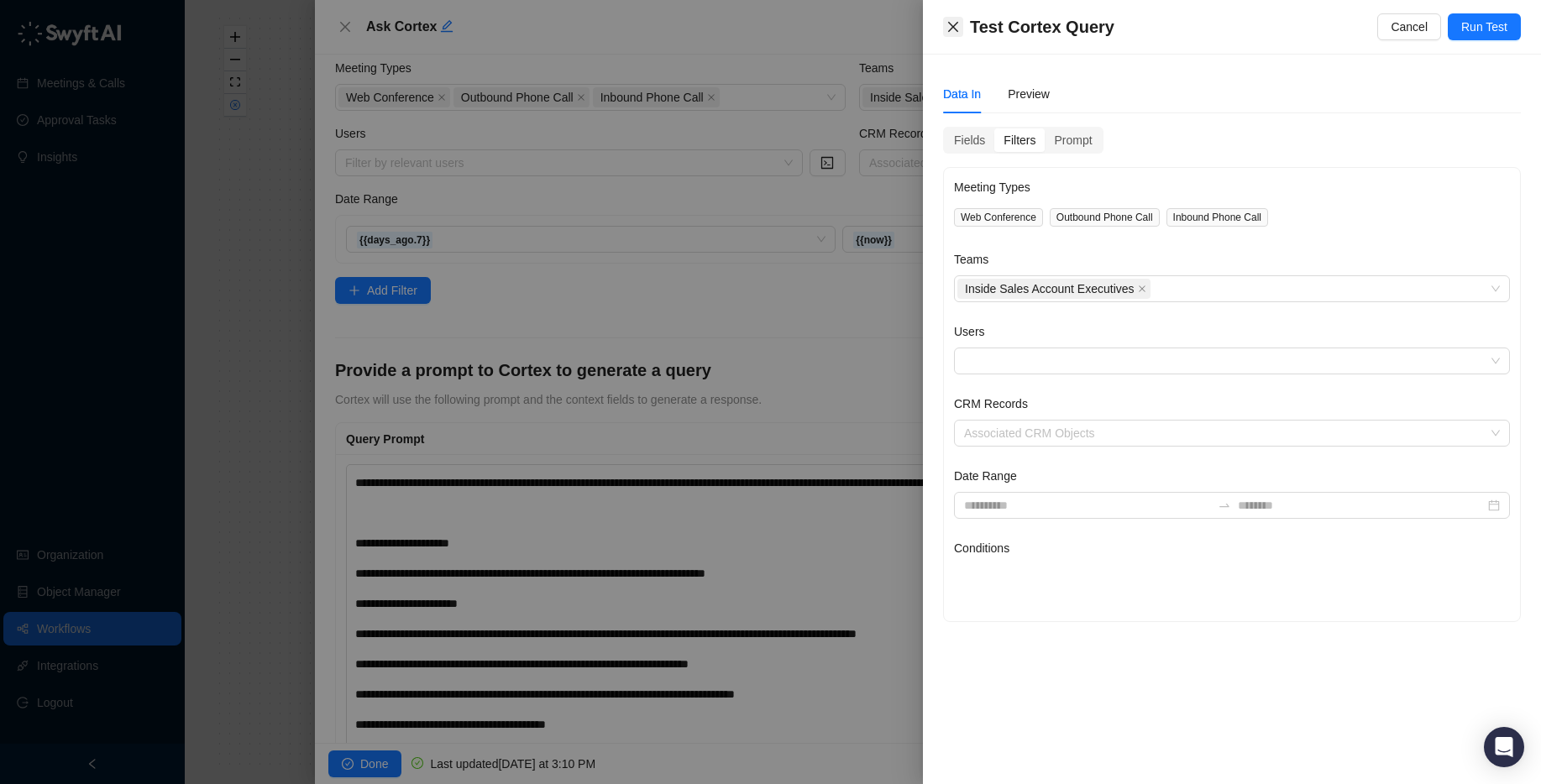
click at [955, 31] on icon "close" at bounding box center [953, 28] width 14 height 14
